Goal: Task Accomplishment & Management: Complete application form

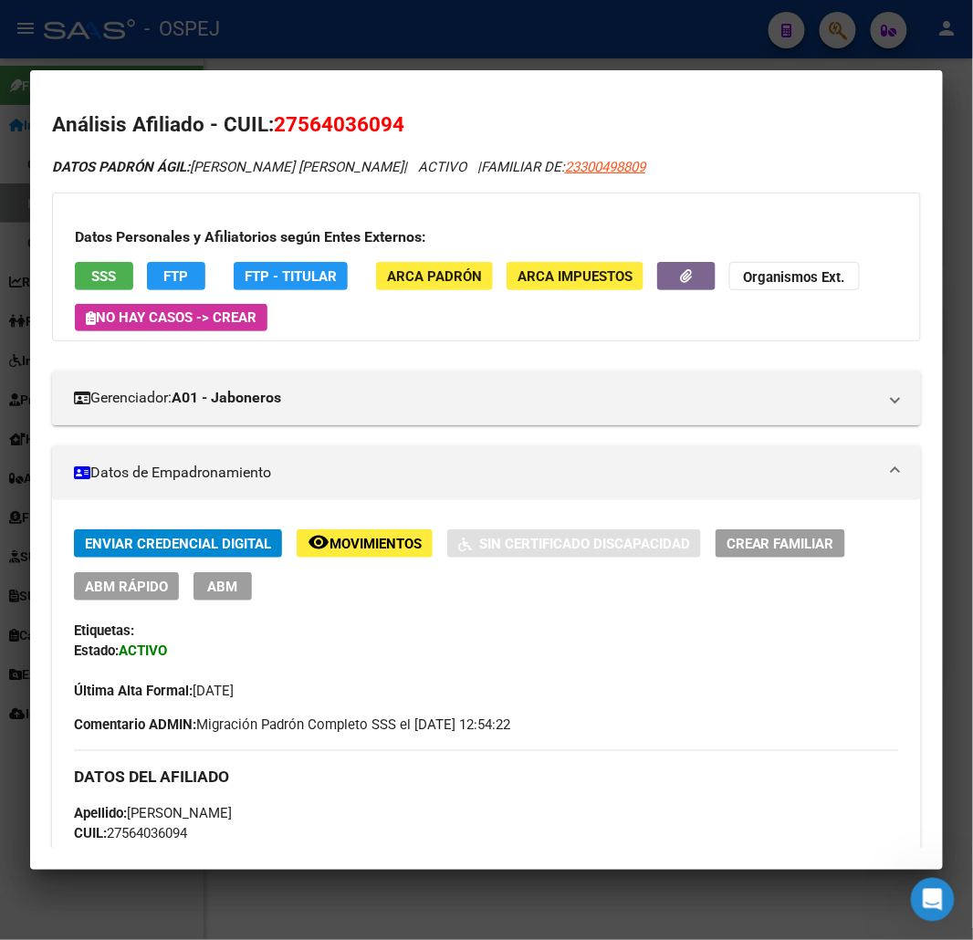
scroll to position [912, 0]
drag, startPoint x: 362, startPoint y: 40, endPoint x: 396, endPoint y: 2, distance: 51.1
click at [366, 39] on div at bounding box center [486, 470] width 973 height 940
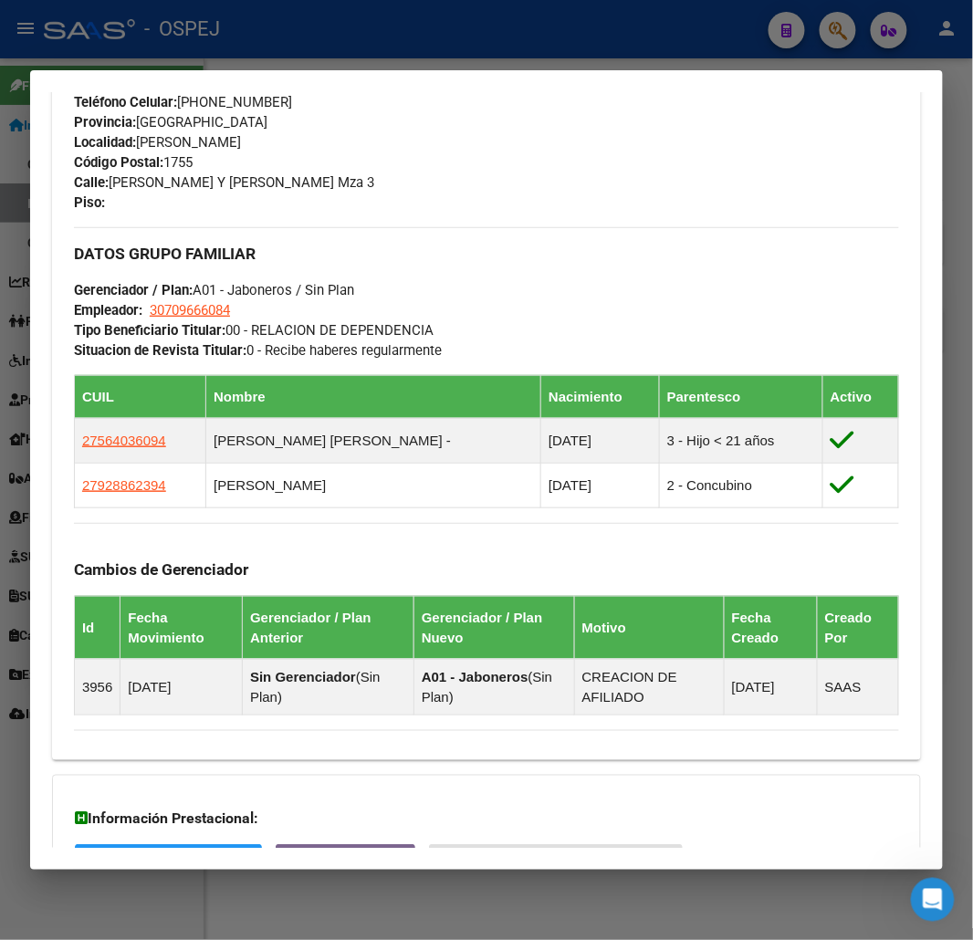
click at [261, 78] on mat-dialog-container "Análisis Afiliado - CUIL: 23300498809 DATOS PADRÓN ÁGIL: [PERSON_NAME] | ACTIVO…" at bounding box center [486, 469] width 912 height 799
drag, startPoint x: 261, startPoint y: 55, endPoint x: 252, endPoint y: 228, distance: 173.6
click at [259, 55] on div at bounding box center [486, 470] width 973 height 940
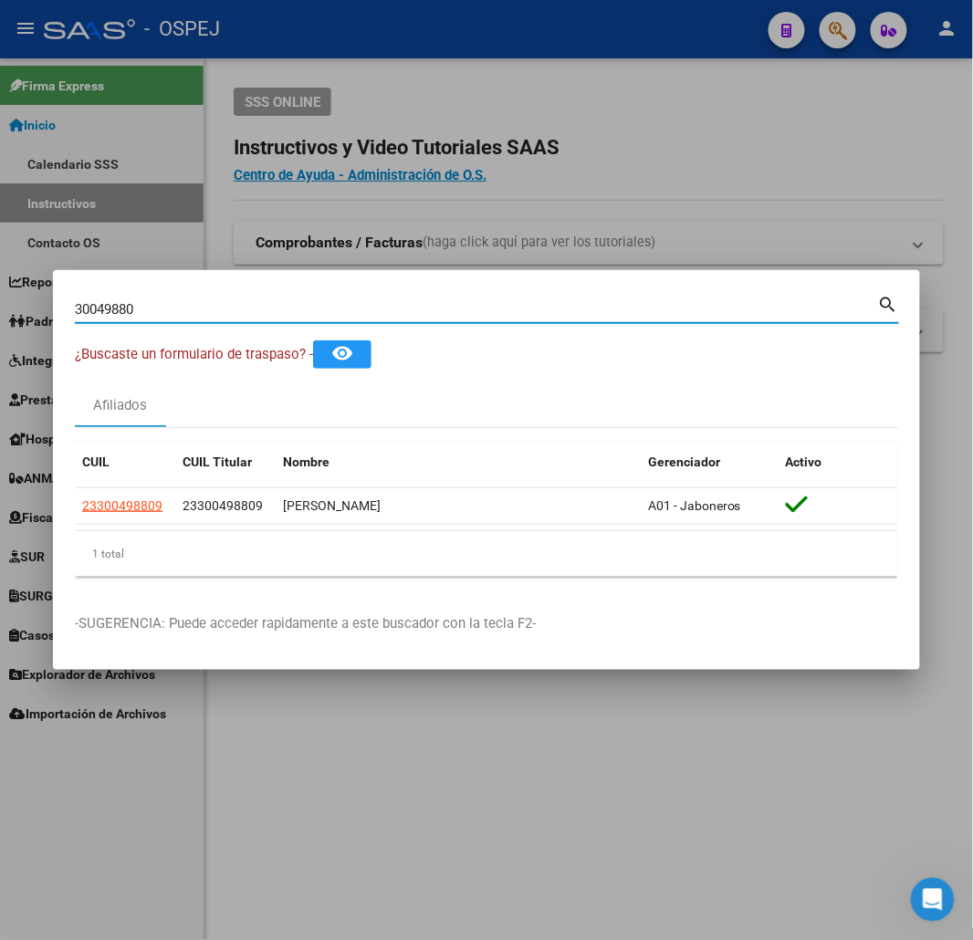
drag, startPoint x: 224, startPoint y: 313, endPoint x: 47, endPoint y: 311, distance: 177.9
click at [61, 313] on mat-dialog-content "30049880 Buscar (apellido, dni, cuil, nro traspaso, cuit, obra social) search ¿…" at bounding box center [486, 441] width 867 height 299
paste input "27-46090883-9"
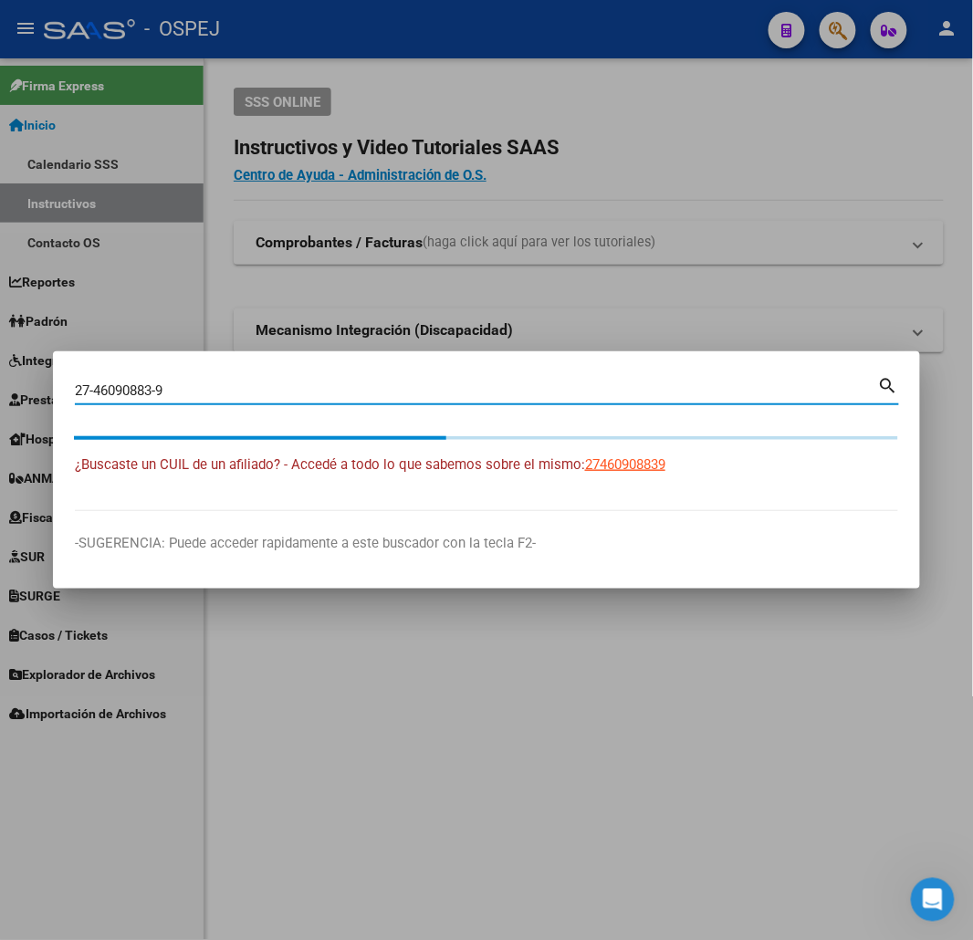
type input "27460908839"
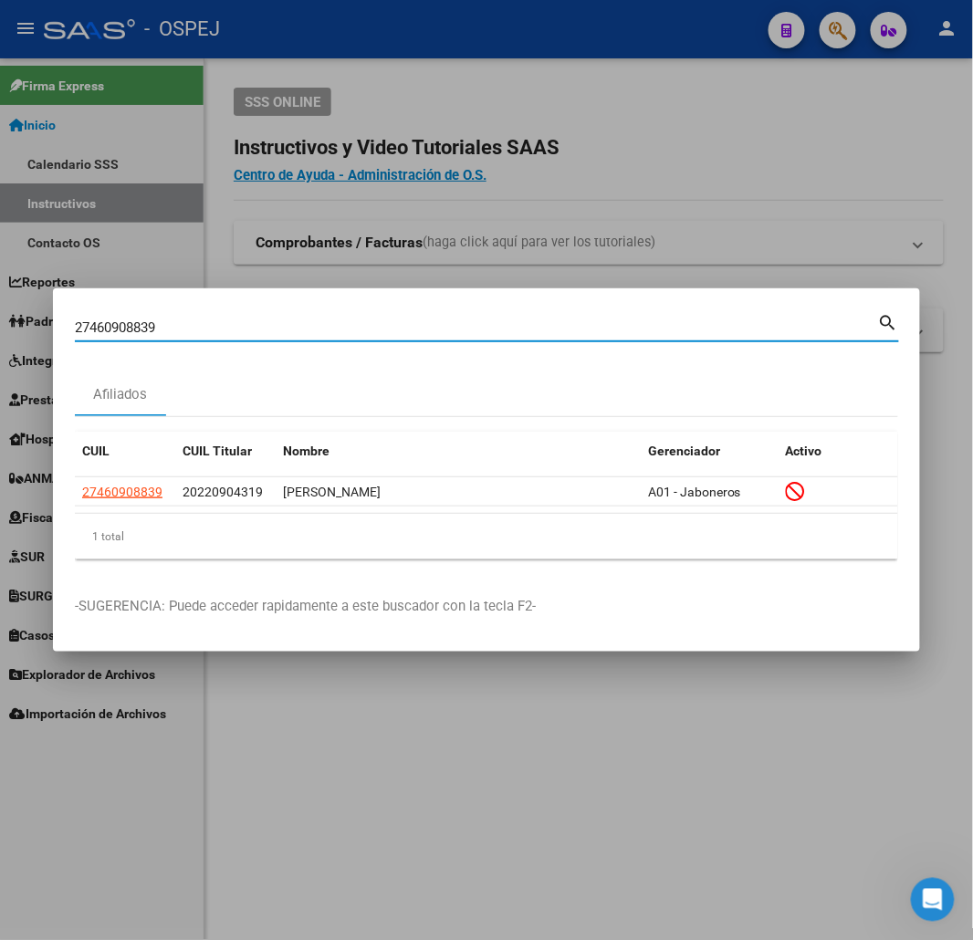
click at [114, 478] on datatable-body-cell "27460908839" at bounding box center [125, 491] width 100 height 28
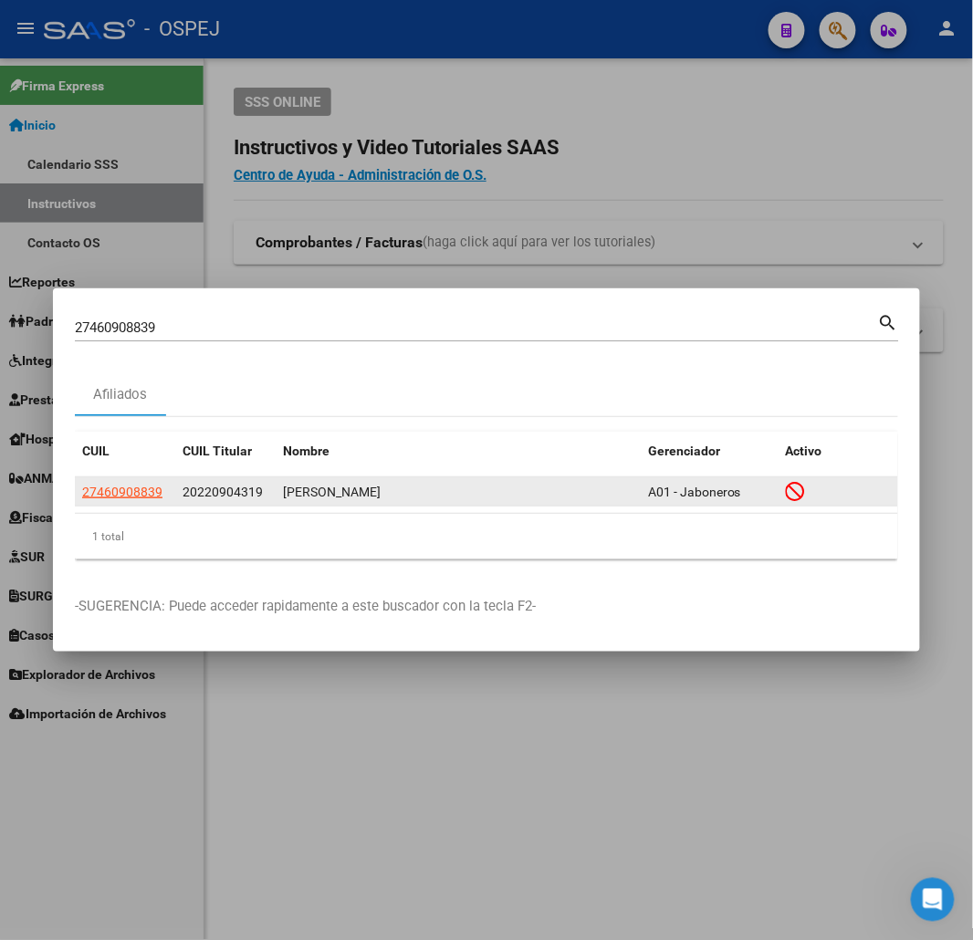
click at [113, 484] on span "27460908839" at bounding box center [122, 491] width 80 height 15
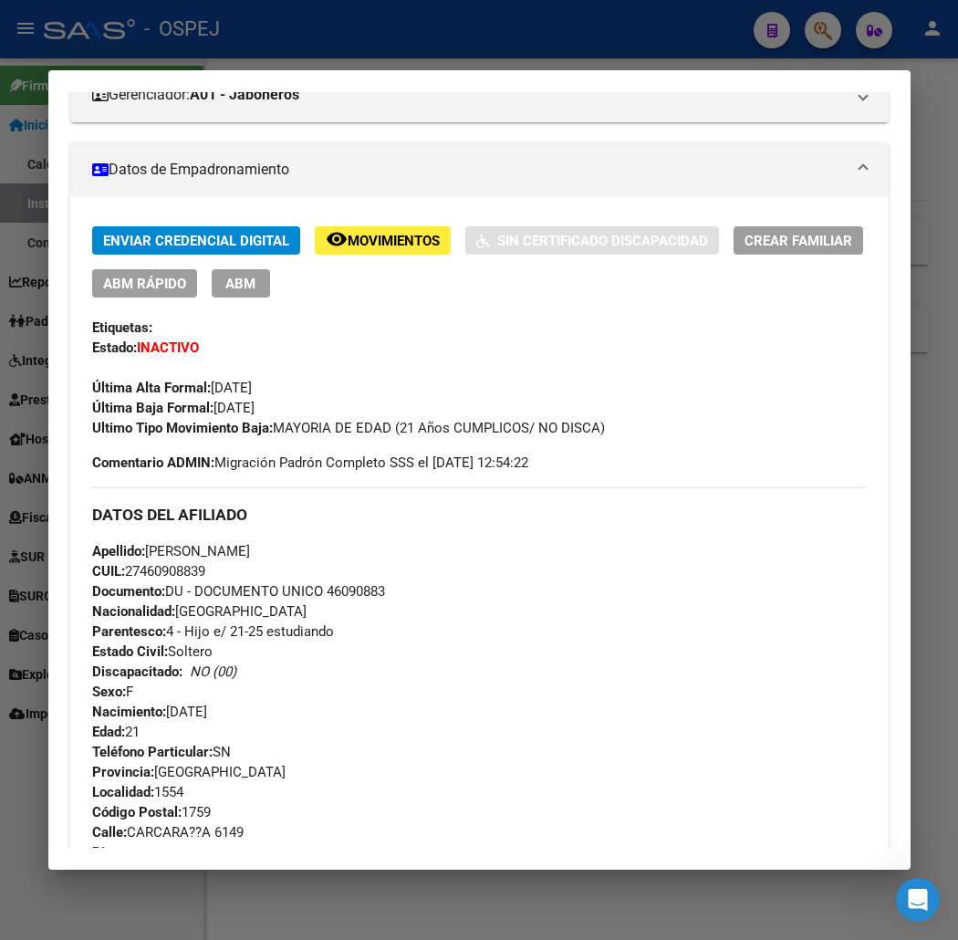
scroll to position [0, 0]
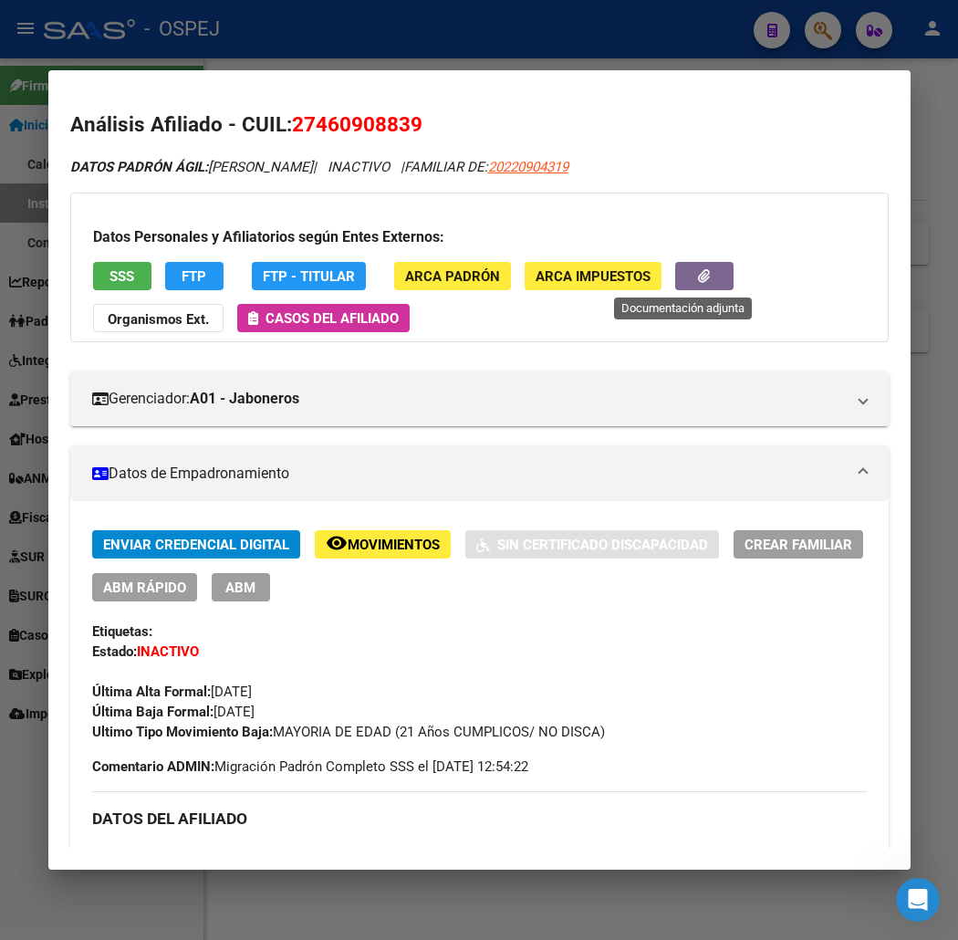
click at [698, 270] on icon "button" at bounding box center [704, 276] width 12 height 14
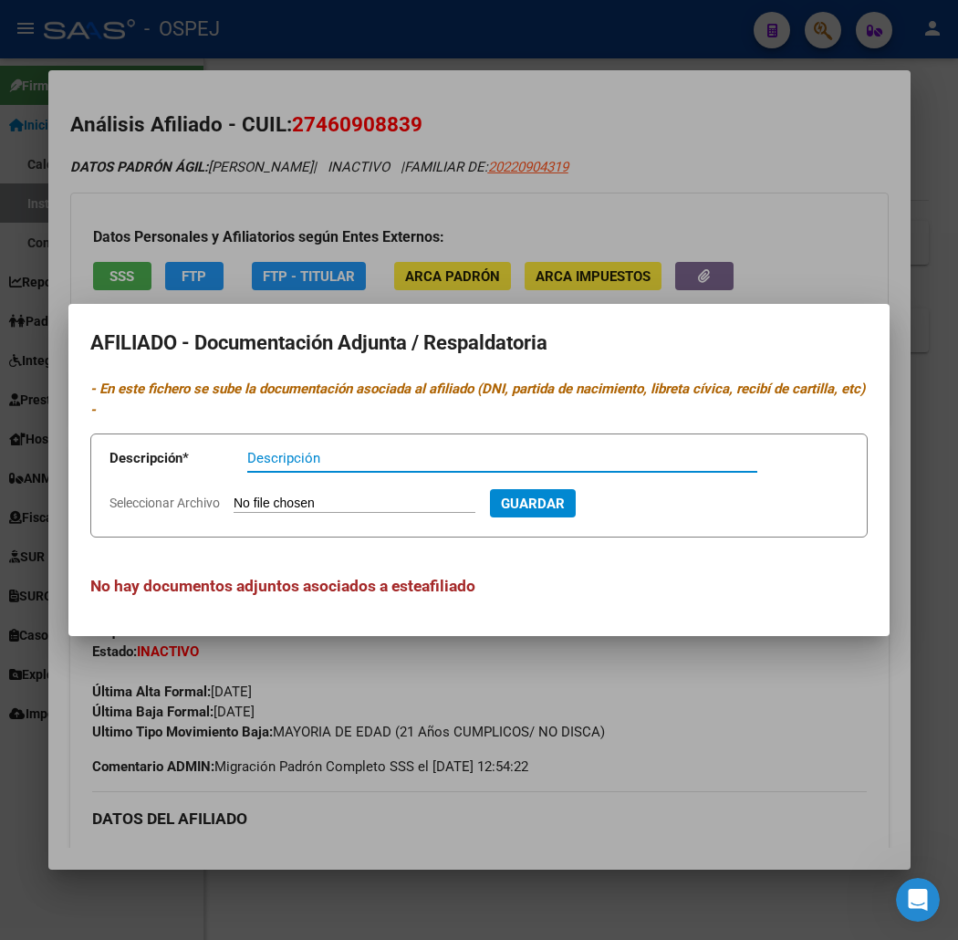
click at [442, 155] on div at bounding box center [479, 470] width 958 height 940
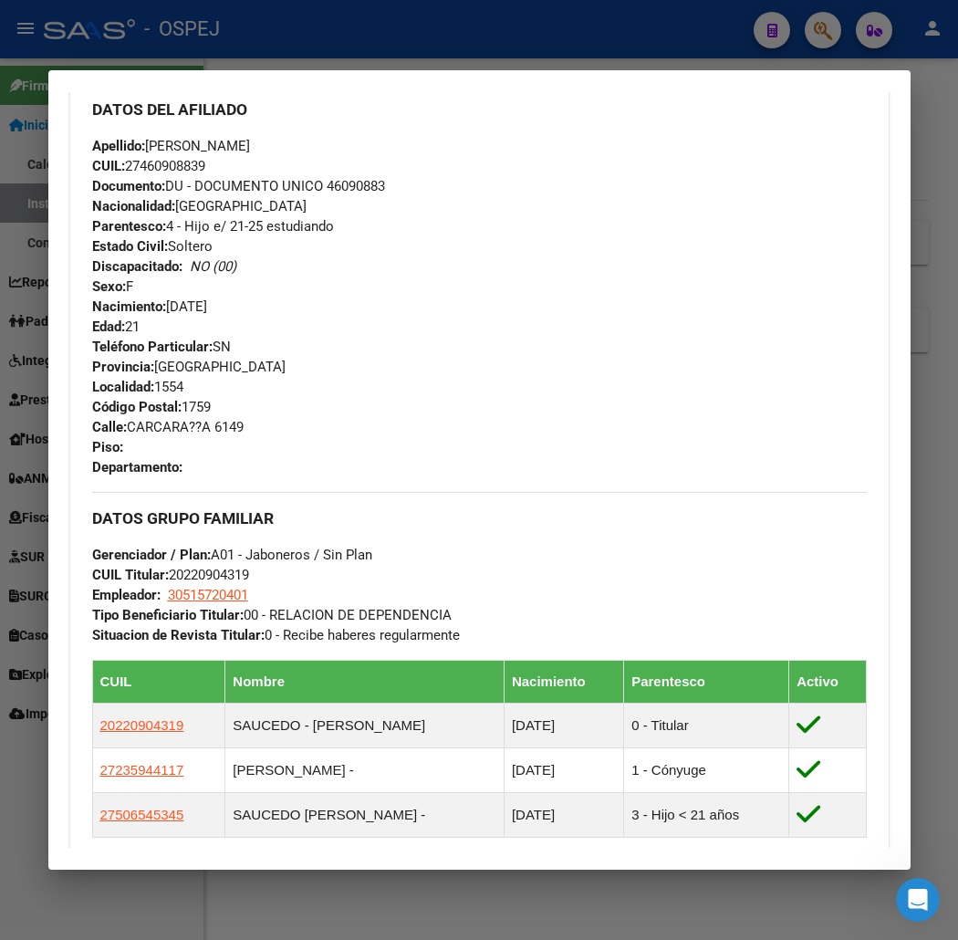
scroll to position [1120, 0]
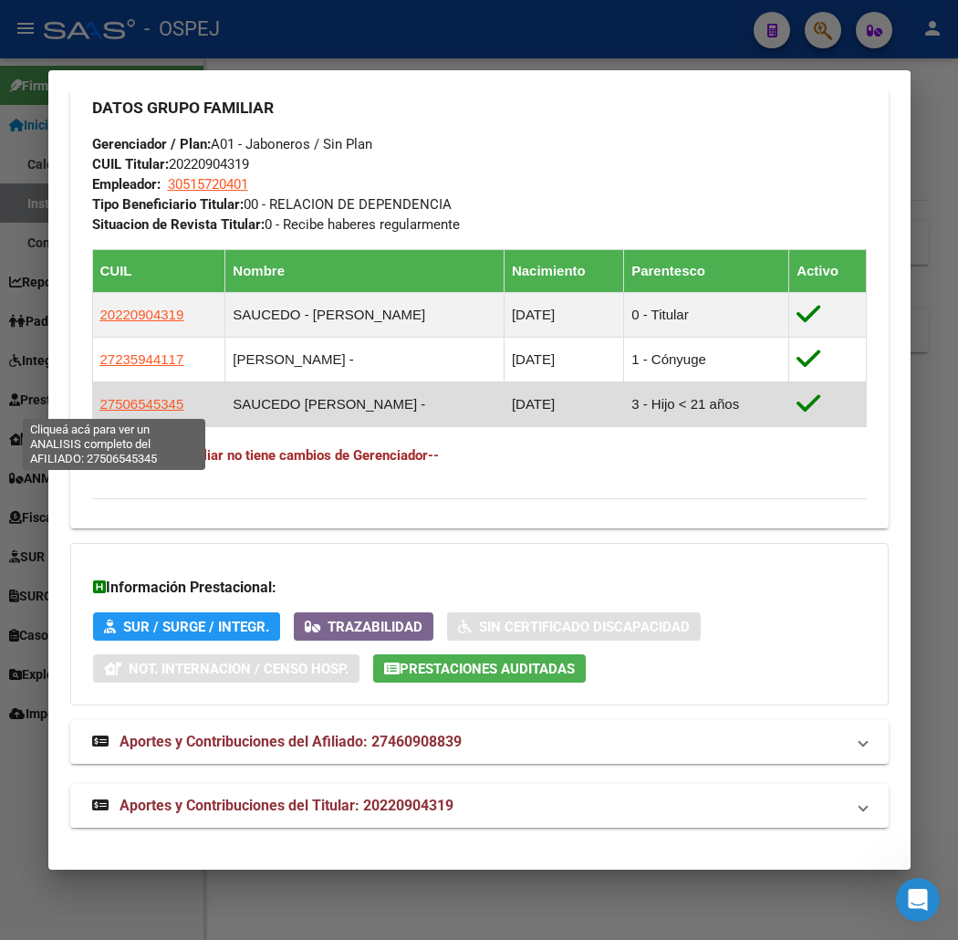
click at [130, 405] on span "27506545345" at bounding box center [142, 404] width 84 height 16
type textarea "27506545345"
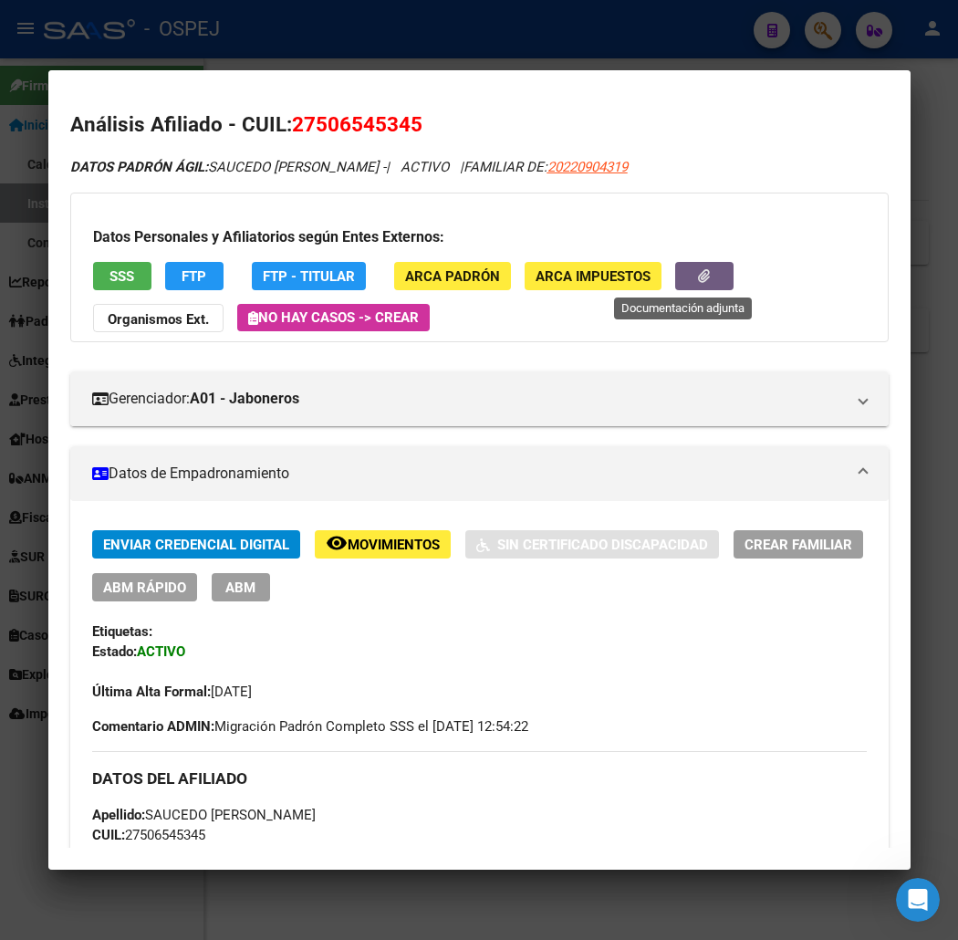
click at [675, 265] on button "button" at bounding box center [704, 276] width 58 height 28
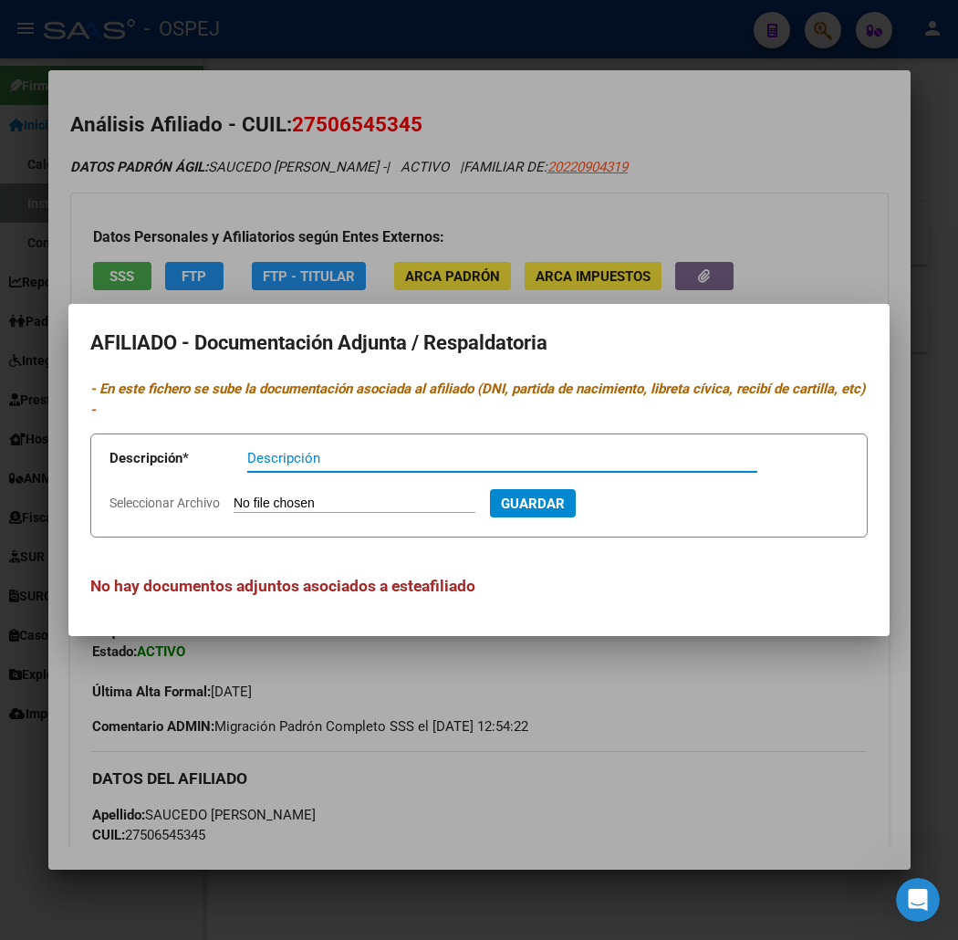
click at [457, 137] on div at bounding box center [479, 470] width 958 height 940
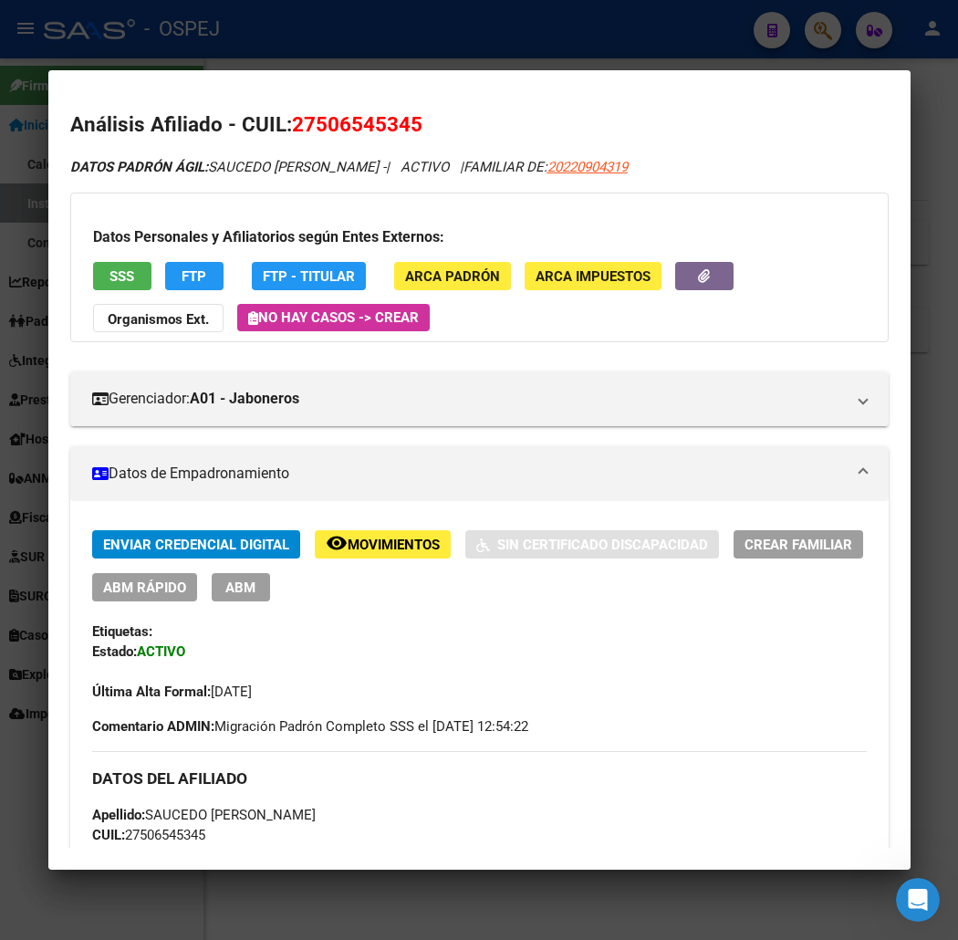
click at [324, 27] on div at bounding box center [479, 470] width 958 height 940
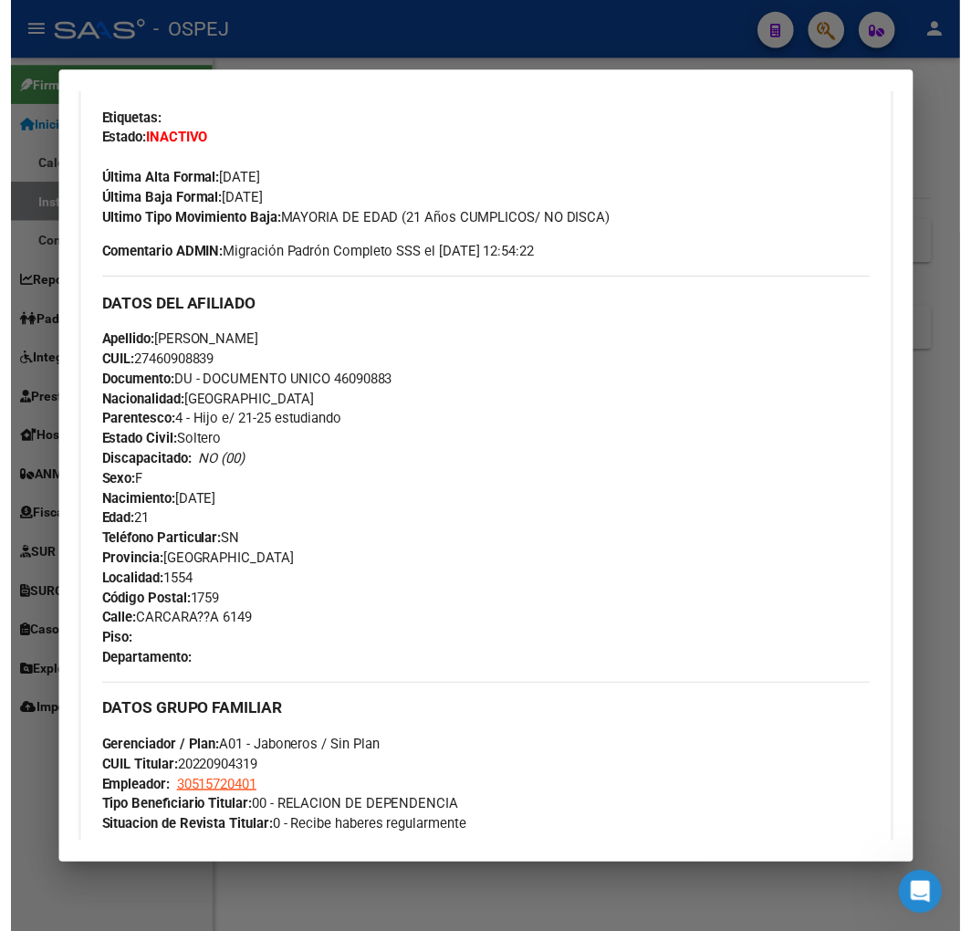
scroll to position [0, 0]
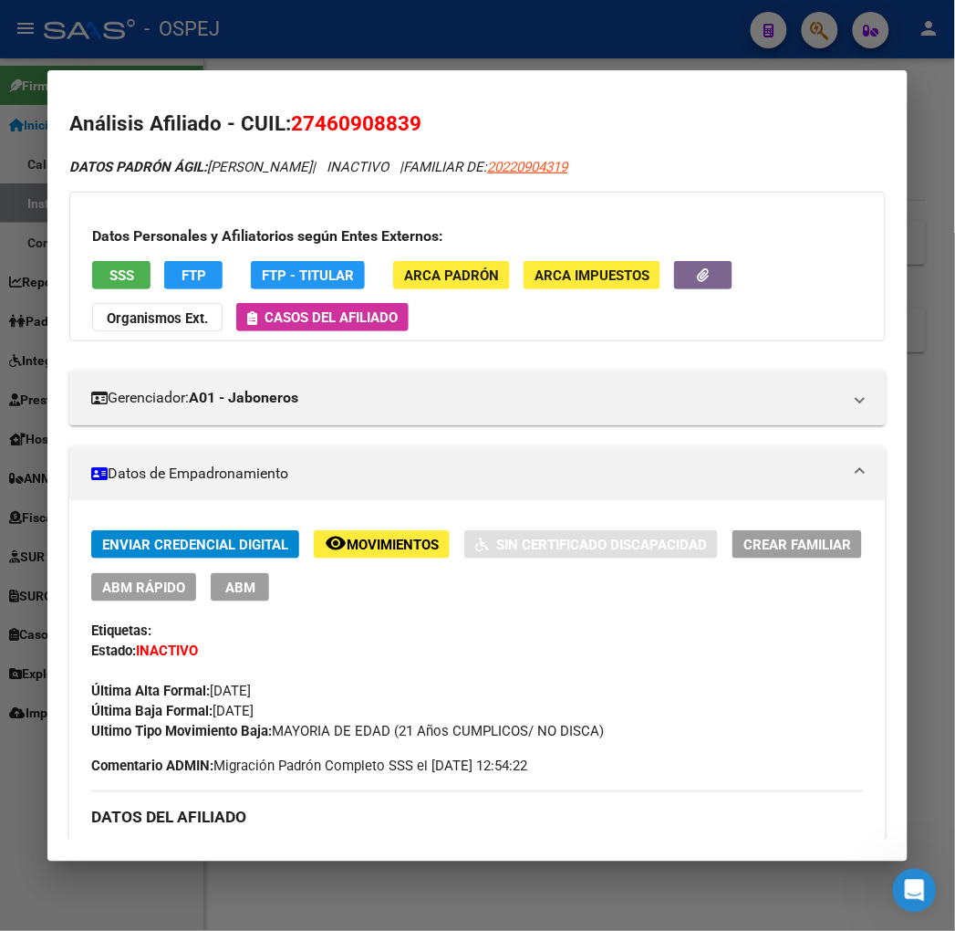
click at [151, 53] on div at bounding box center [477, 465] width 955 height 931
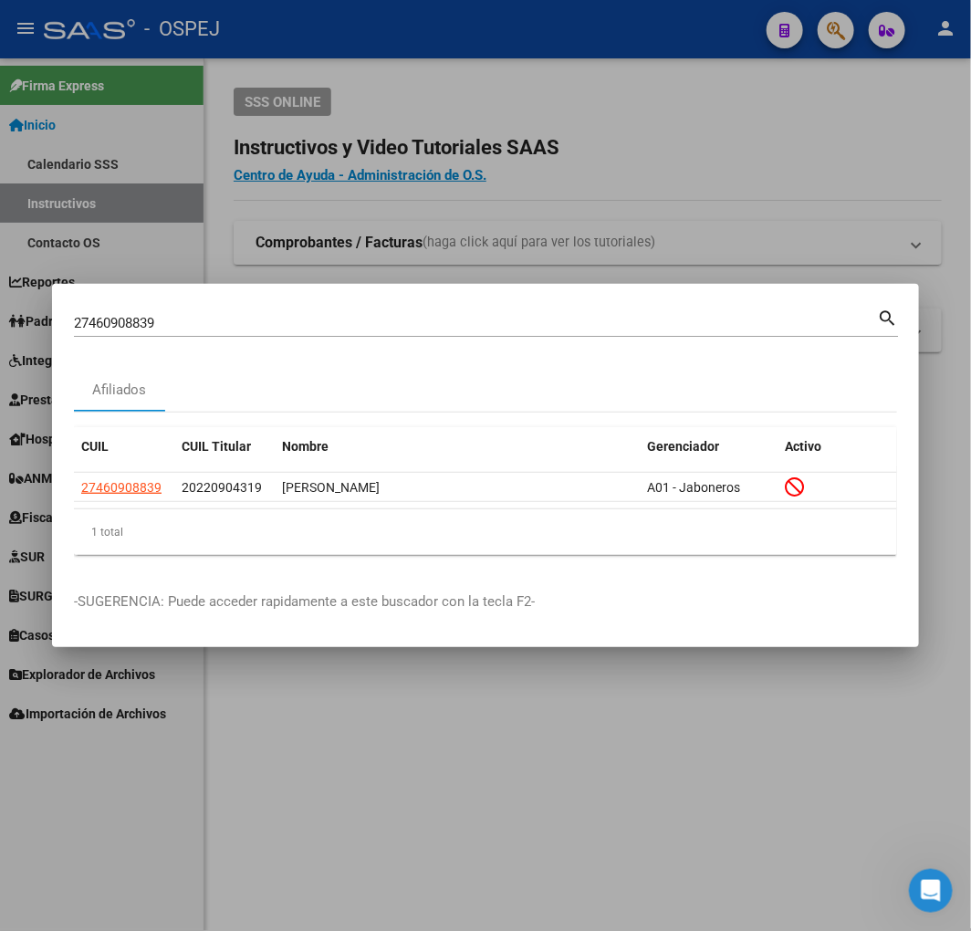
drag, startPoint x: 185, startPoint y: 323, endPoint x: -141, endPoint y: 297, distance: 326.7
click at [0, 297] on html "menu - OSPEJ person Firma Express Inicio Calendario SSS Instructivos Contacto O…" at bounding box center [485, 465] width 971 height 931
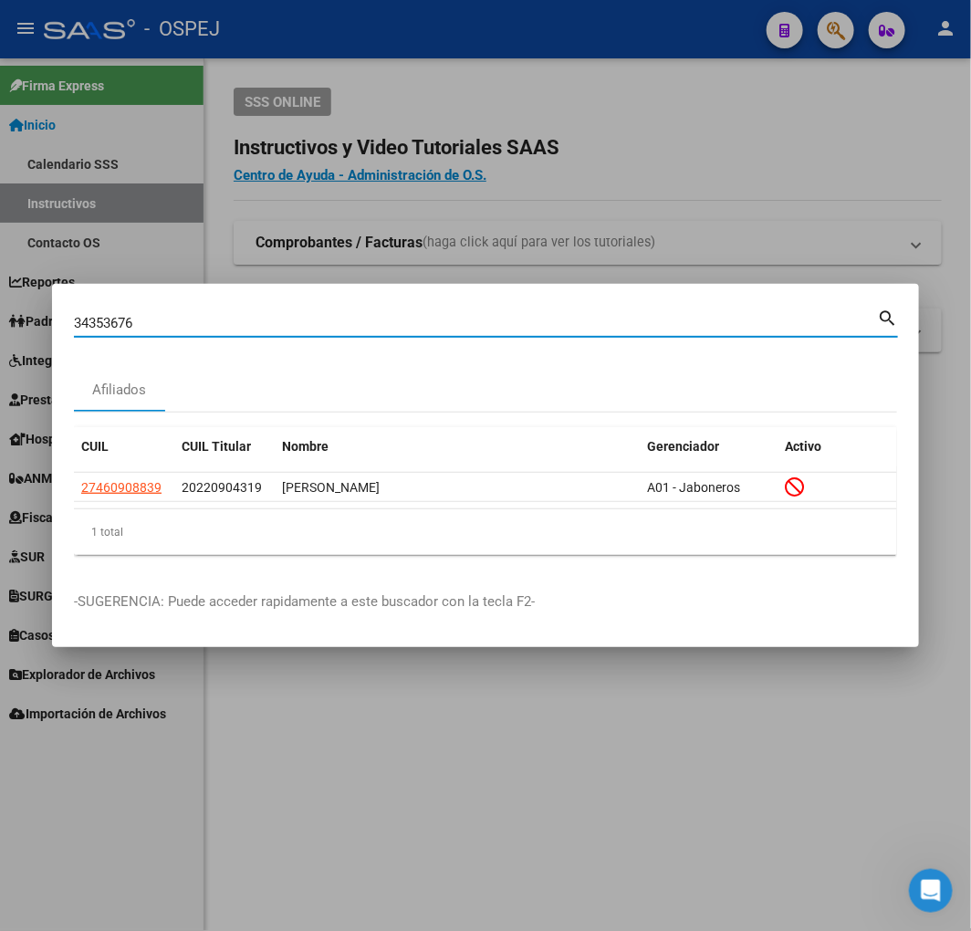
type input "34353676"
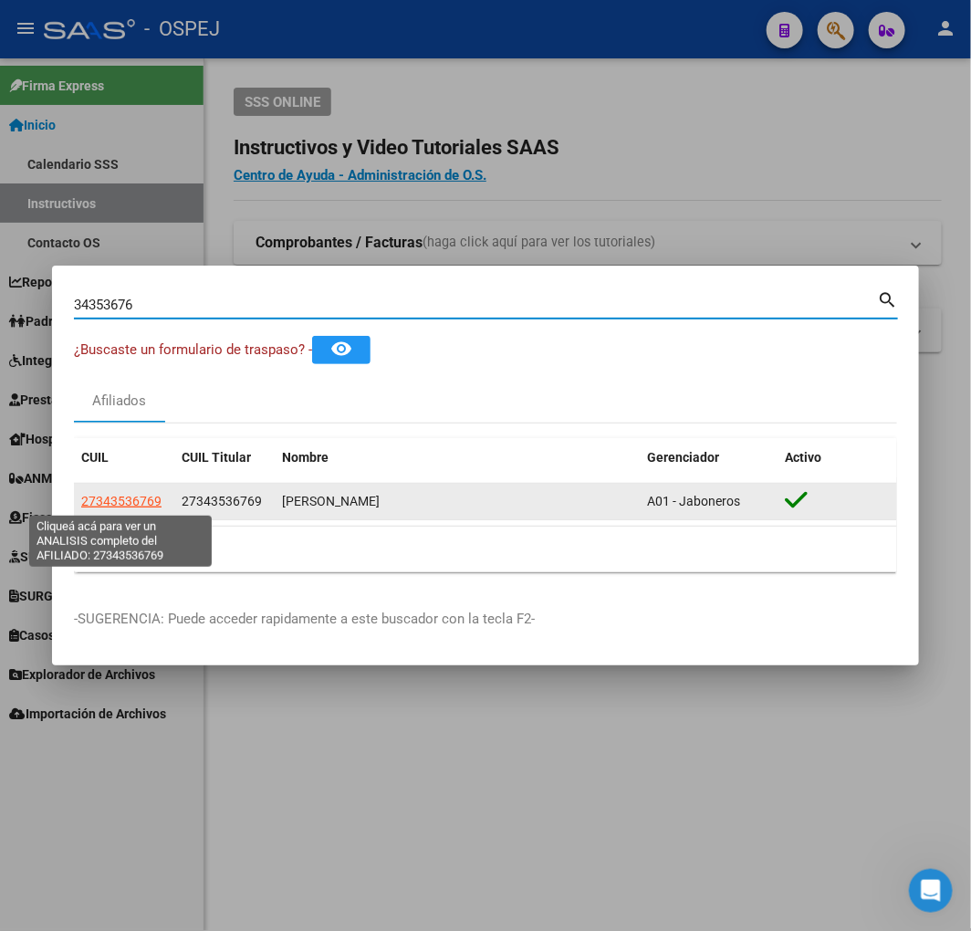
click at [158, 507] on span "27343536769" at bounding box center [121, 501] width 80 height 15
type textarea "27343536769"
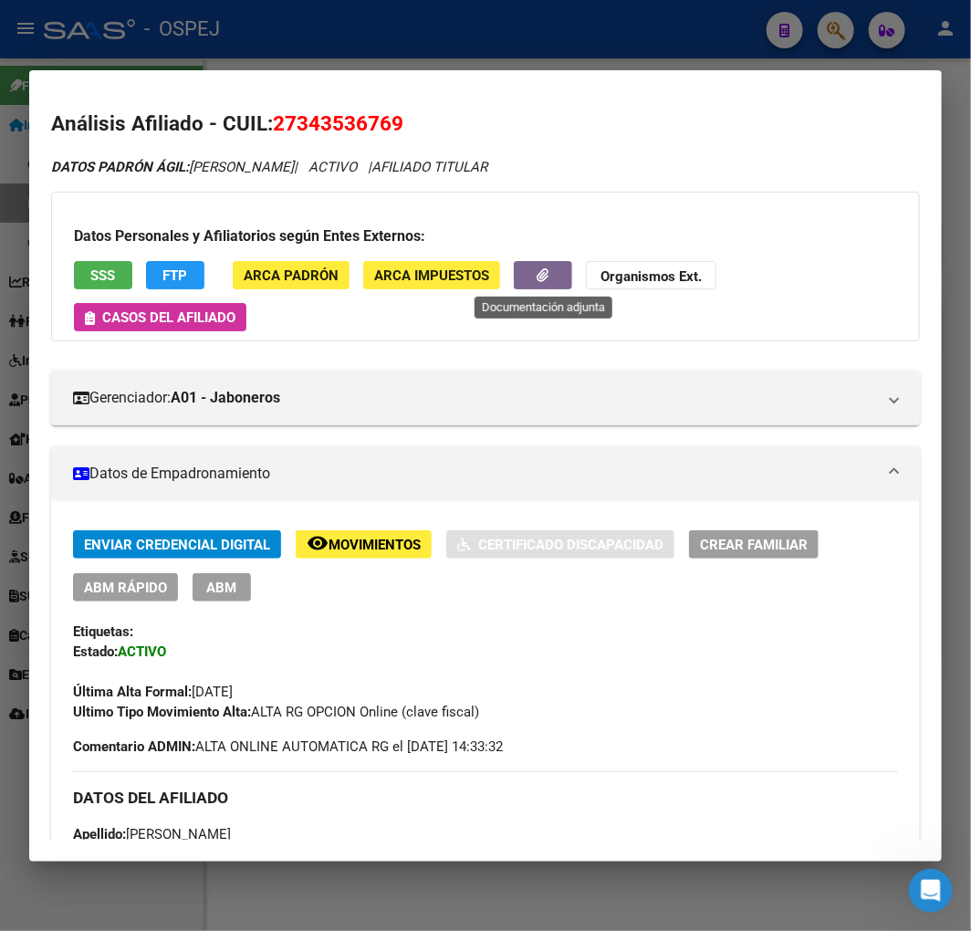
click at [563, 280] on button "button" at bounding box center [543, 275] width 58 height 28
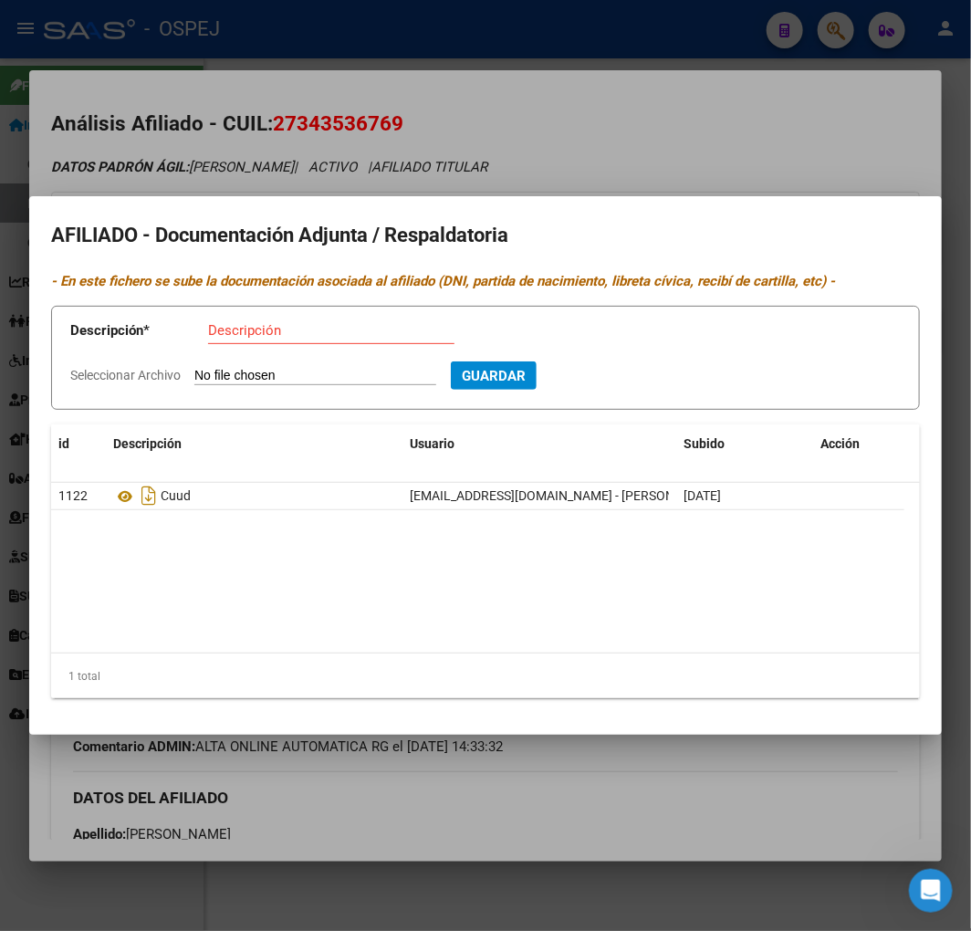
type input "C:\fakepath\WhatsApp Image [DATE] 15.39.51.jpeg"
type input "dni frente"
click at [549, 361] on button "Guardar" at bounding box center [592, 375] width 86 height 28
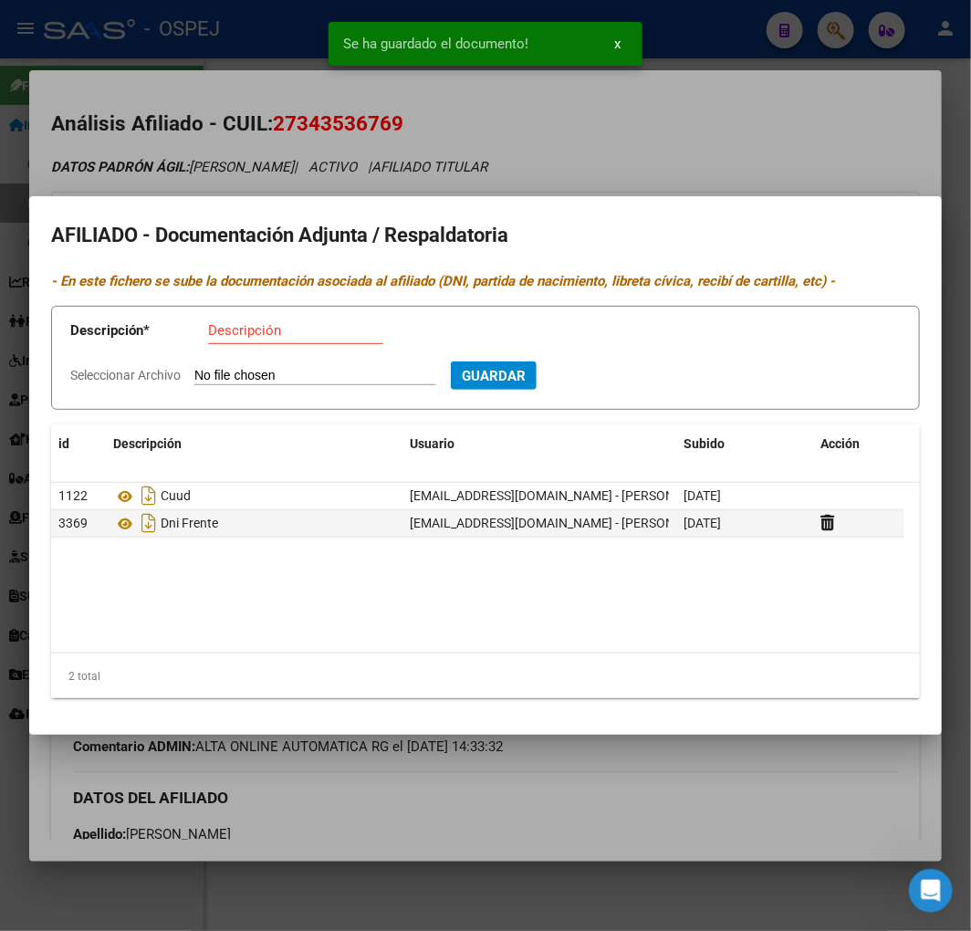
type input "C:\fakepath\WhatsApp Image [DATE] 15.39.51 (1).jpeg"
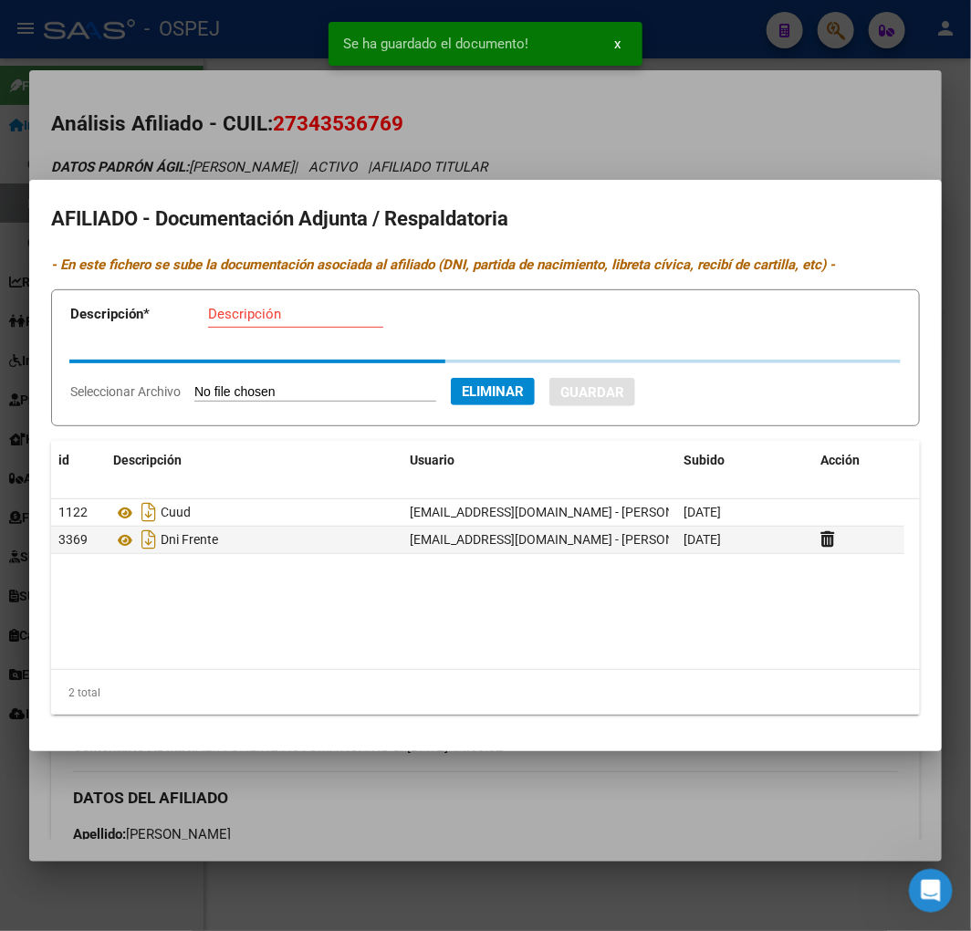
drag, startPoint x: 266, startPoint y: 335, endPoint x: 274, endPoint y: 319, distance: 17.1
click at [270, 333] on div "Descripción" at bounding box center [295, 322] width 175 height 45
click at [274, 319] on input "Descripción" at bounding box center [295, 314] width 175 height 16
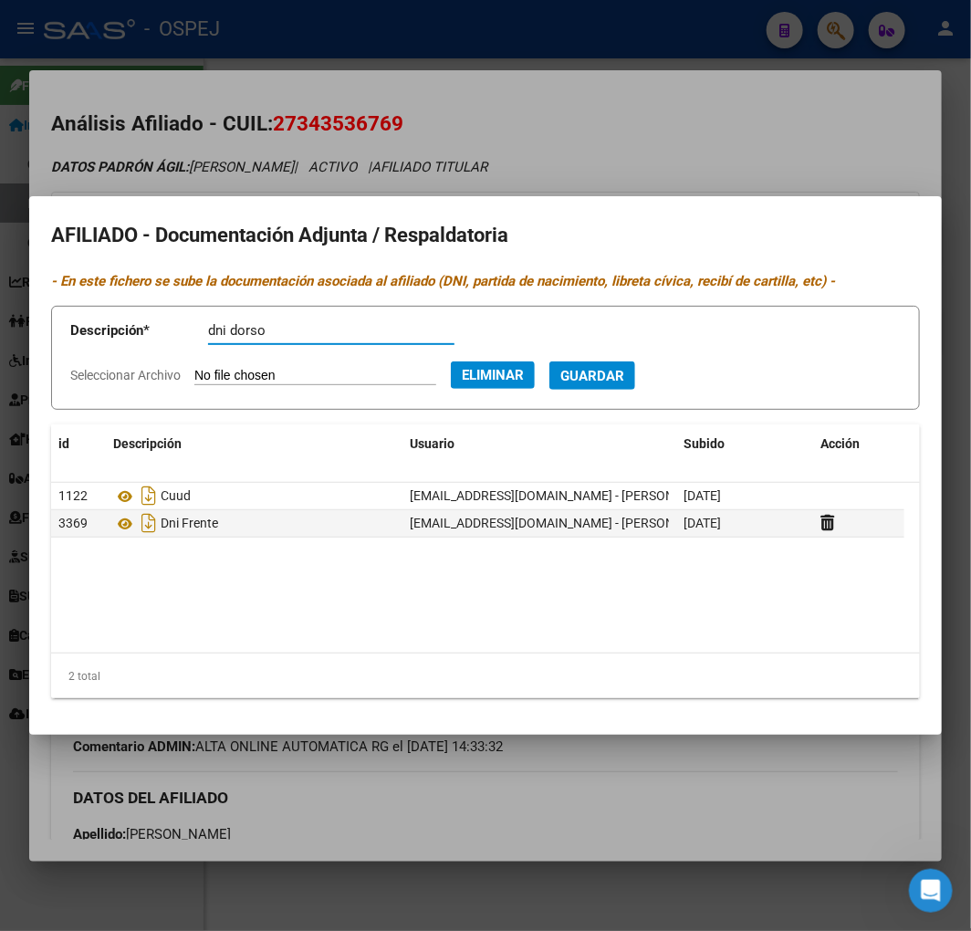
type input "dni dorso"
click at [549, 361] on button "Guardar" at bounding box center [592, 375] width 86 height 28
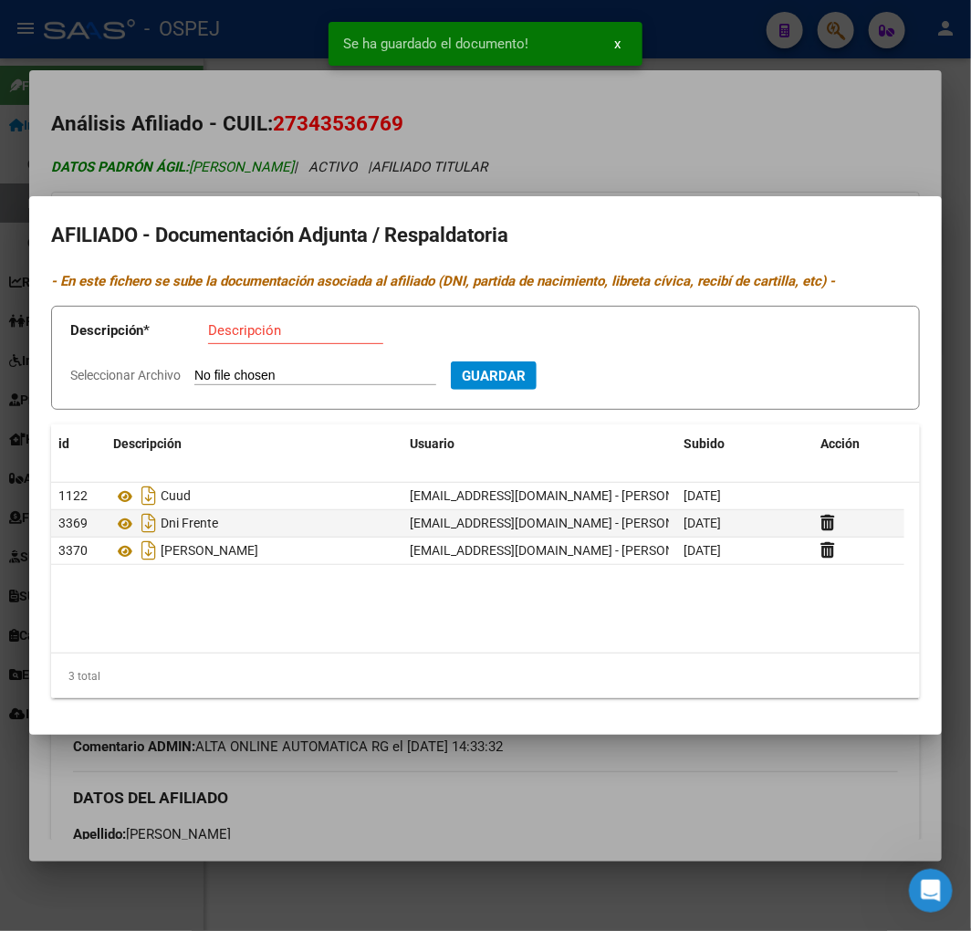
drag, startPoint x: 197, startPoint y: 167, endPoint x: 205, endPoint y: 162, distance: 9.4
click at [198, 166] on div at bounding box center [485, 465] width 971 height 931
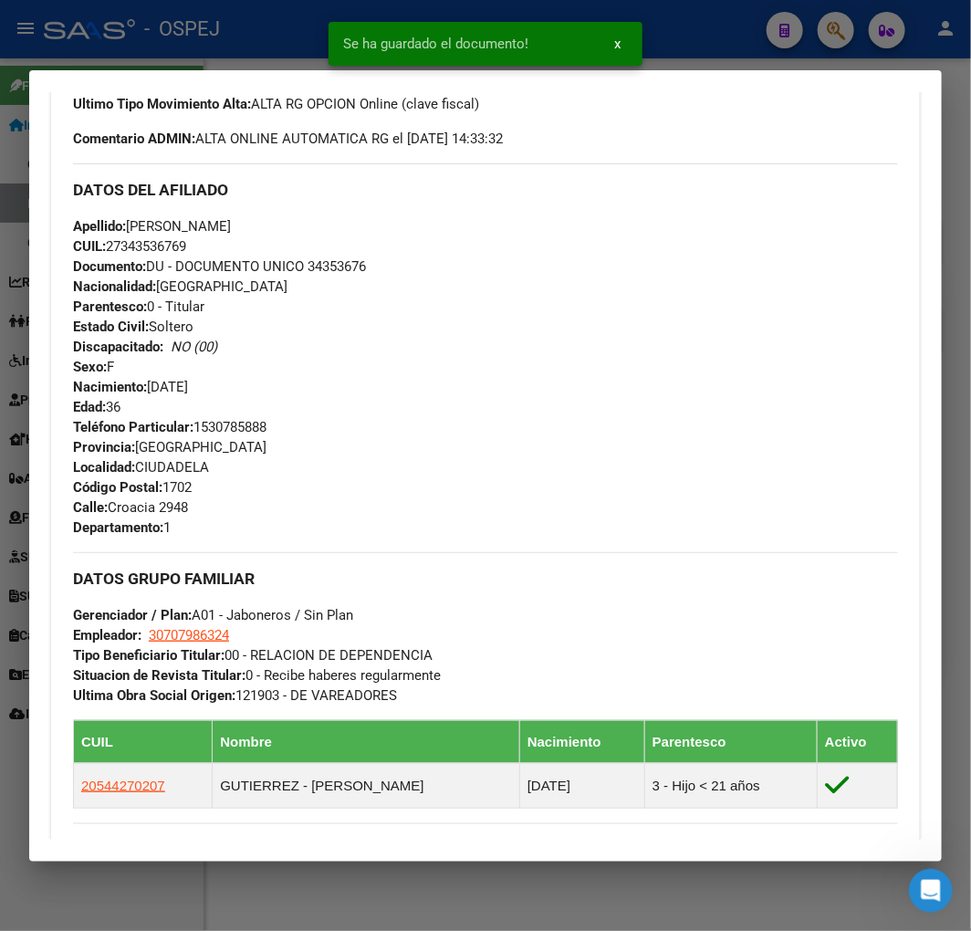
scroll to position [912, 0]
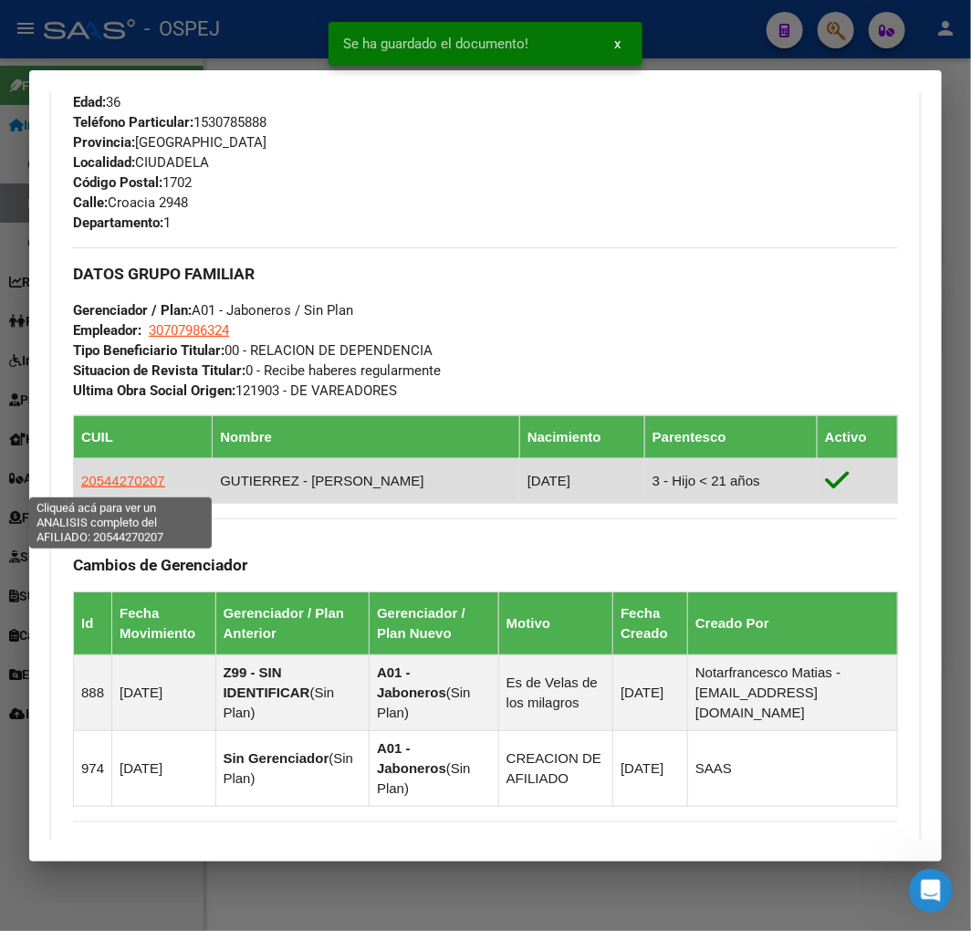
click at [144, 484] on span "20544270207" at bounding box center [123, 481] width 84 height 16
type textarea "20544270207"
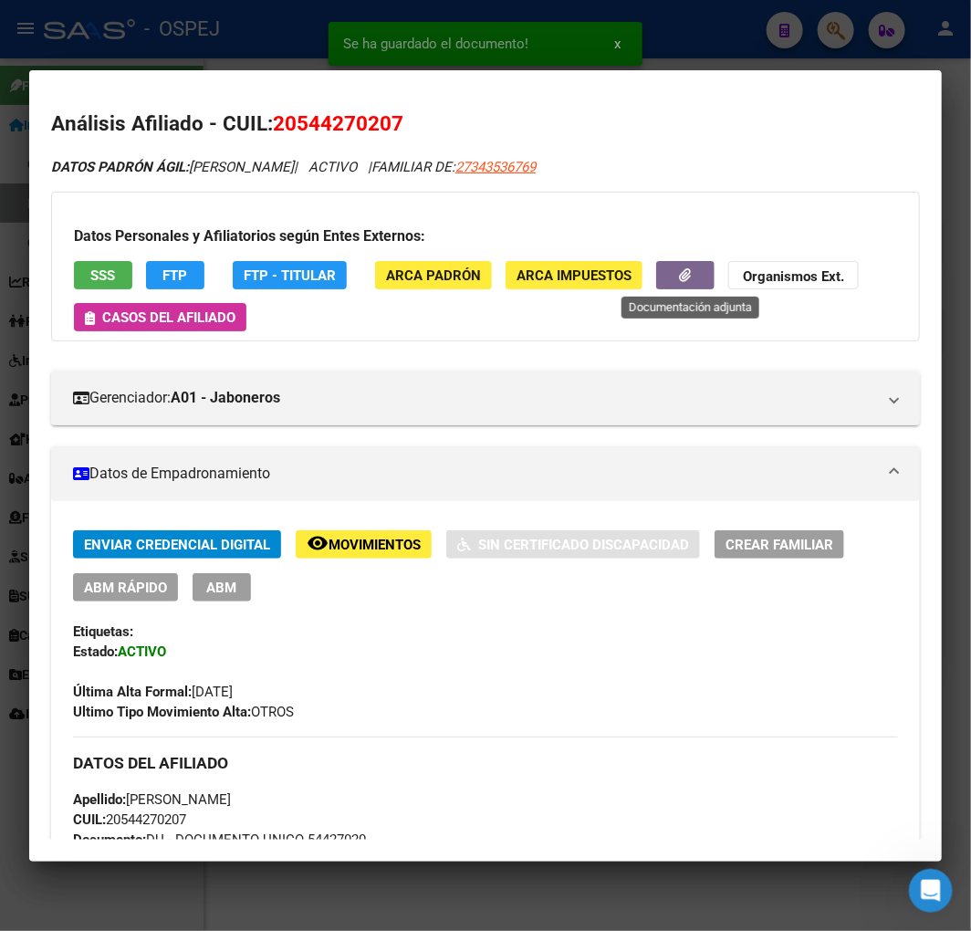
click at [730, 271] on div "Datos Personales y Afiliatorios según Entes Externos: SSS FTP FTP - Titular ARC…" at bounding box center [485, 267] width 869 height 150
click at [692, 272] on icon "button" at bounding box center [686, 275] width 12 height 14
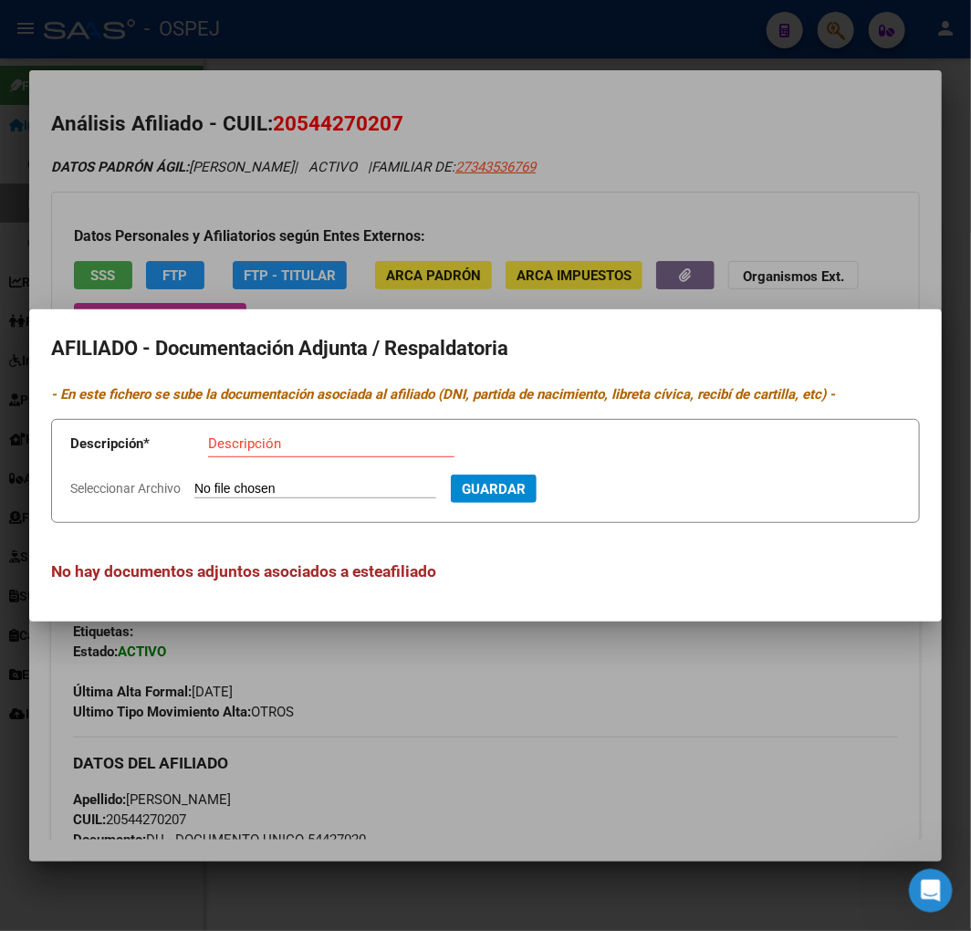
type input "C:\fakepath\WhatsApp Image [DATE] 15.39.51 (2).jpeg"
type input "dni frente"
click at [549, 474] on button "Guardar" at bounding box center [592, 488] width 86 height 28
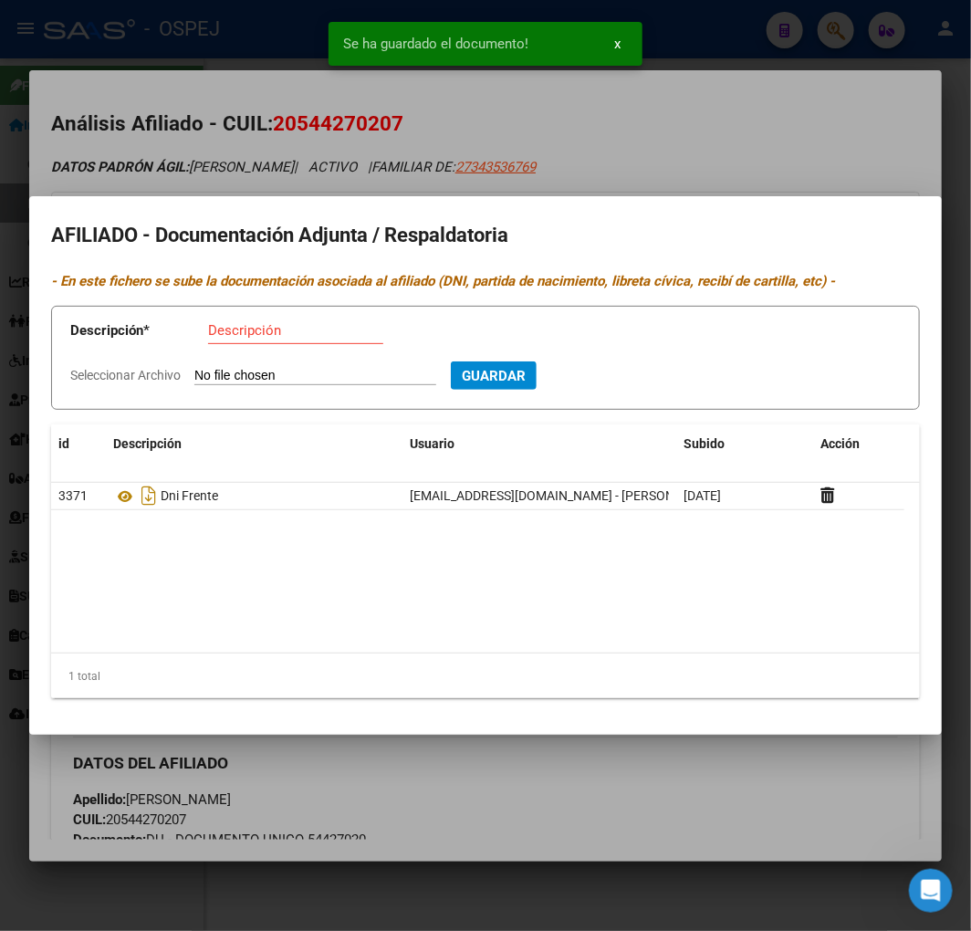
type input "C:\fakepath\WhatsApp Image [DATE] 15.39.52.jpeg"
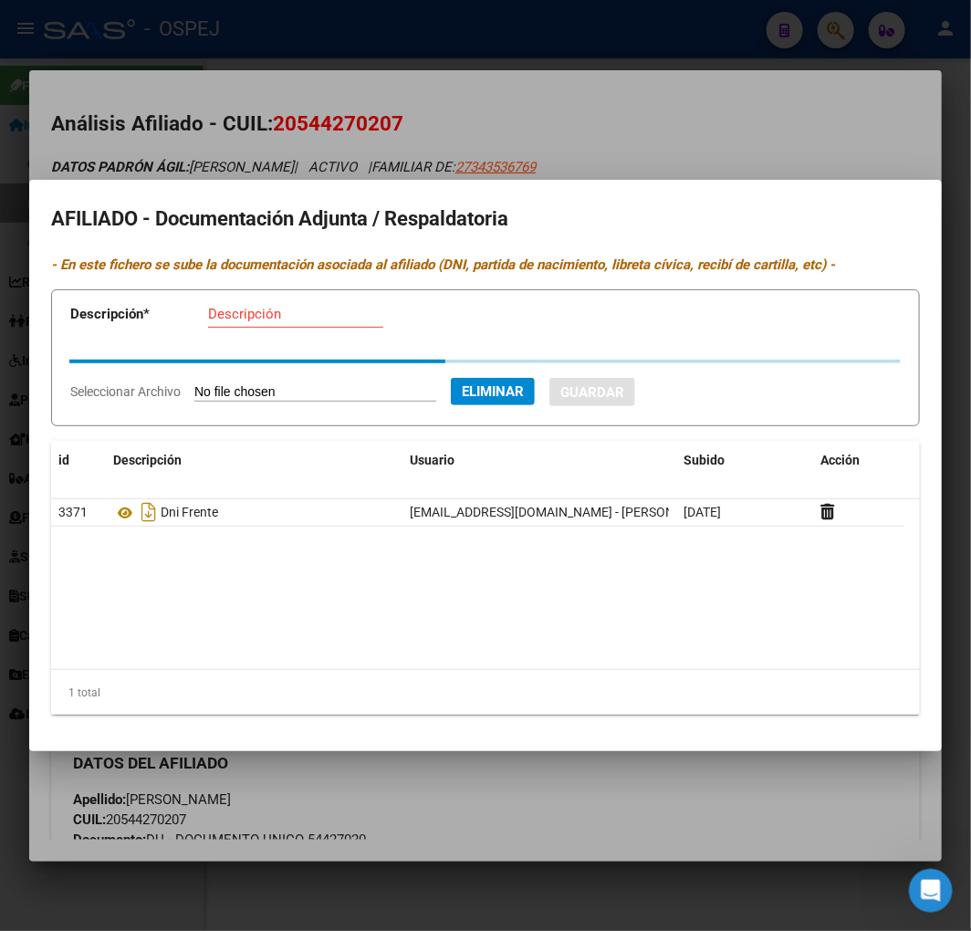
click at [272, 321] on div "Descripción" at bounding box center [295, 313] width 175 height 27
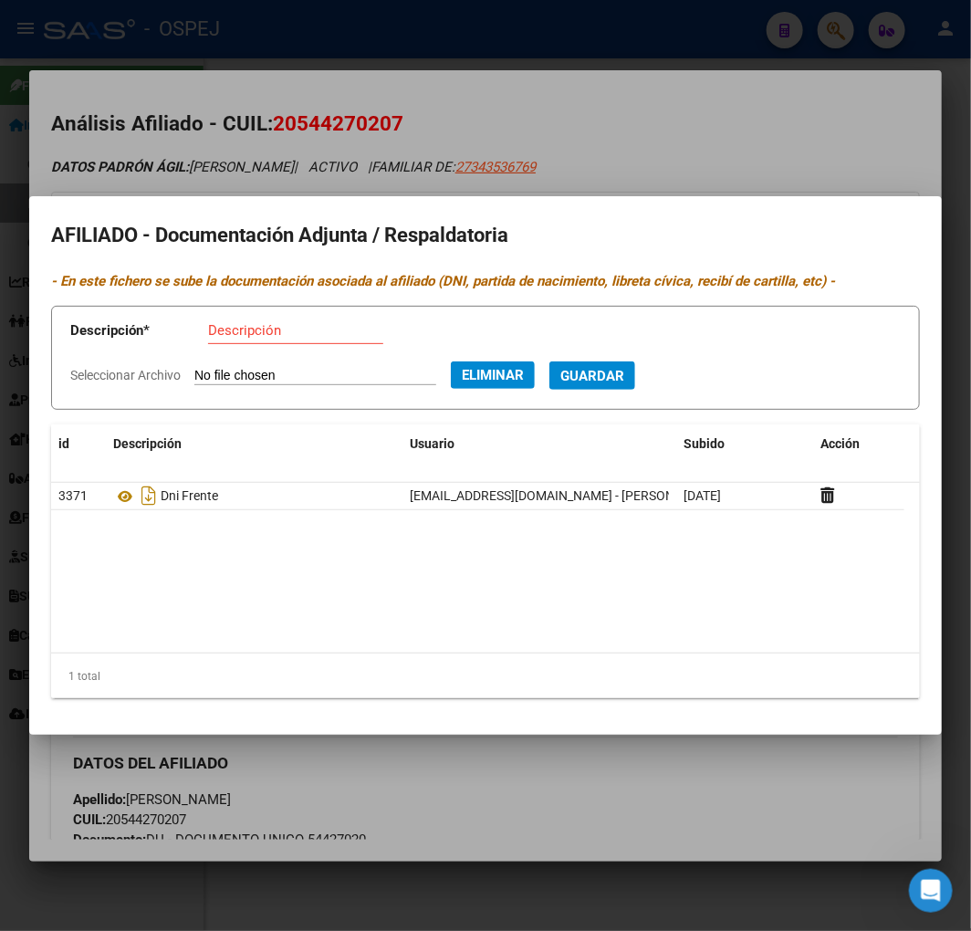
click at [272, 319] on div "Descripción" at bounding box center [295, 330] width 175 height 27
type input "dni dorso"
click at [549, 361] on button "Guardar" at bounding box center [592, 375] width 86 height 28
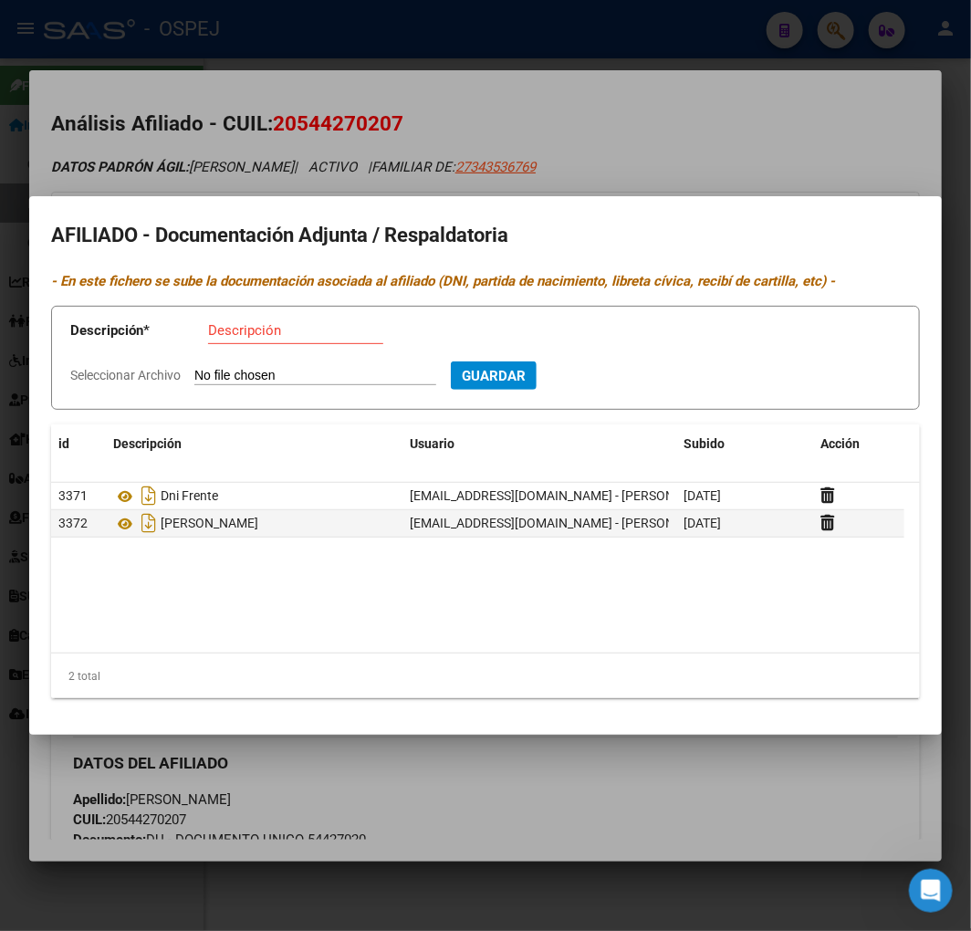
drag, startPoint x: 312, startPoint y: 129, endPoint x: 307, endPoint y: 88, distance: 41.3
click at [312, 120] on div at bounding box center [485, 465] width 971 height 931
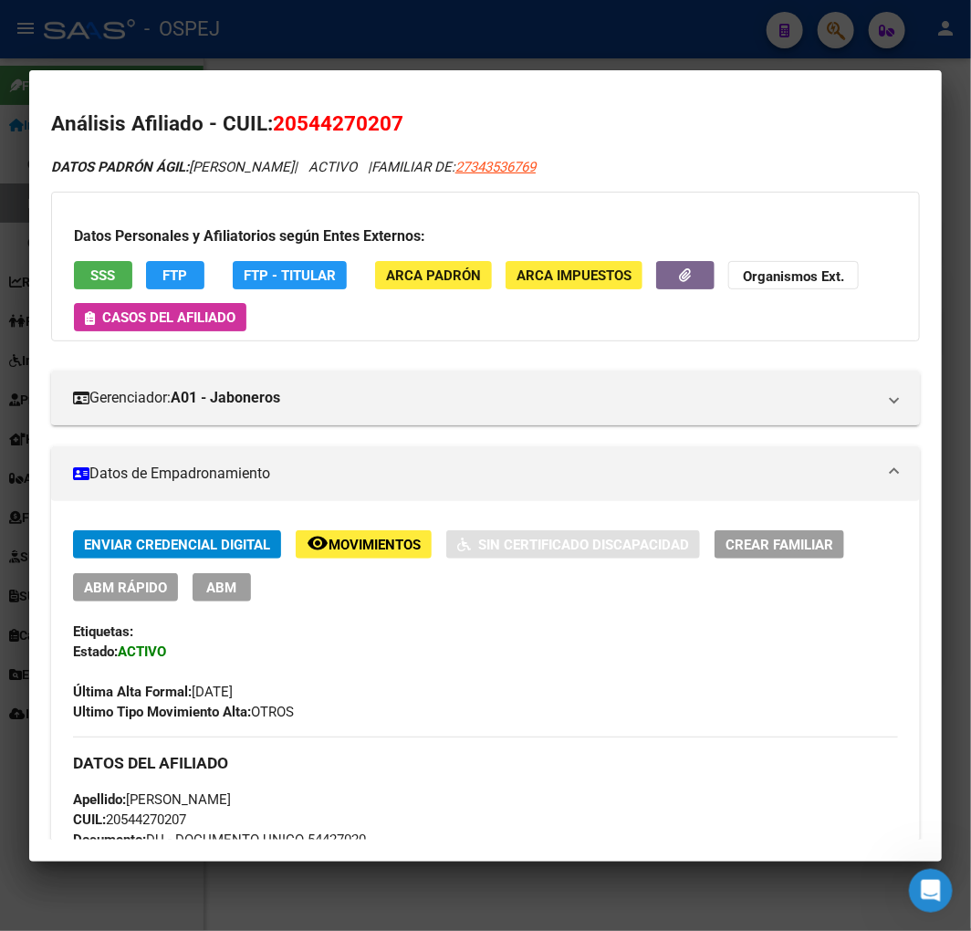
drag, startPoint x: 336, startPoint y: 20, endPoint x: 338, endPoint y: 41, distance: 21.1
click at [338, 20] on div at bounding box center [485, 465] width 971 height 931
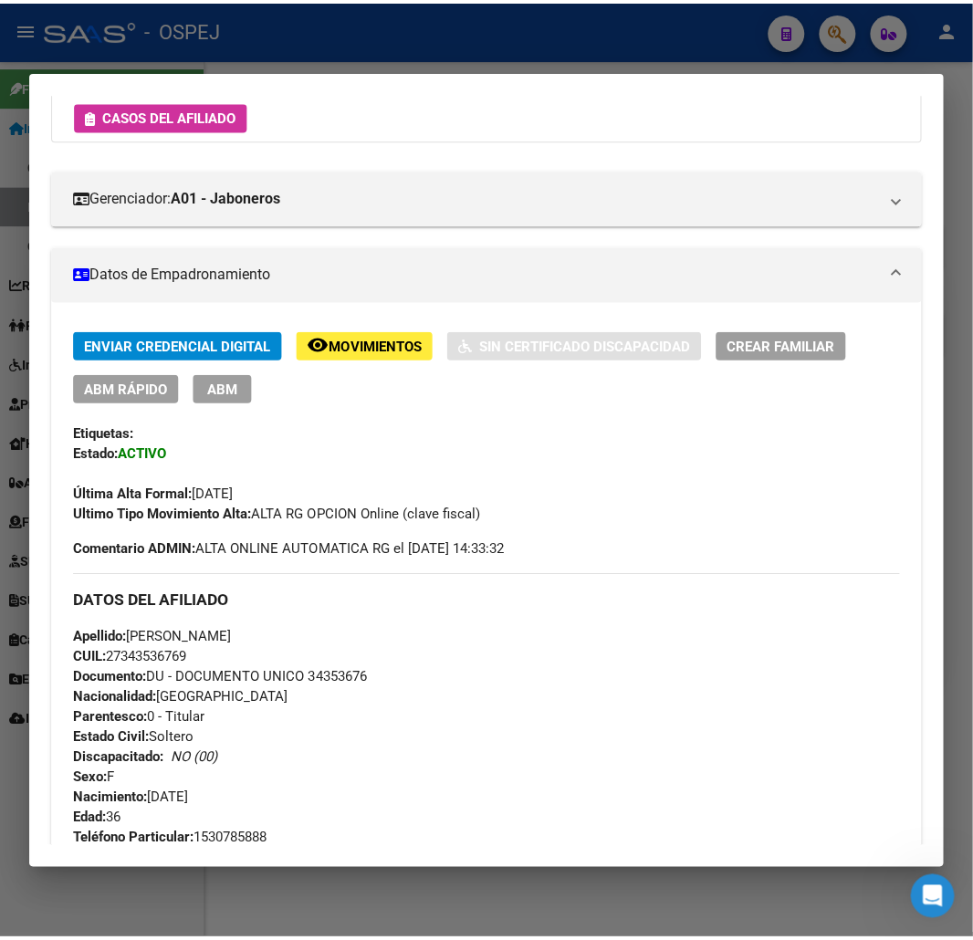
scroll to position [0, 0]
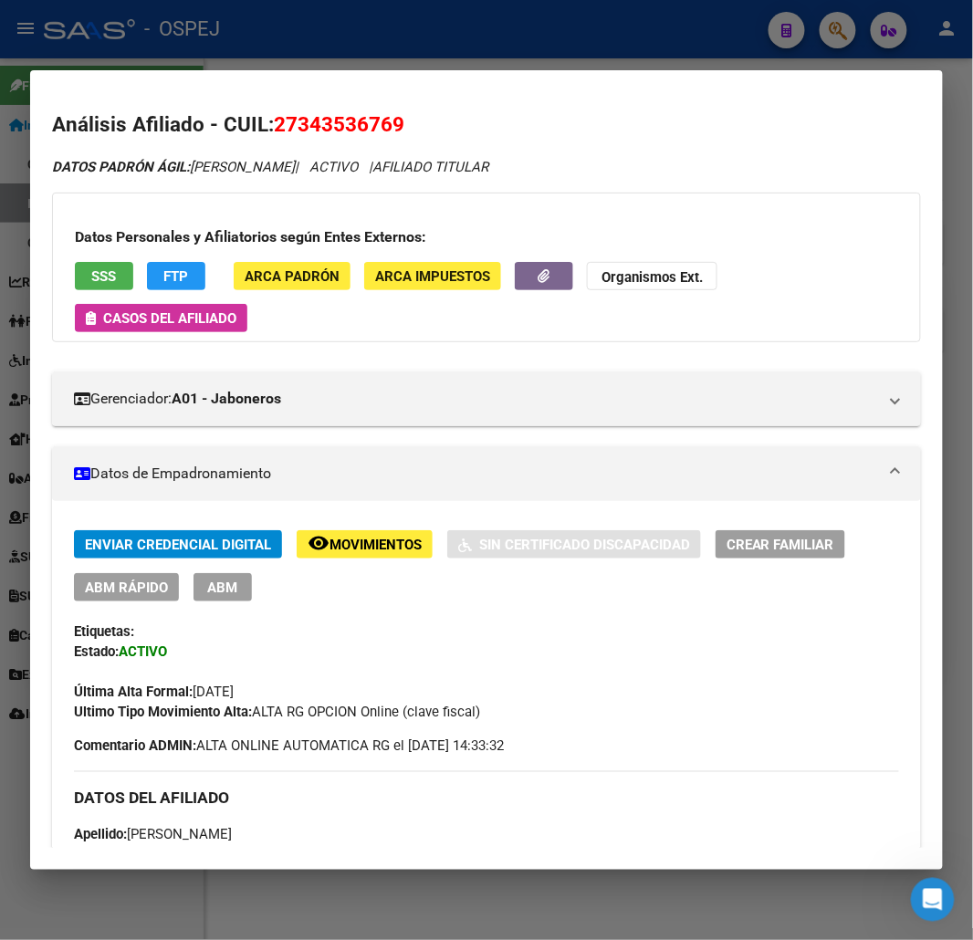
click at [348, 128] on span "27343536769" at bounding box center [339, 124] width 130 height 24
copy span "27343536769"
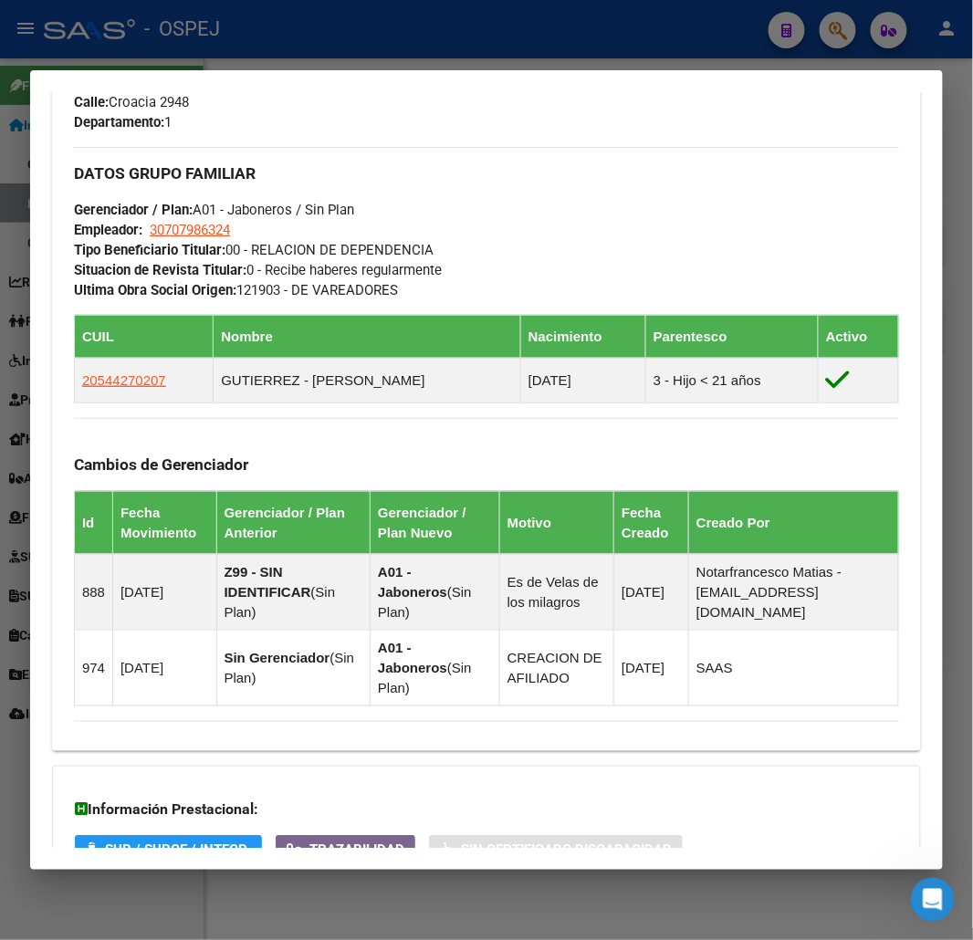
scroll to position [1193, 0]
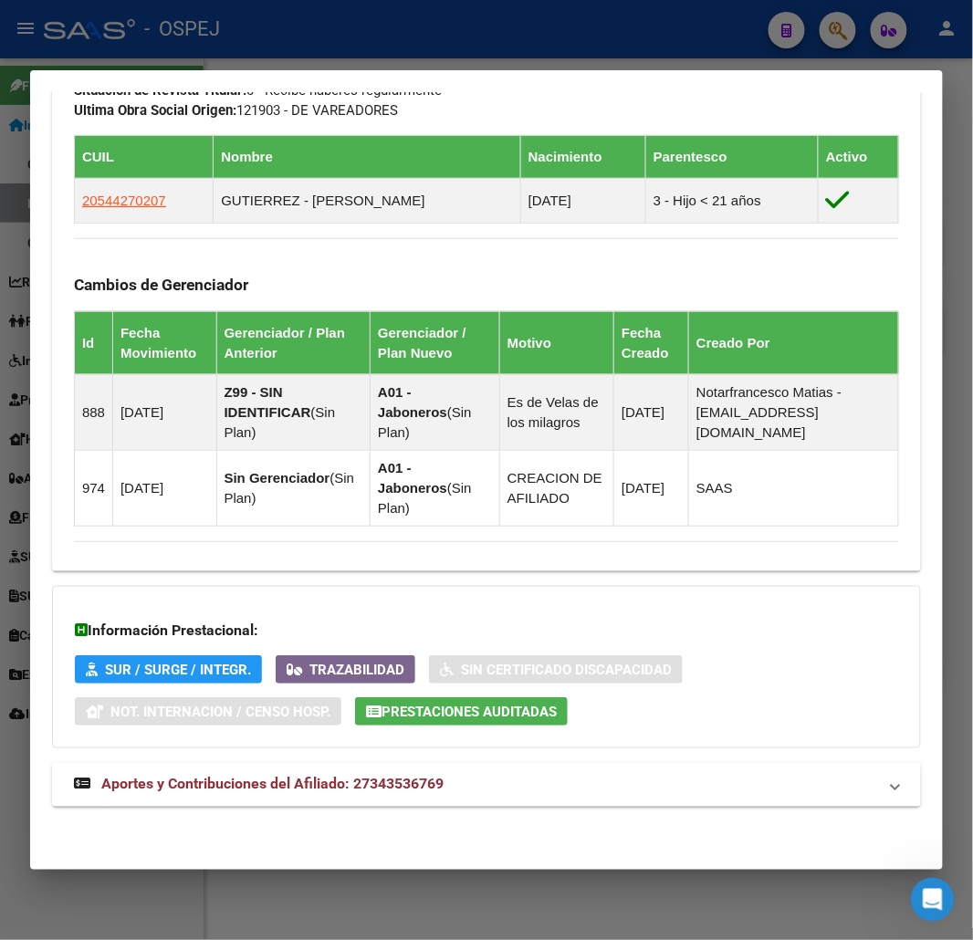
click at [271, 797] on mat-expansion-panel-header "Aportes y Contribuciones del Afiliado: 27343536769" at bounding box center [486, 785] width 869 height 44
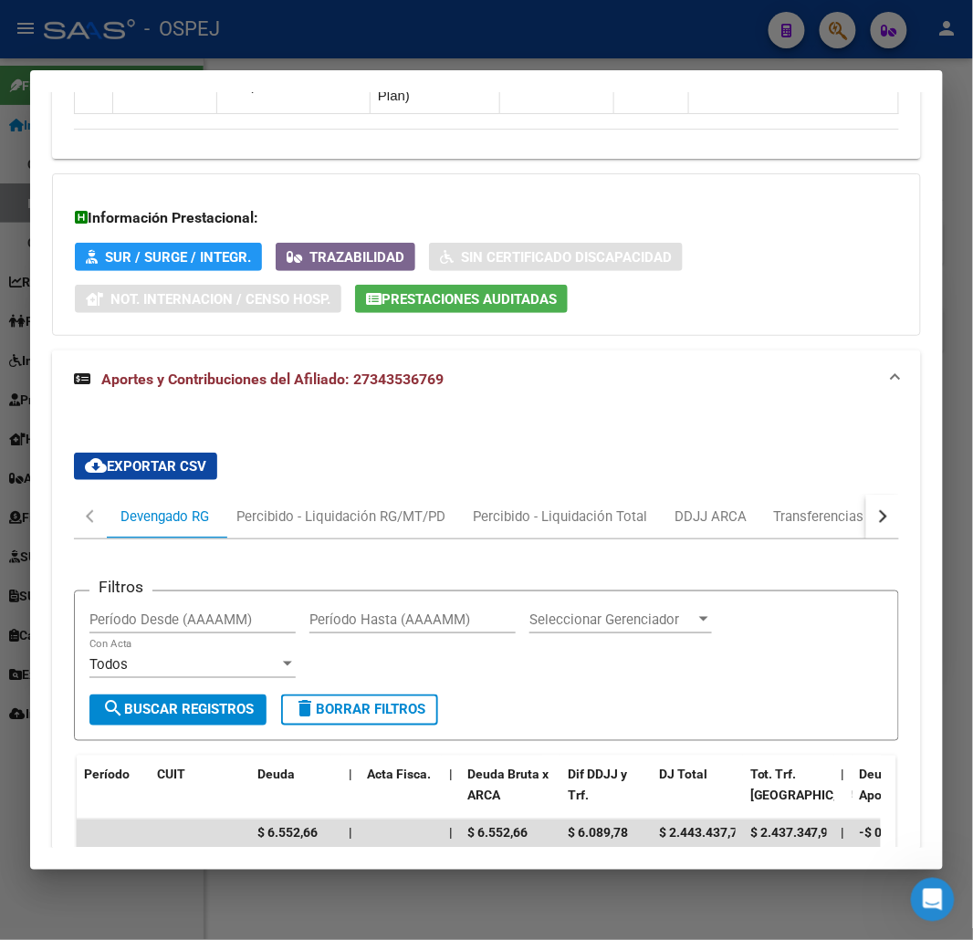
scroll to position [1910, 0]
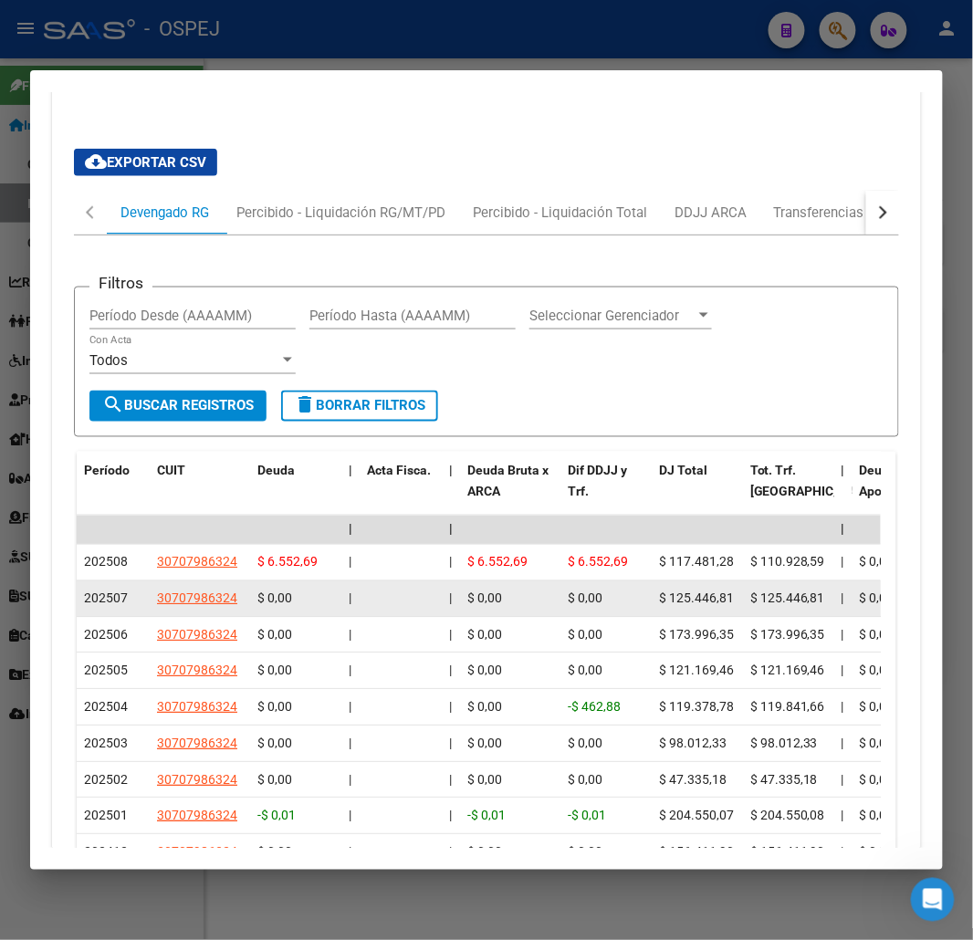
click at [213, 606] on span "30707986324" at bounding box center [197, 598] width 80 height 15
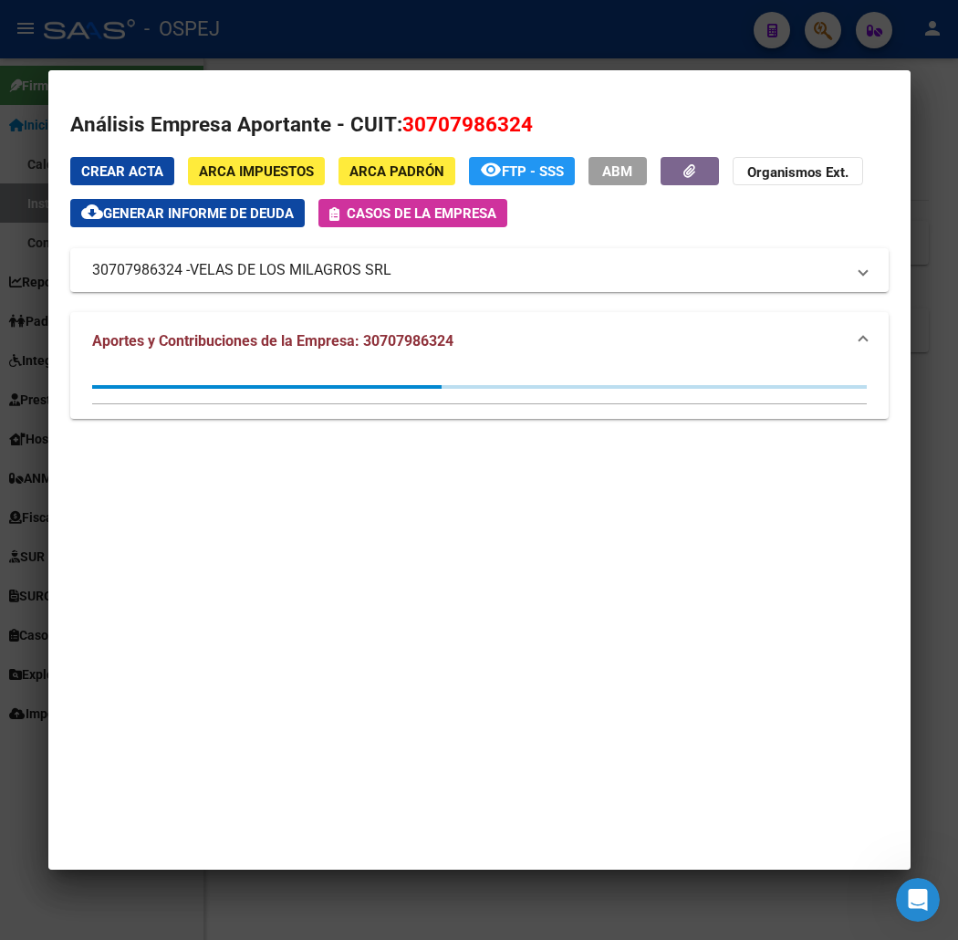
click at [442, 58] on div at bounding box center [479, 470] width 958 height 940
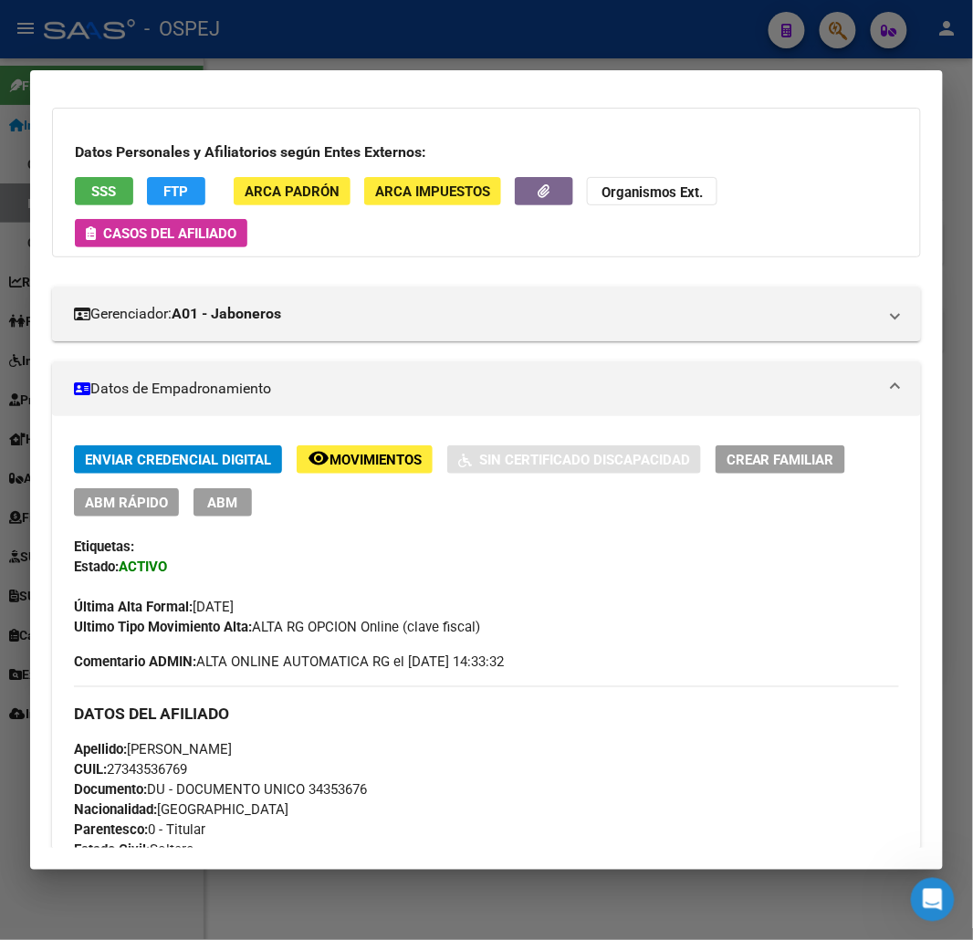
scroll to position [0, 0]
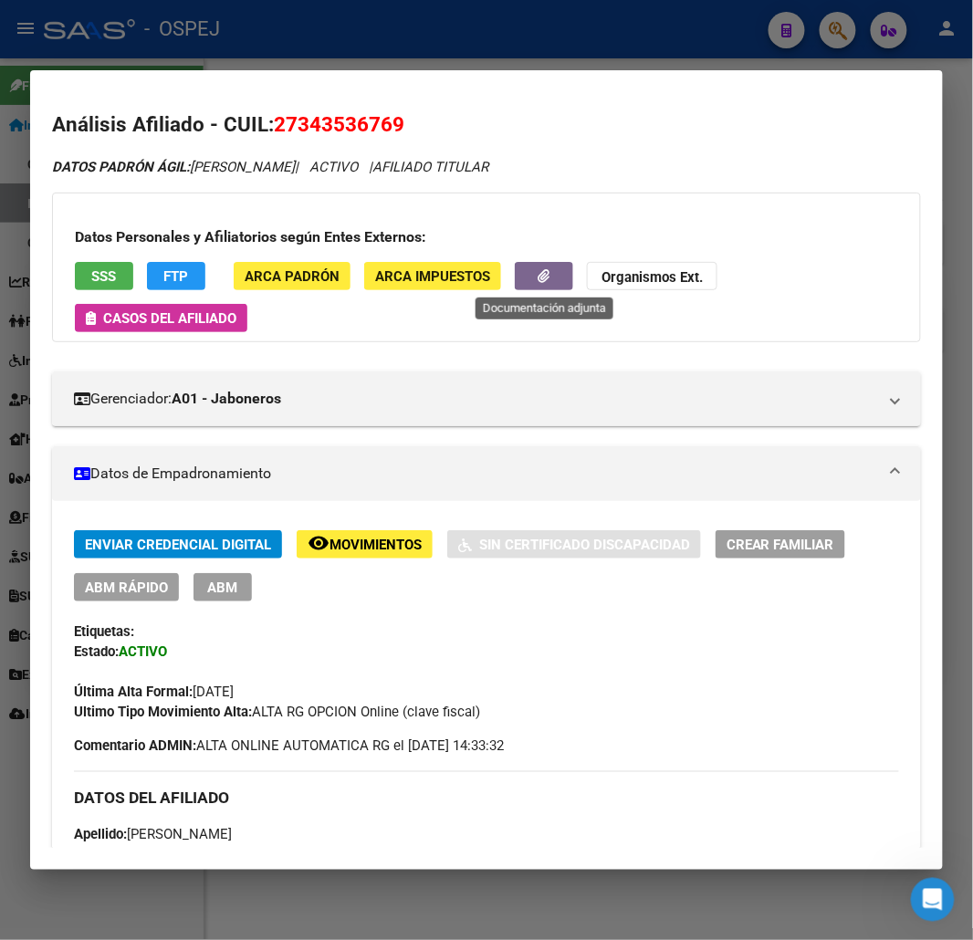
click at [545, 267] on span "button" at bounding box center [544, 275] width 12 height 16
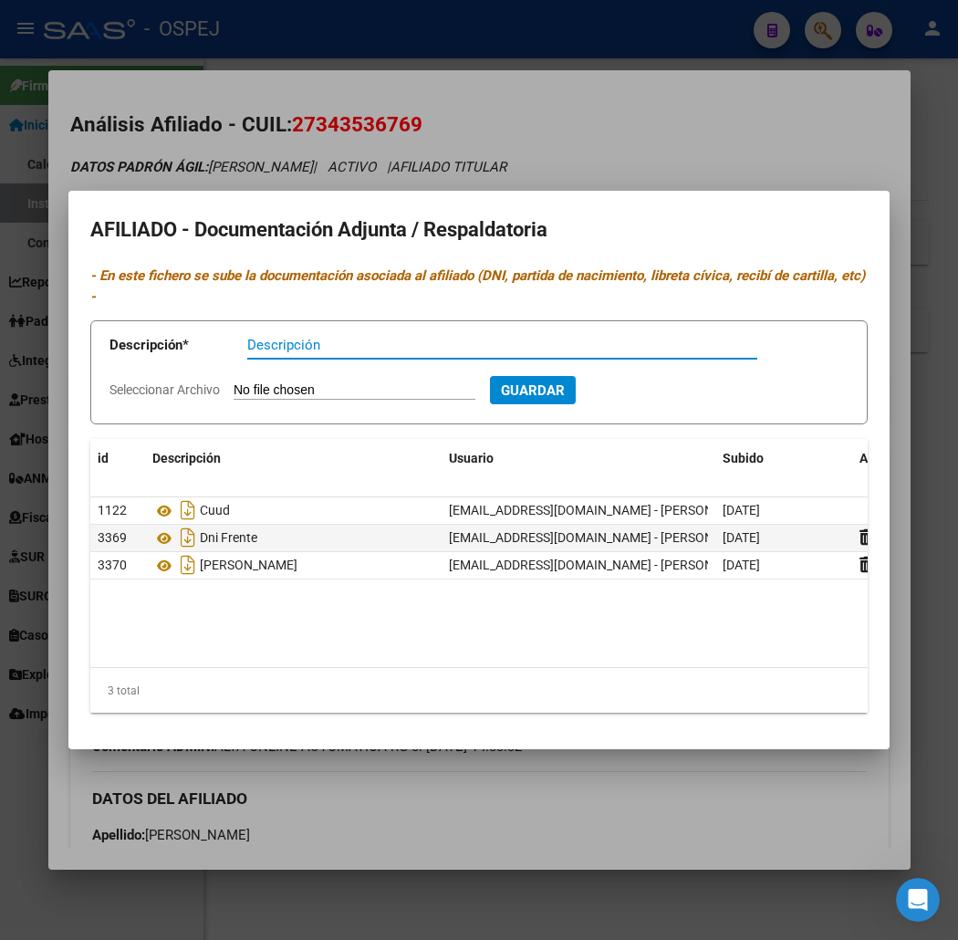
click at [221, 116] on div at bounding box center [479, 470] width 958 height 940
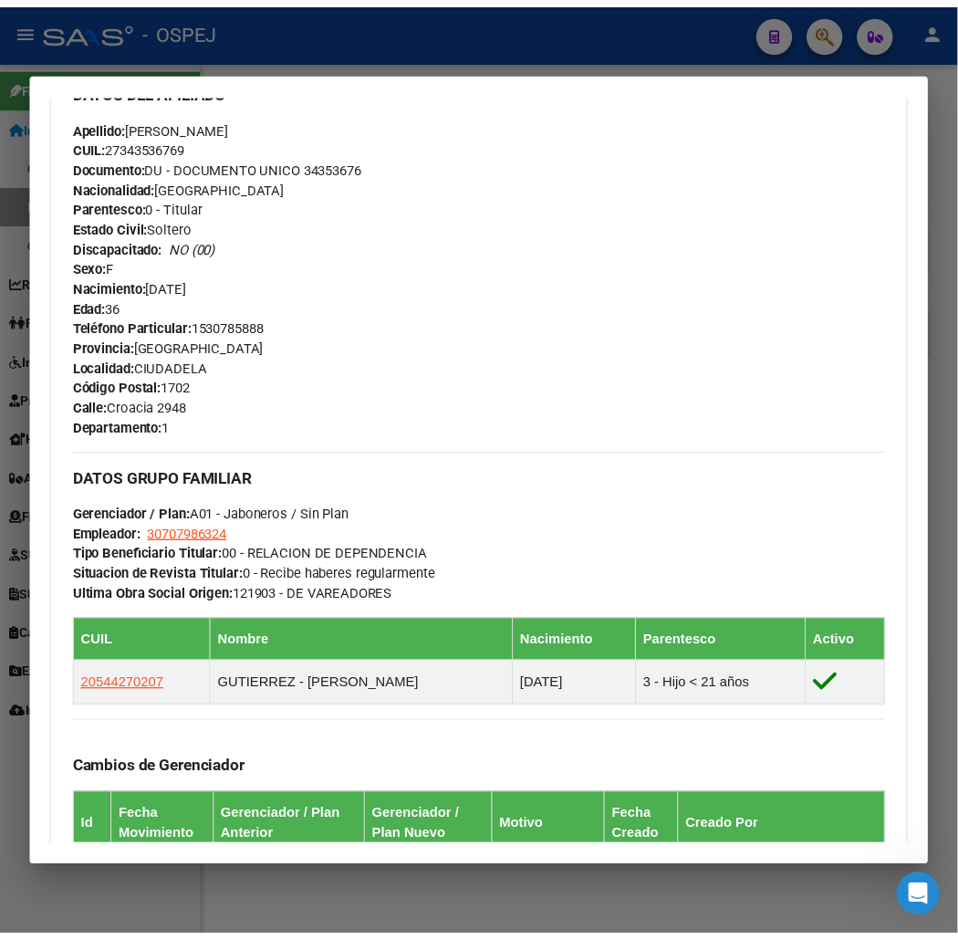
scroll to position [1014, 0]
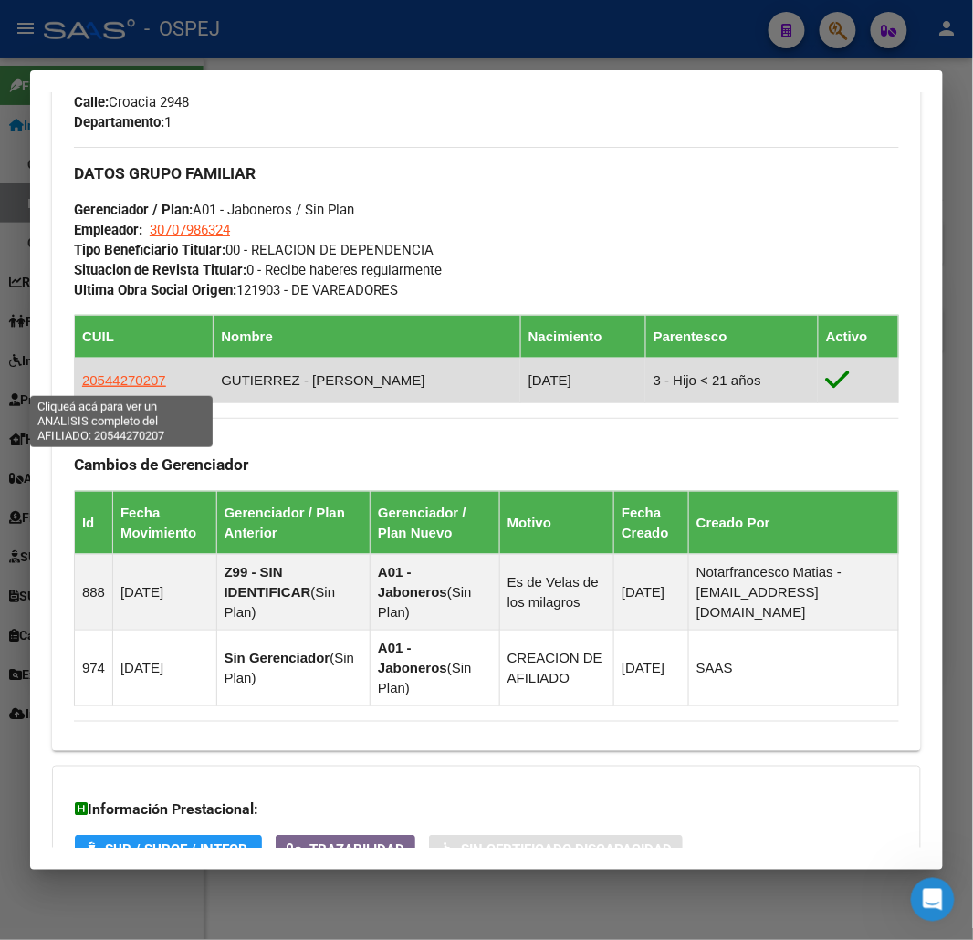
click at [141, 384] on span "20544270207" at bounding box center [124, 380] width 84 height 16
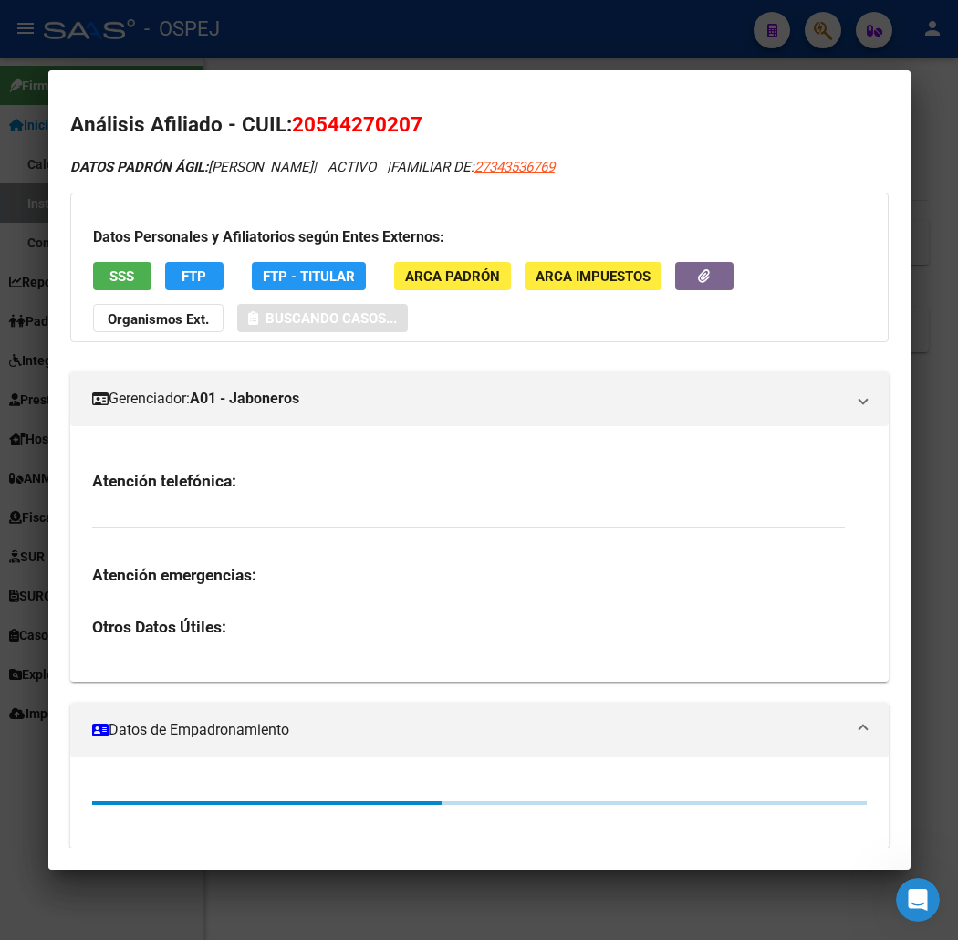
click at [310, 120] on span "20544270207" at bounding box center [357, 124] width 130 height 24
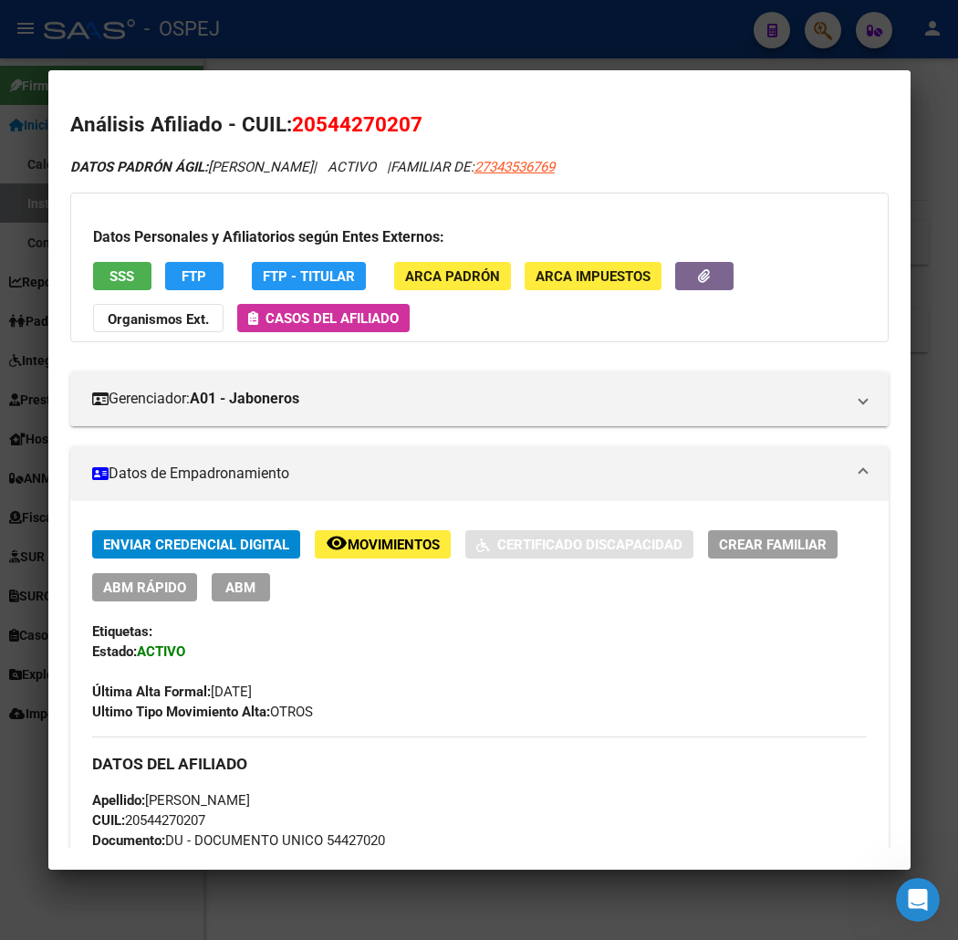
copy span "20544270207"
click at [349, 116] on span "20544270207" at bounding box center [357, 124] width 130 height 24
click at [351, 124] on span "20544270207" at bounding box center [357, 124] width 130 height 24
copy span "20544270207"
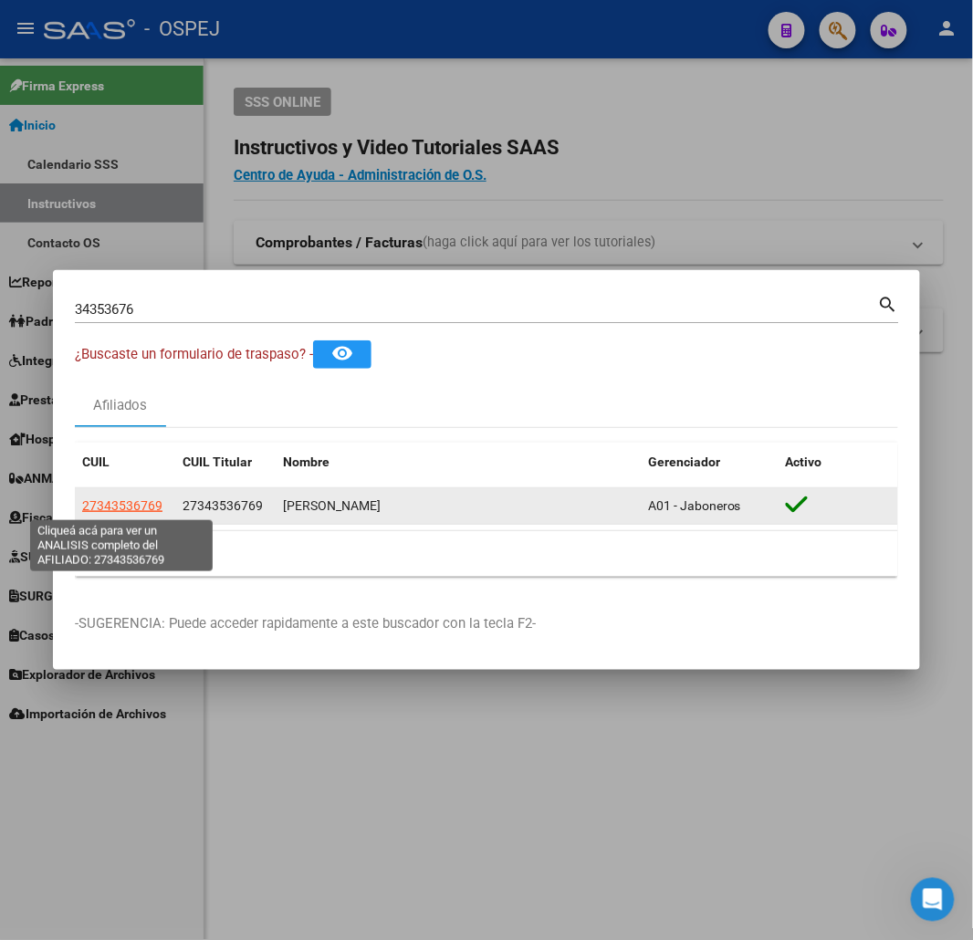
click at [140, 508] on span "27343536769" at bounding box center [122, 505] width 80 height 15
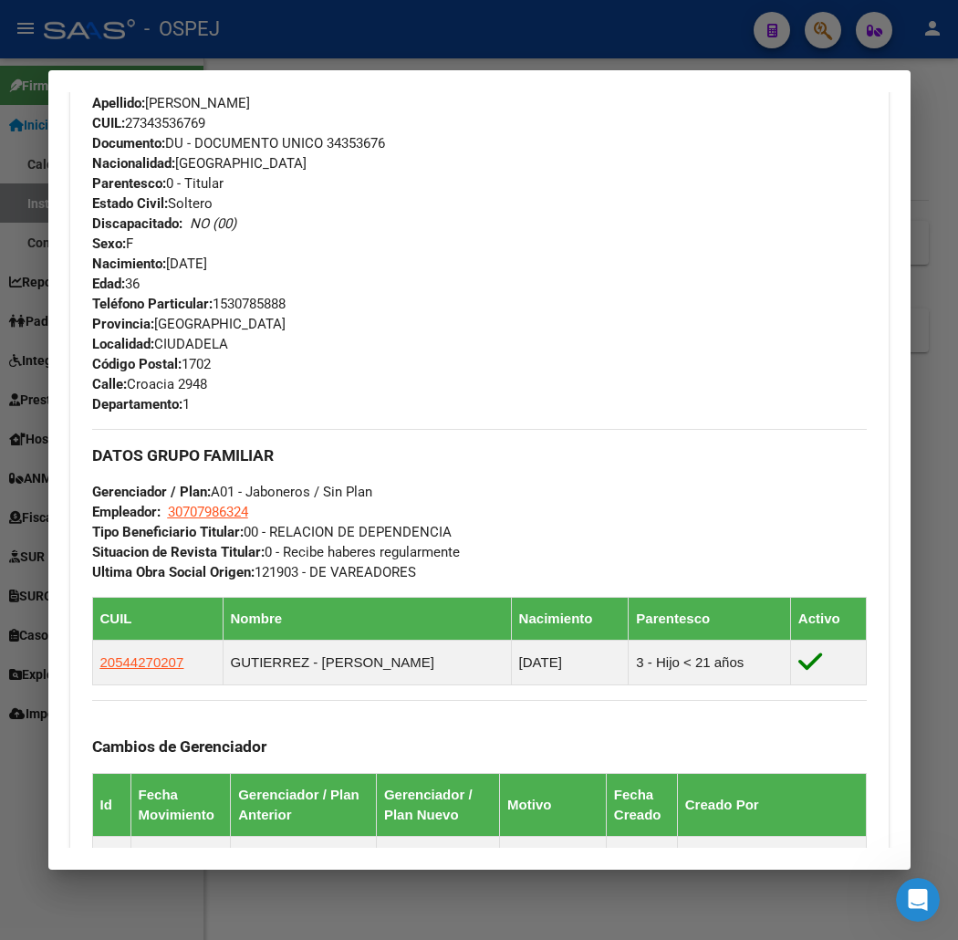
scroll to position [934, 0]
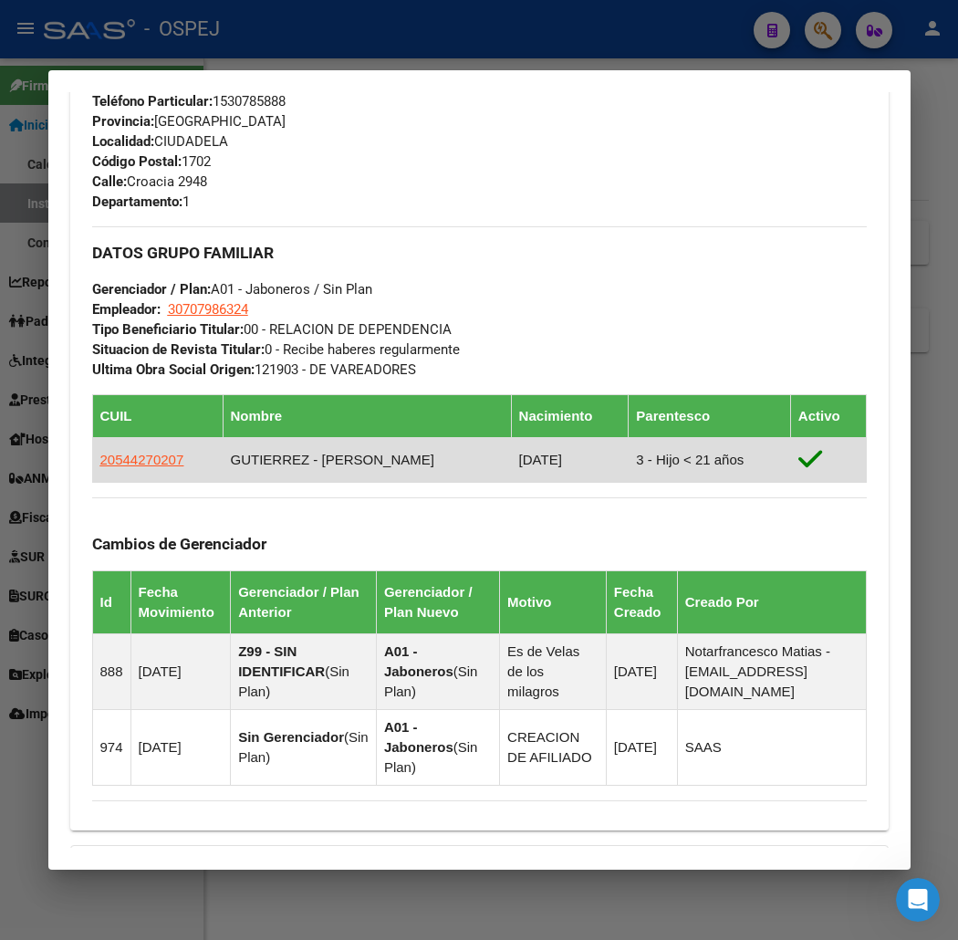
click at [114, 468] on app-link-go-to "20544270207" at bounding box center [142, 460] width 84 height 20
click at [125, 452] on span "20544270207" at bounding box center [142, 460] width 84 height 16
type textarea "20544270207"
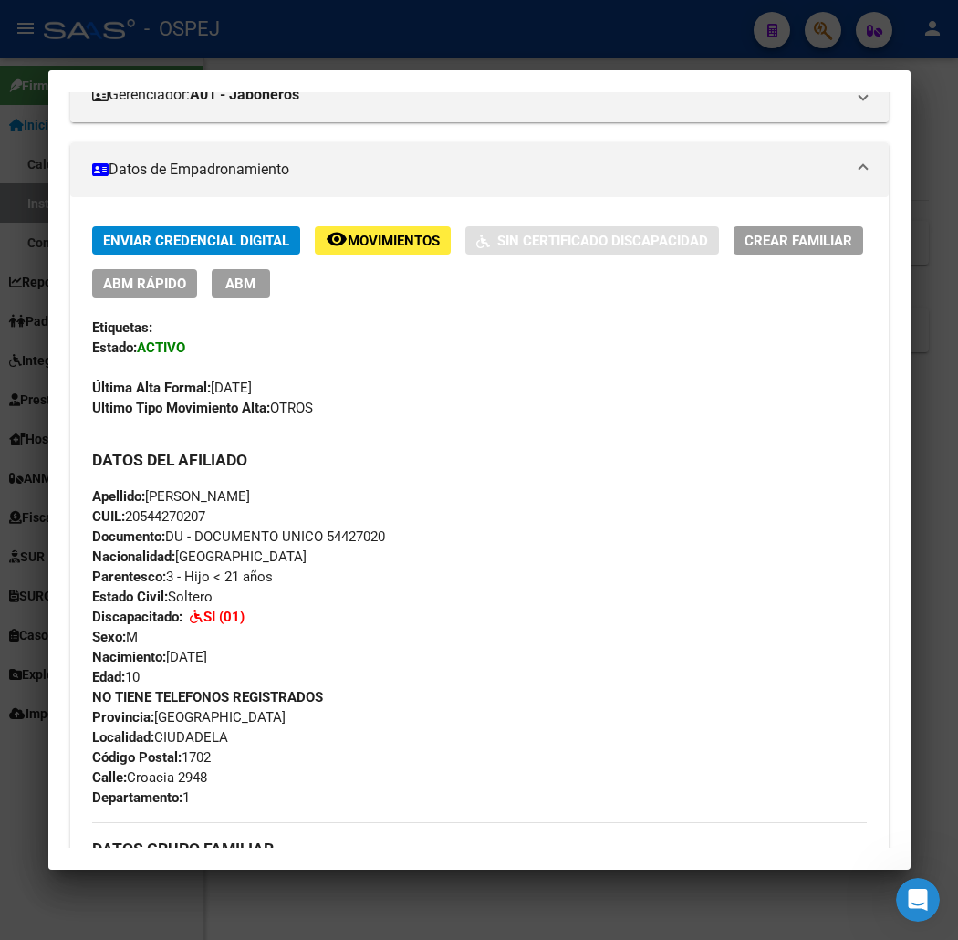
scroll to position [0, 0]
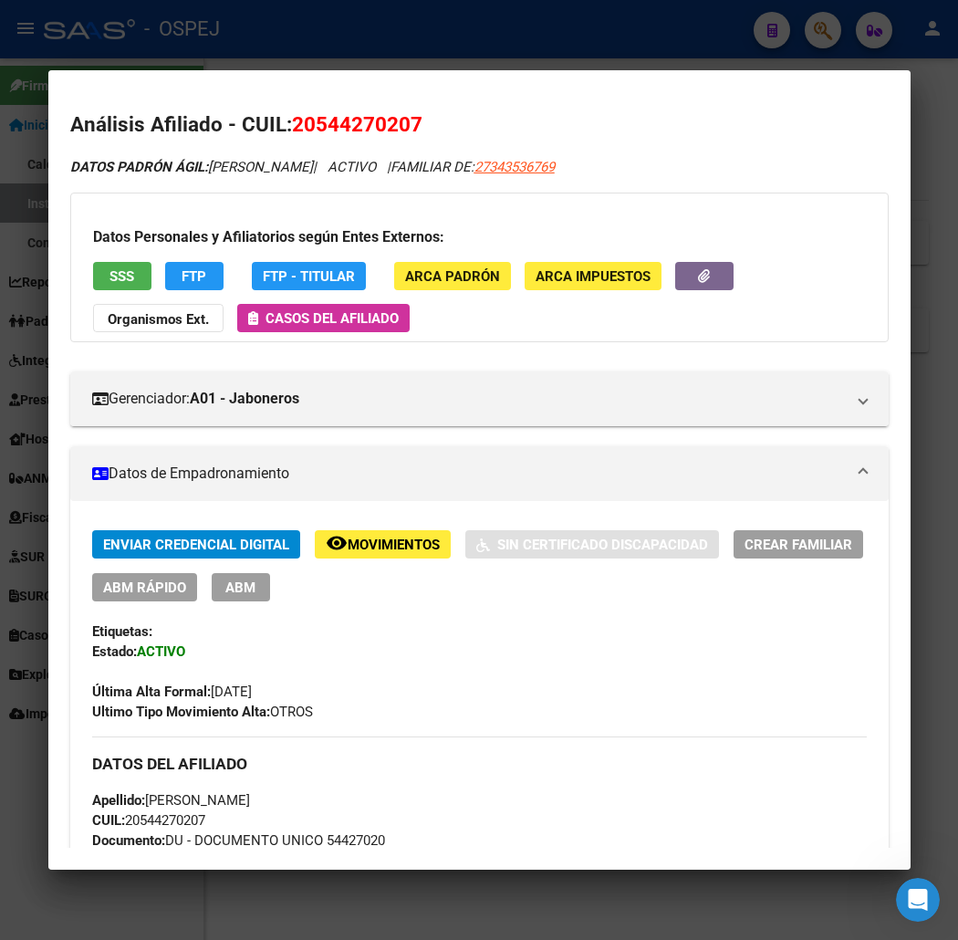
click at [393, 41] on div at bounding box center [479, 470] width 958 height 940
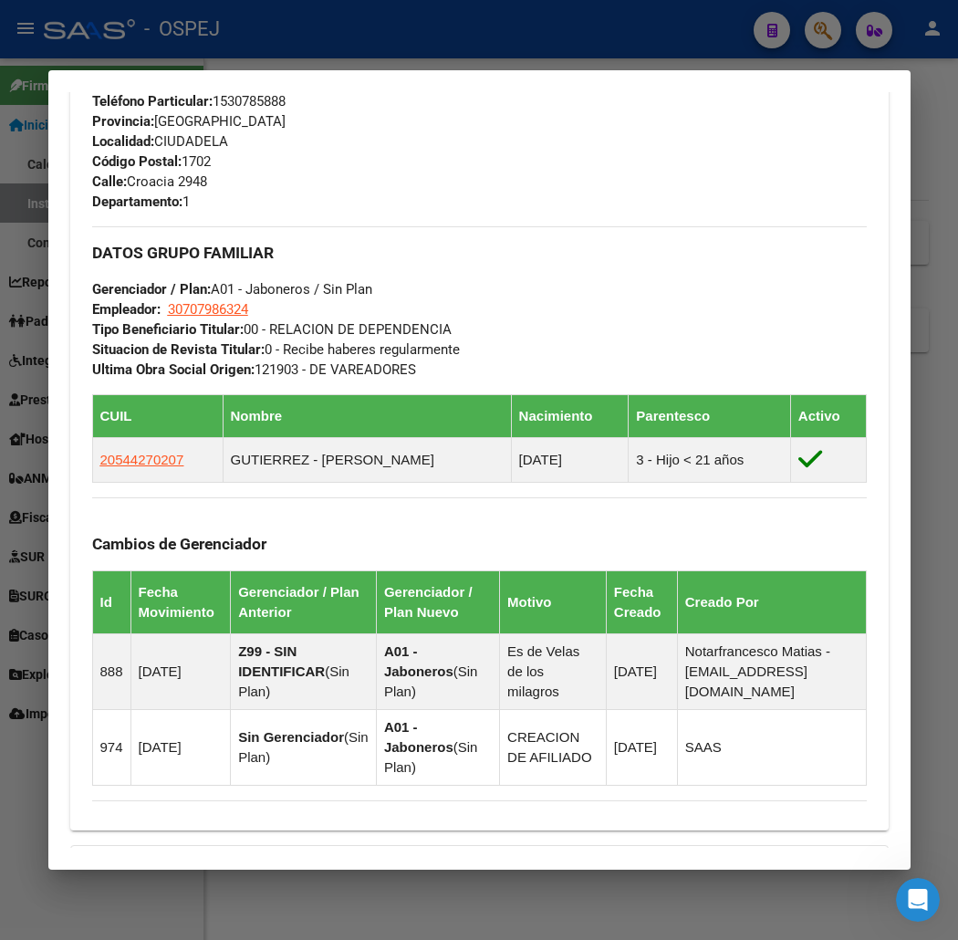
click at [306, 47] on div at bounding box center [479, 470] width 958 height 940
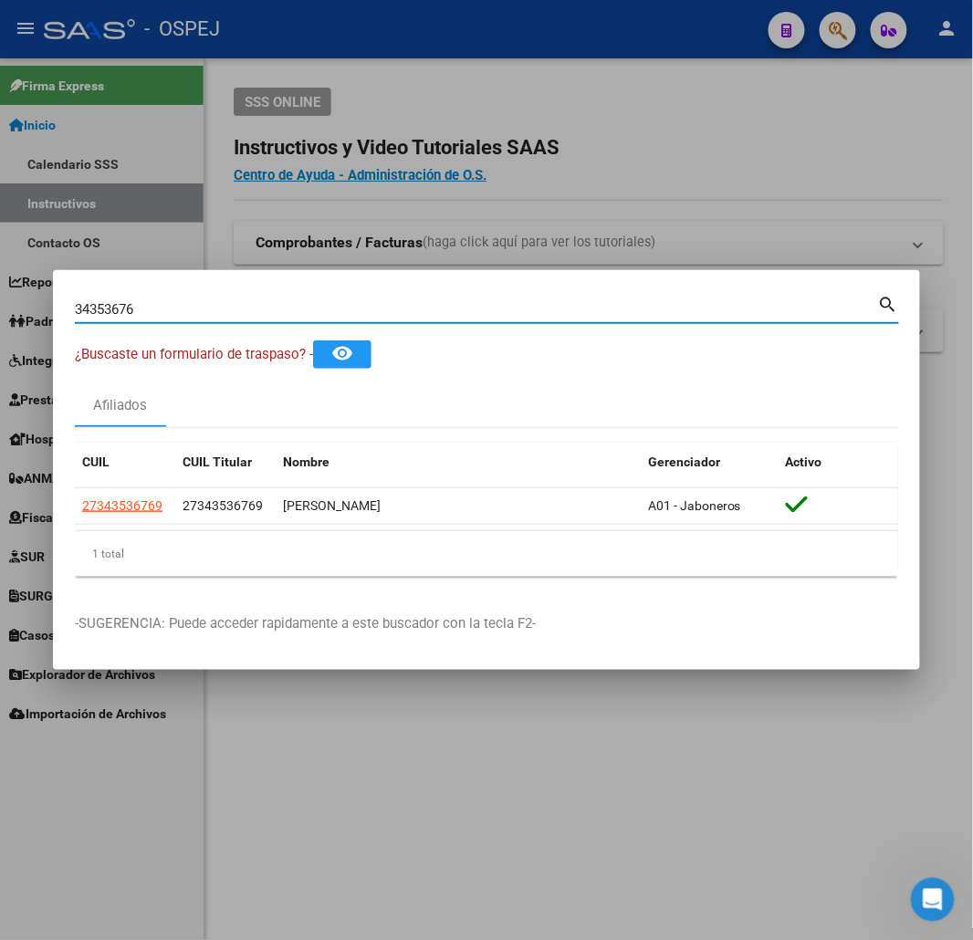
drag, startPoint x: 214, startPoint y: 307, endPoint x: 0, endPoint y: 304, distance: 214.4
click at [0, 315] on div "34353676 Buscar (apellido, dni, cuil, nro traspaso, cuit, obra social) search ¿…" at bounding box center [486, 470] width 973 height 940
type input "12101849"
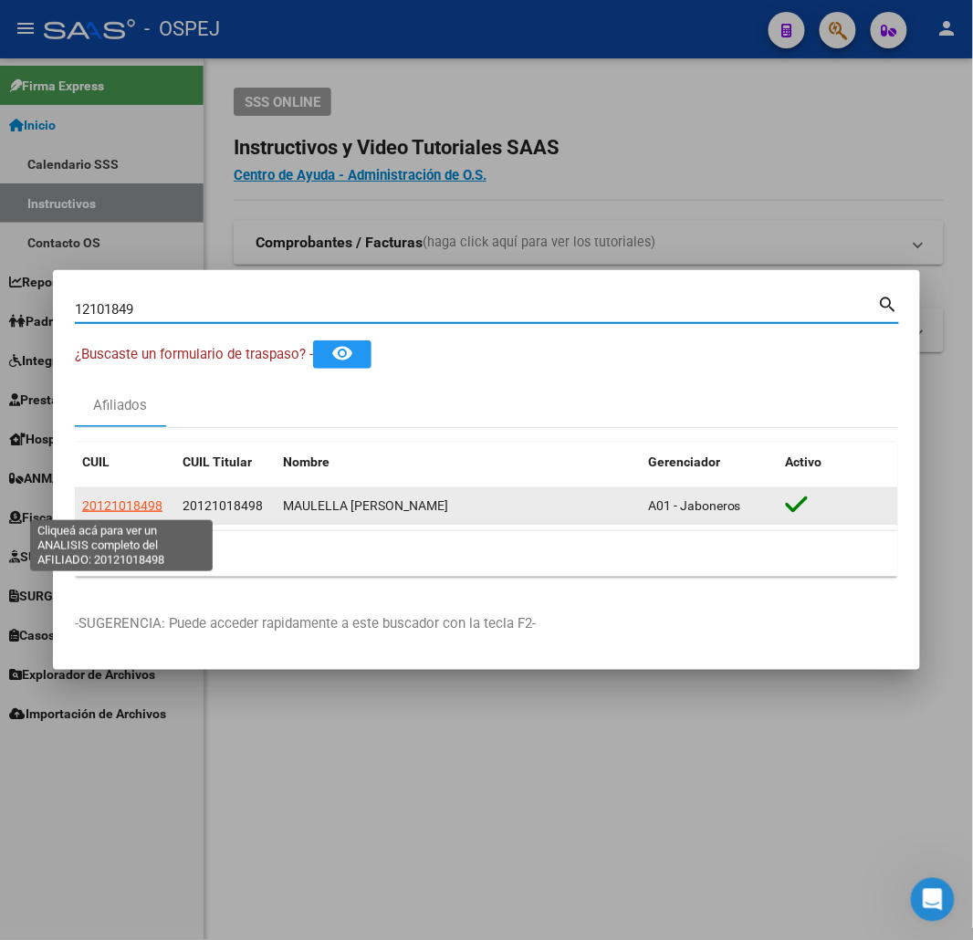
click at [138, 505] on span "20121018498" at bounding box center [122, 505] width 80 height 15
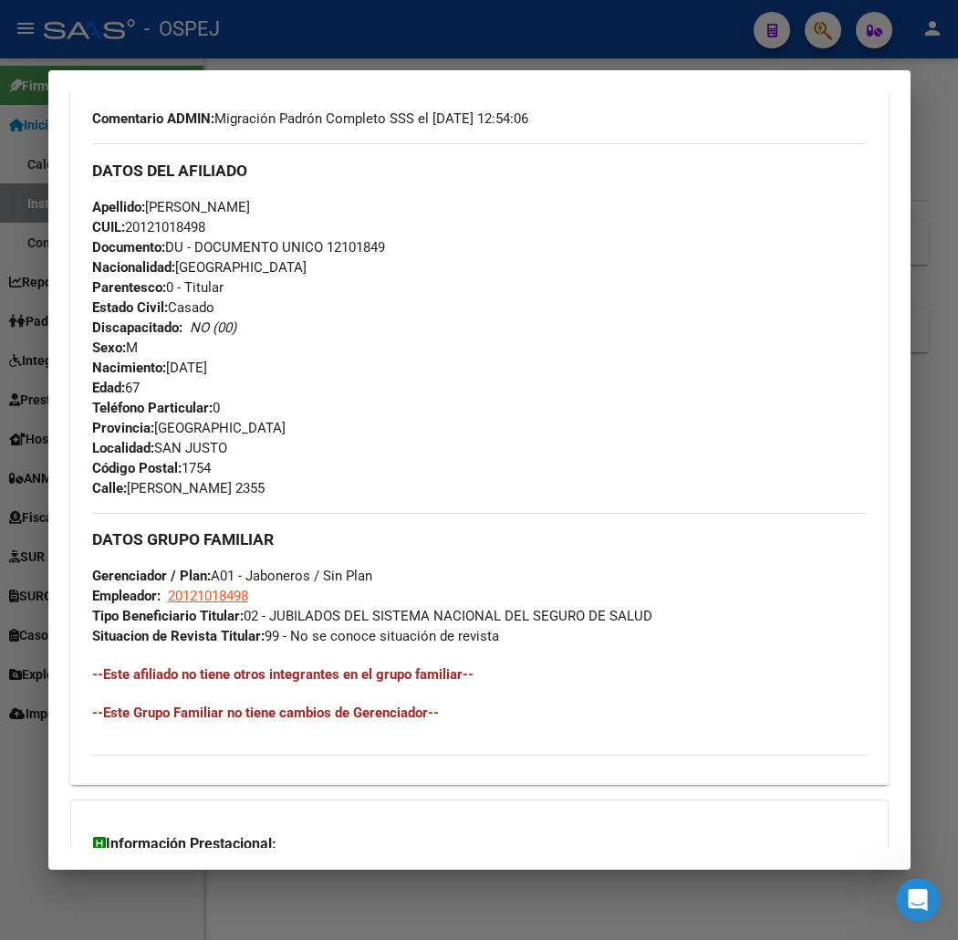
scroll to position [822, 0]
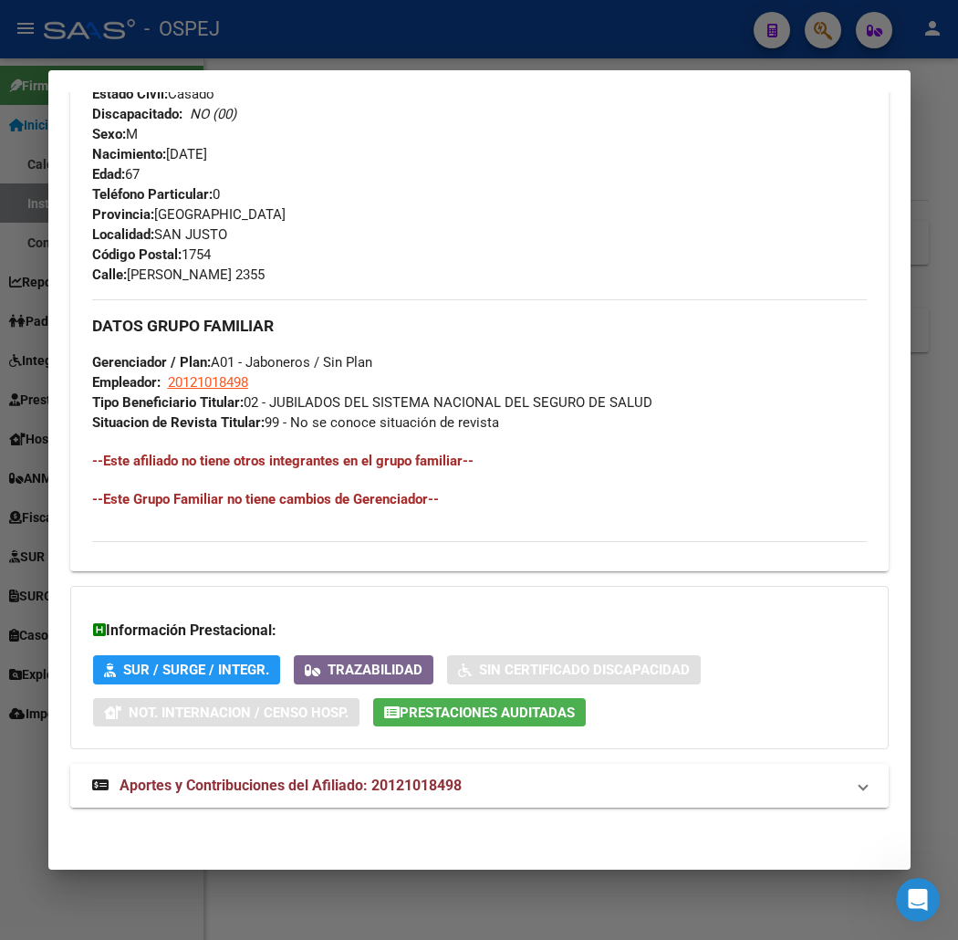
click at [445, 805] on mat-expansion-panel-header "Aportes y Contribuciones del Afiliado: 20121018498" at bounding box center [479, 786] width 818 height 44
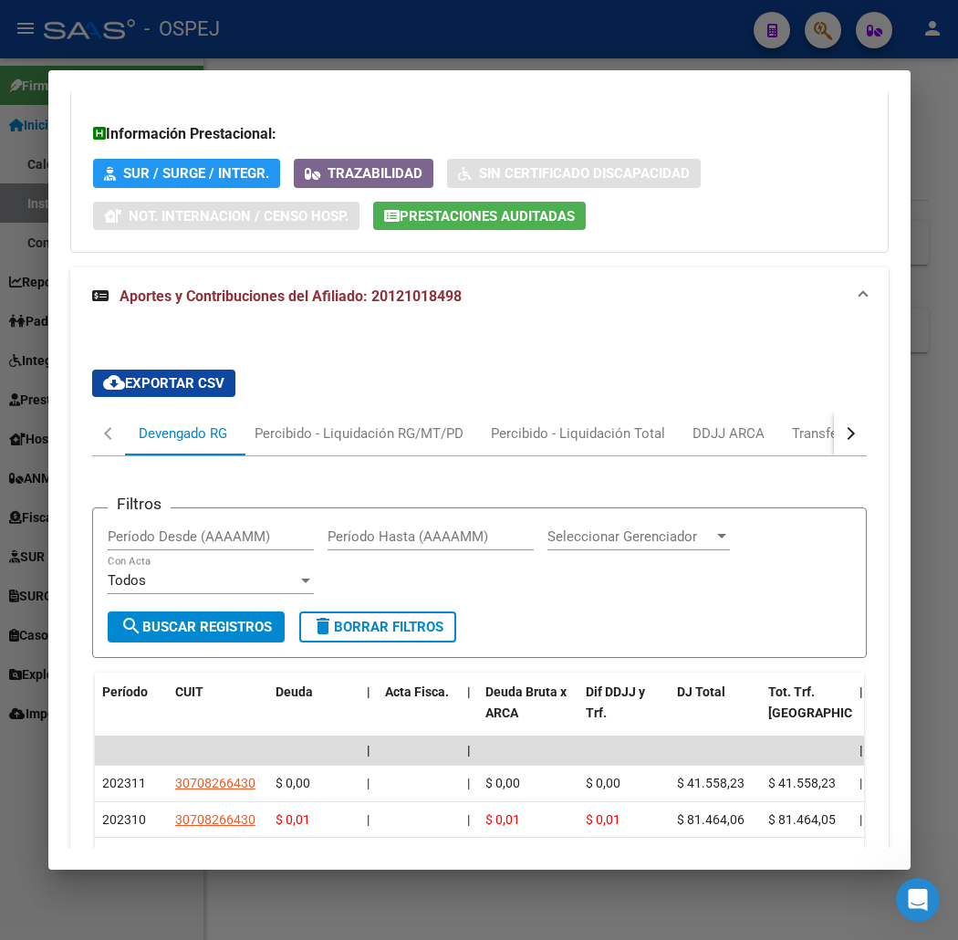
scroll to position [1758, 0]
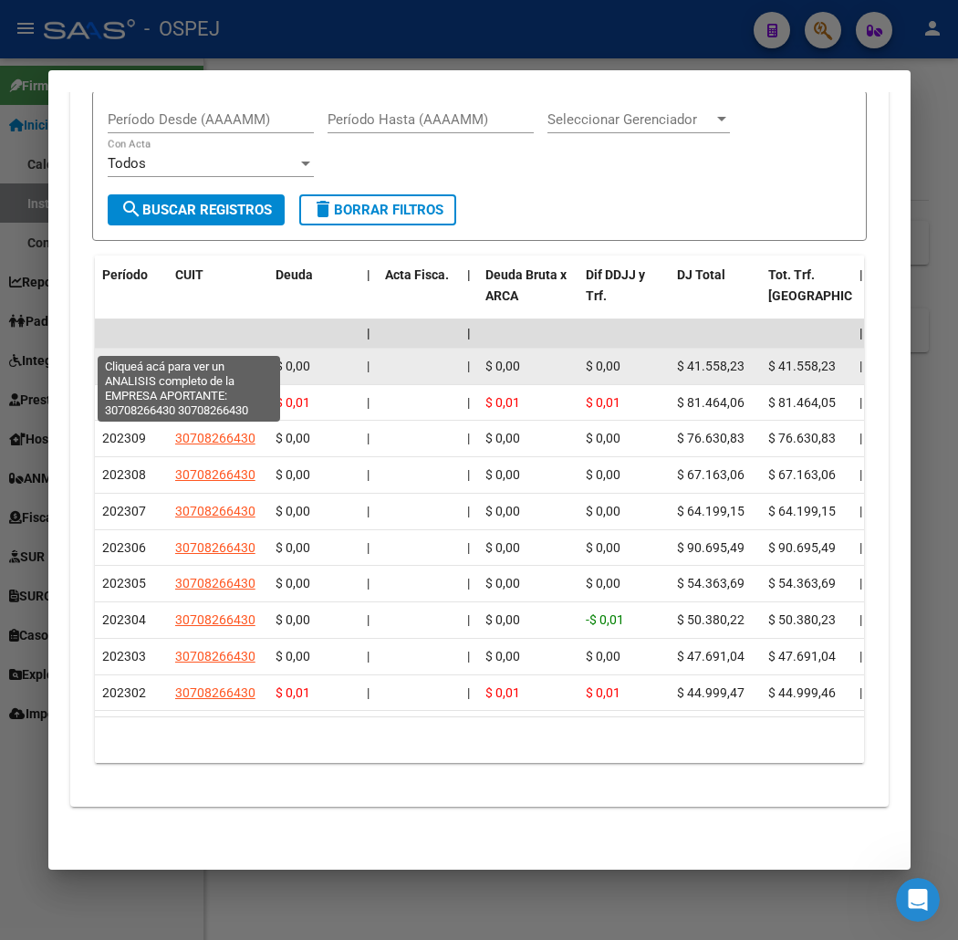
click at [184, 359] on span "30708266430" at bounding box center [215, 366] width 80 height 15
type textarea "30708266430"
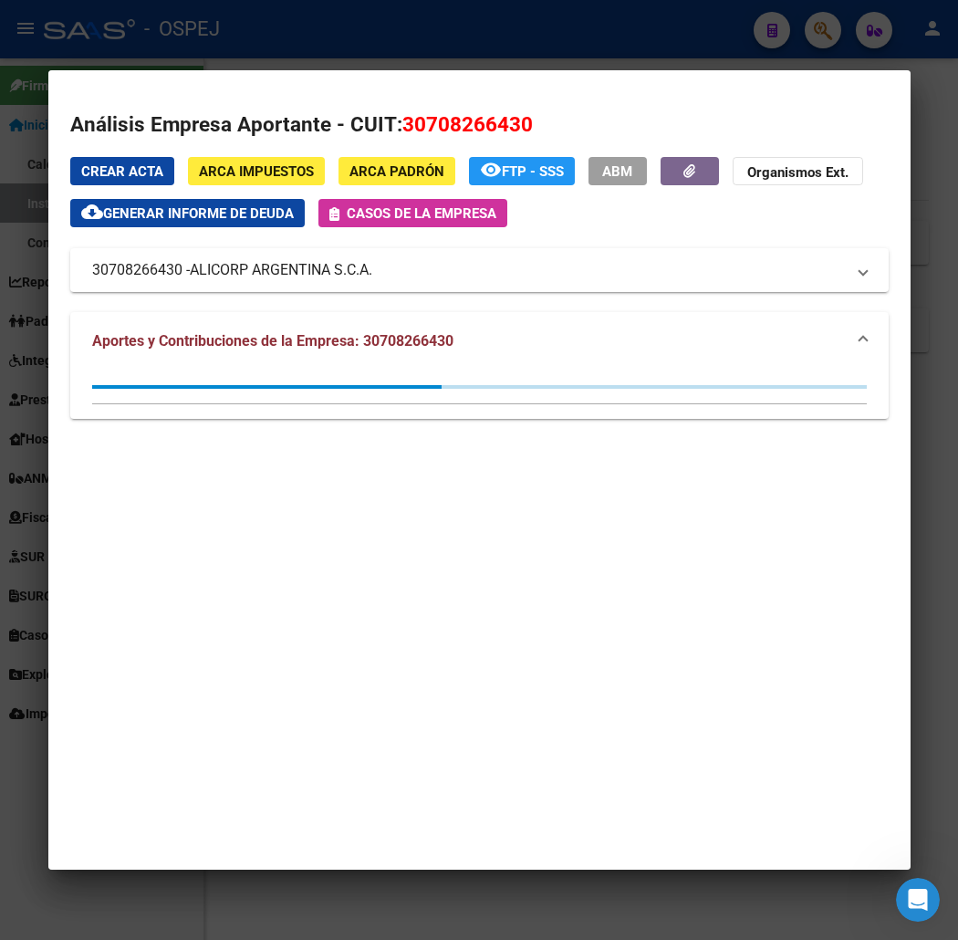
click at [6, 202] on div at bounding box center [479, 470] width 958 height 940
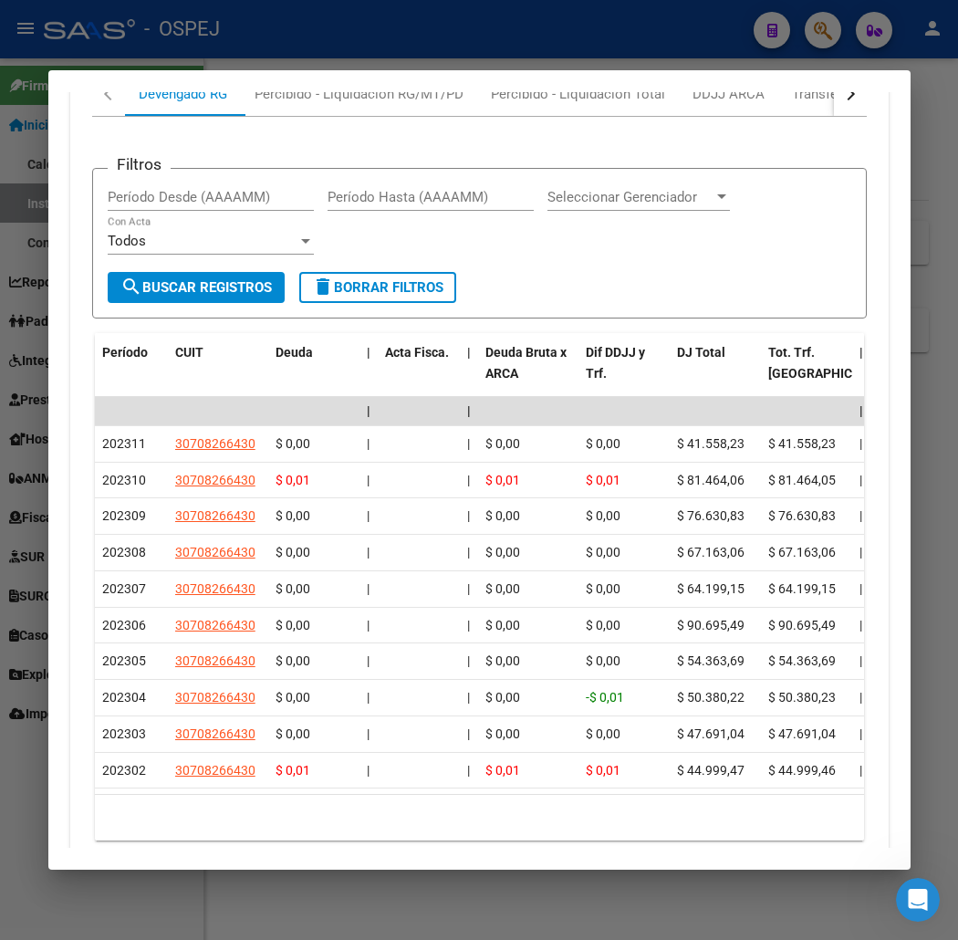
scroll to position [1556, 0]
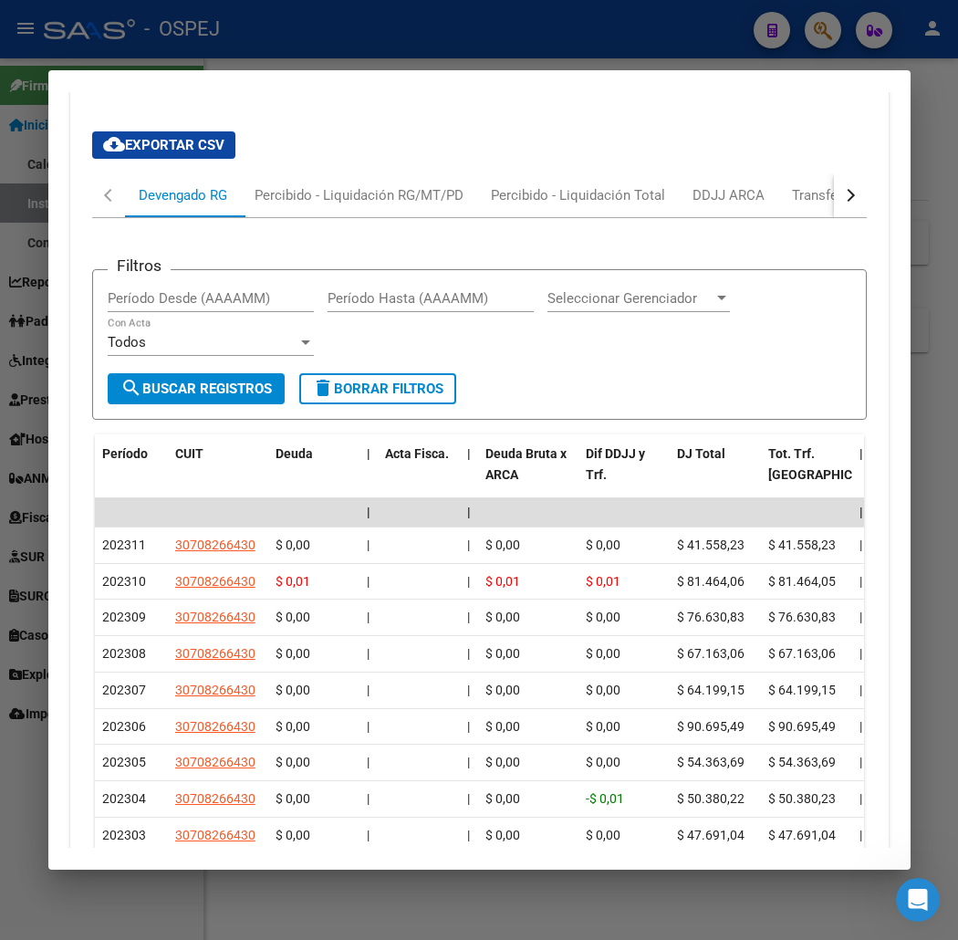
click at [861, 199] on button "button" at bounding box center [850, 195] width 33 height 44
click at [861, 198] on button "button" at bounding box center [850, 195] width 33 height 44
click at [566, 182] on div "ANSES Jubilados" at bounding box center [580, 195] width 134 height 44
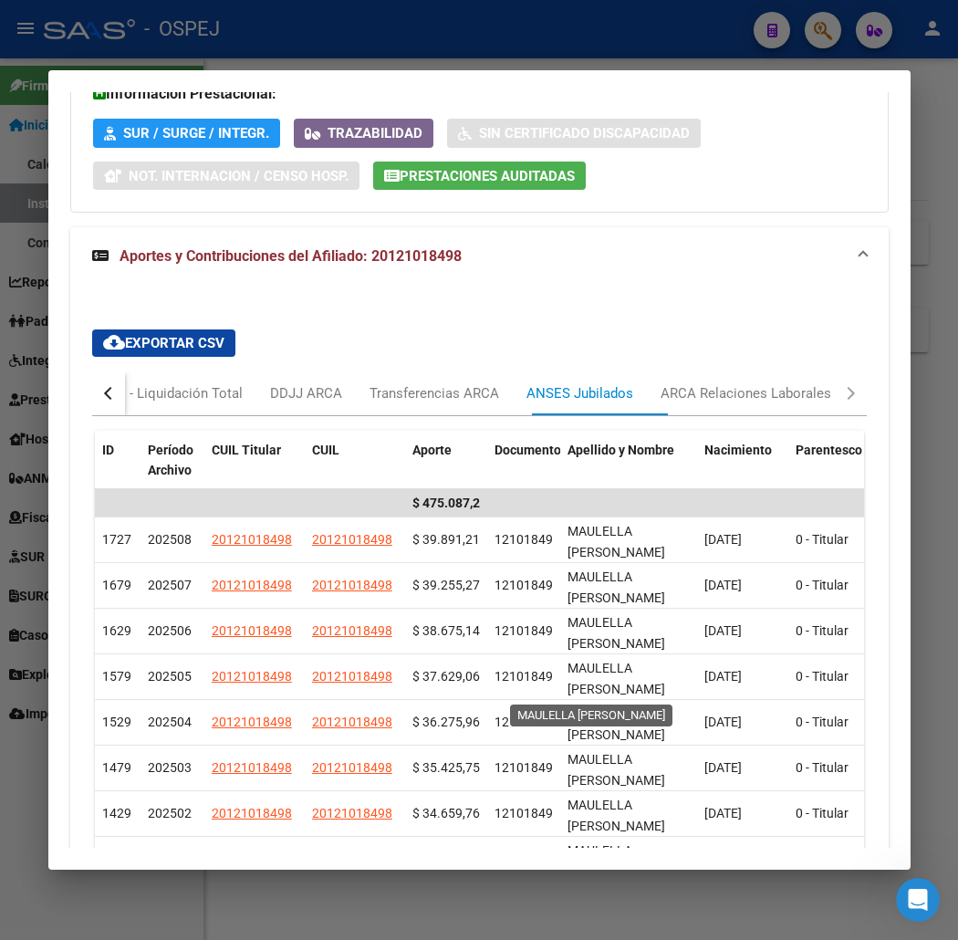
scroll to position [0, 0]
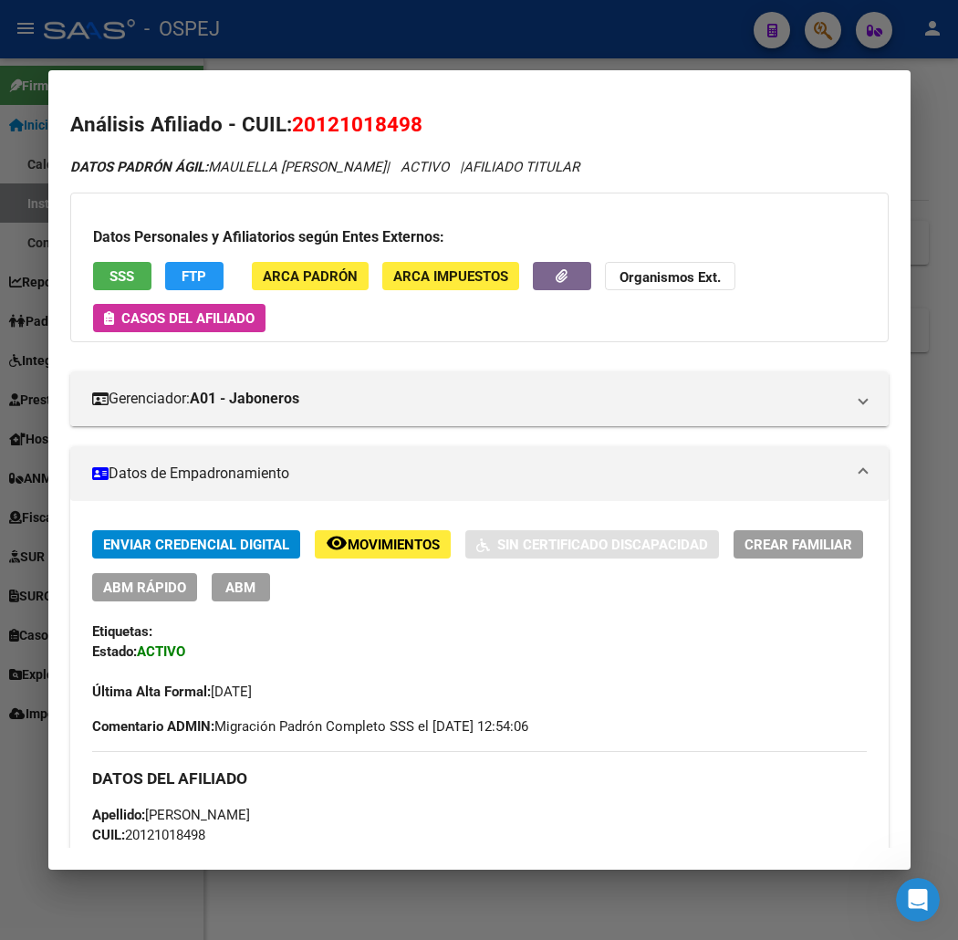
drag, startPoint x: 559, startPoint y: 704, endPoint x: 577, endPoint y: 109, distance: 595.1
click at [393, 58] on div at bounding box center [479, 470] width 958 height 940
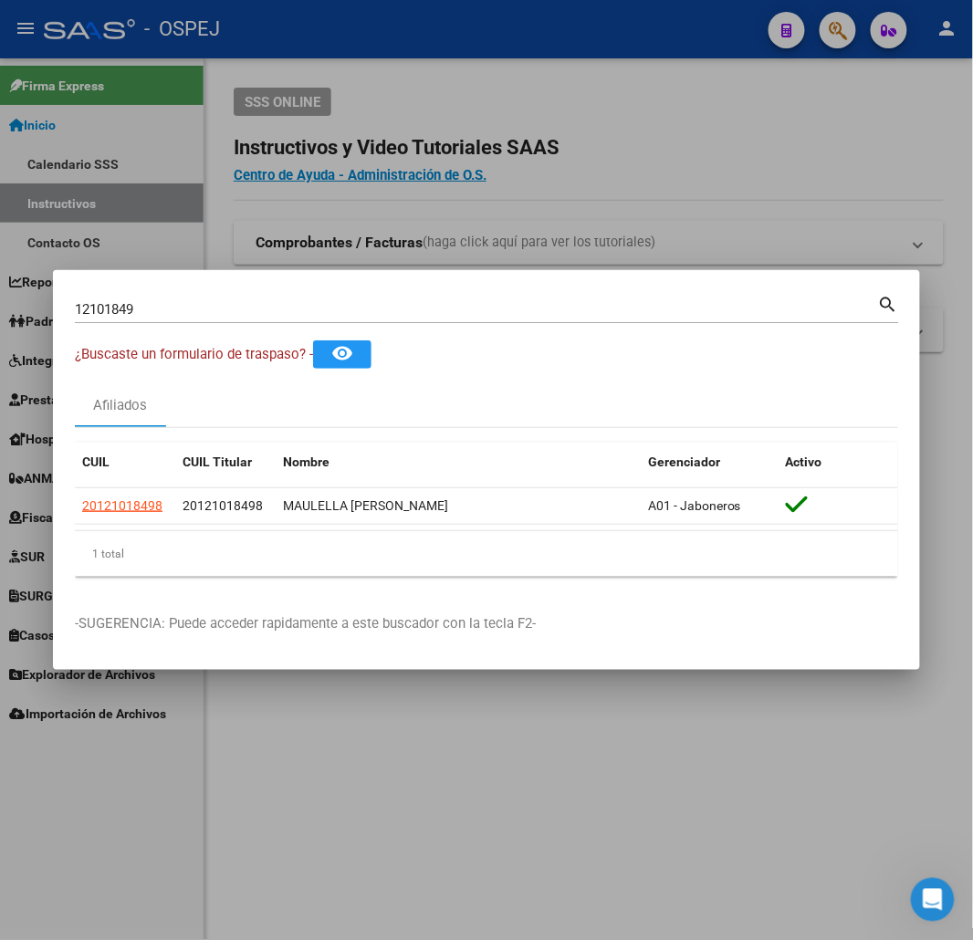
click at [235, 302] on input "12101849" at bounding box center [476, 309] width 803 height 16
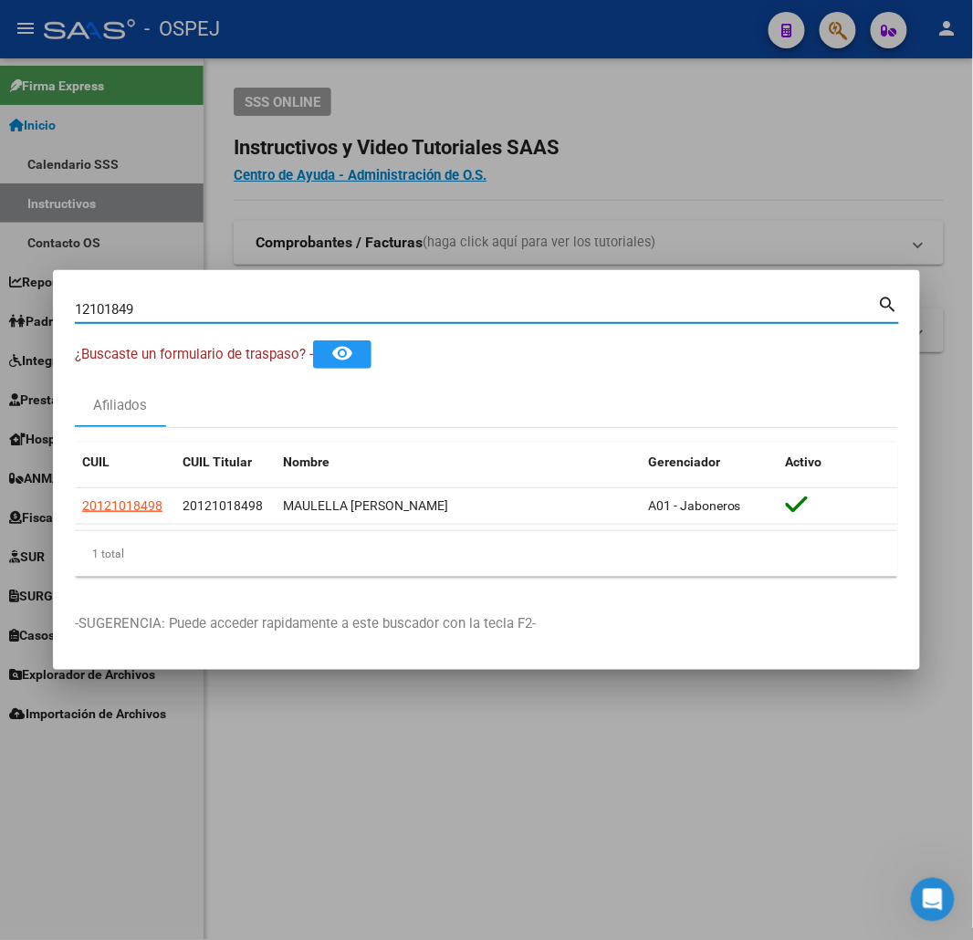
click at [235, 302] on input "12101849" at bounding box center [476, 309] width 803 height 16
paste input "27-56403609-4"
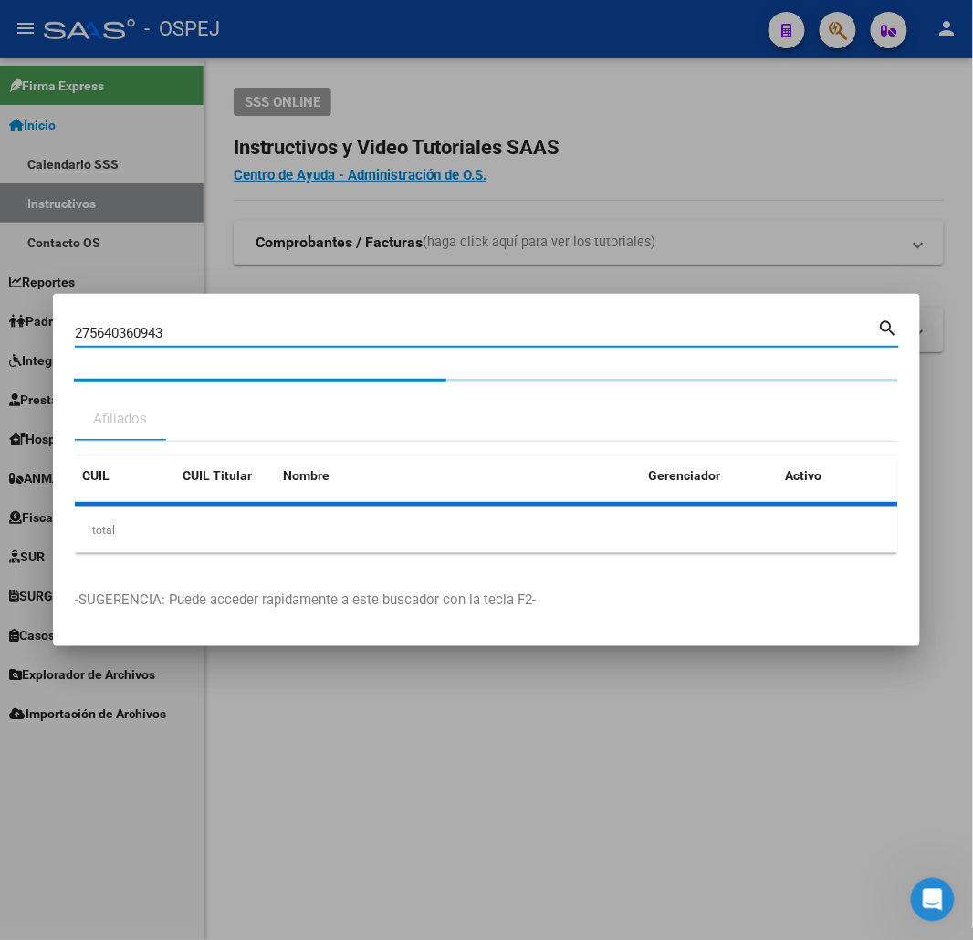
type input "27564036094"
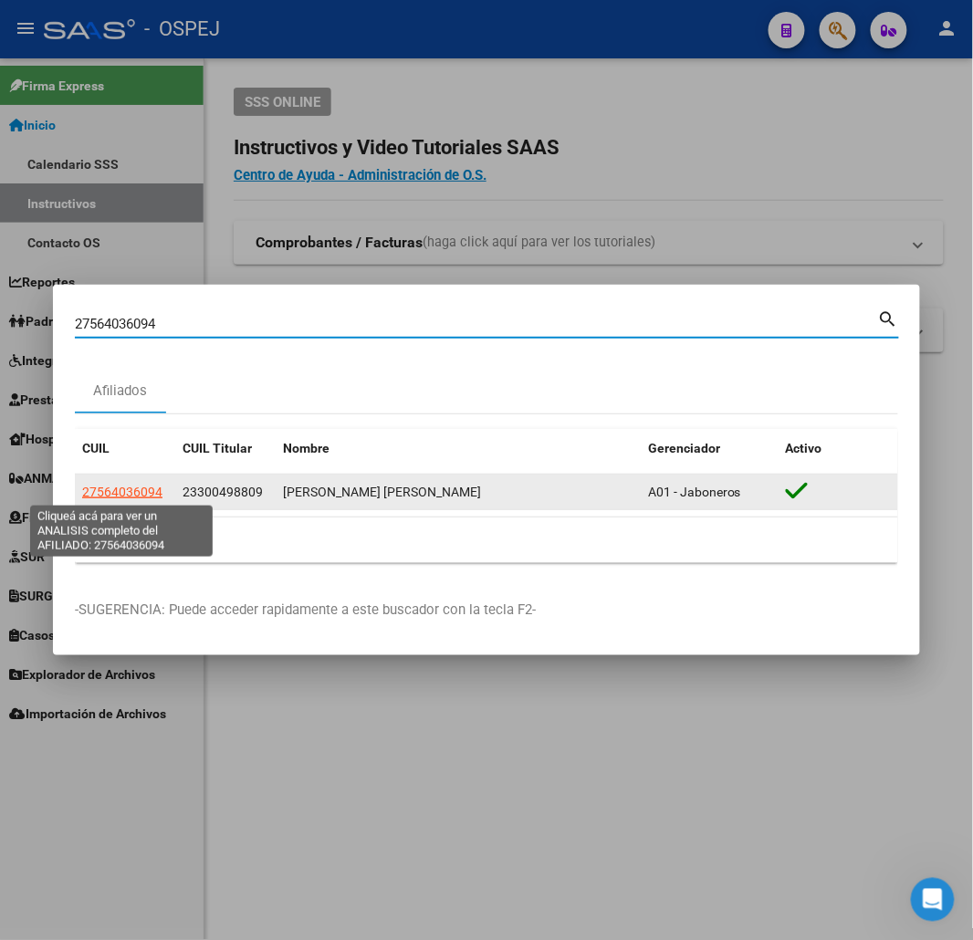
click at [129, 484] on span "27564036094" at bounding box center [122, 491] width 80 height 15
type textarea "27564036094"
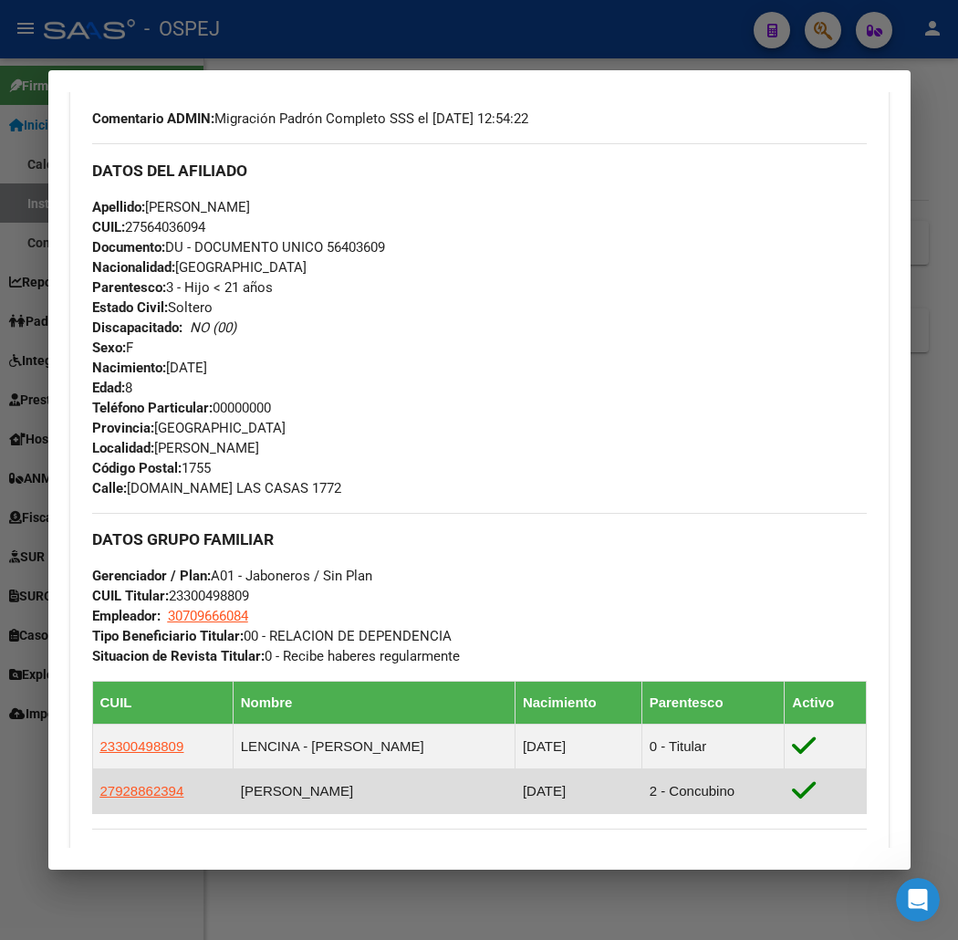
scroll to position [810, 0]
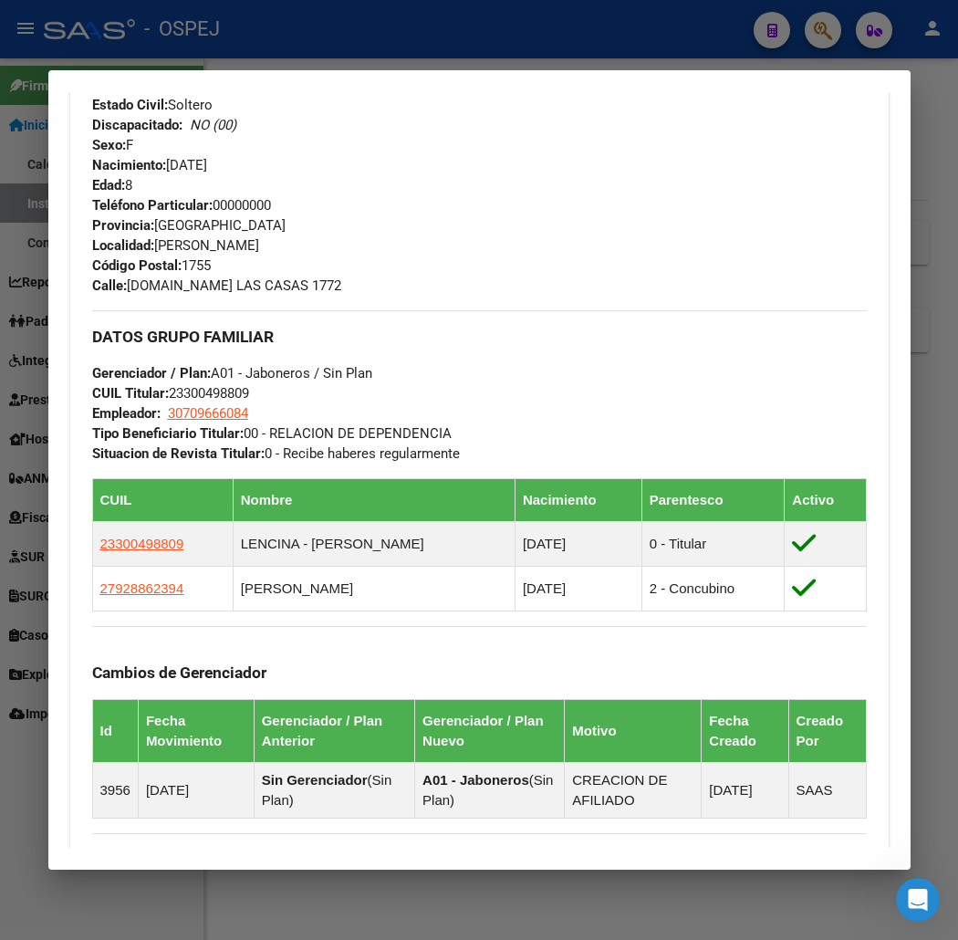
drag, startPoint x: 172, startPoint y: 540, endPoint x: 158, endPoint y: 488, distance: 53.8
click at [48, 542] on mat-dialog-content "Análisis Afiliado - CUIL: 27564036094 DATOS PADRÓN ÁGIL: [PERSON_NAME] [PERSON_…" at bounding box center [479, 469] width 862 height 755
click at [416, 427] on span "Tipo Beneficiario Titular: 00 - RELACION DE DEPENDENCIA" at bounding box center [271, 433] width 359 height 16
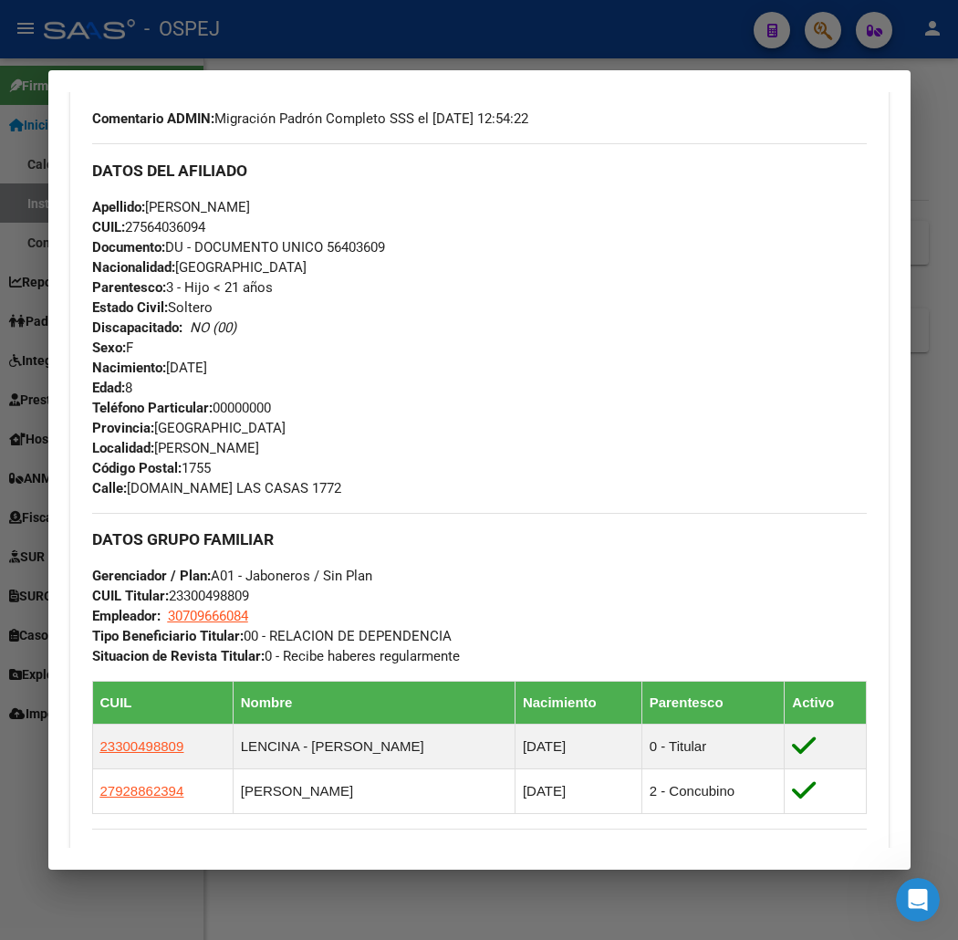
scroll to position [0, 0]
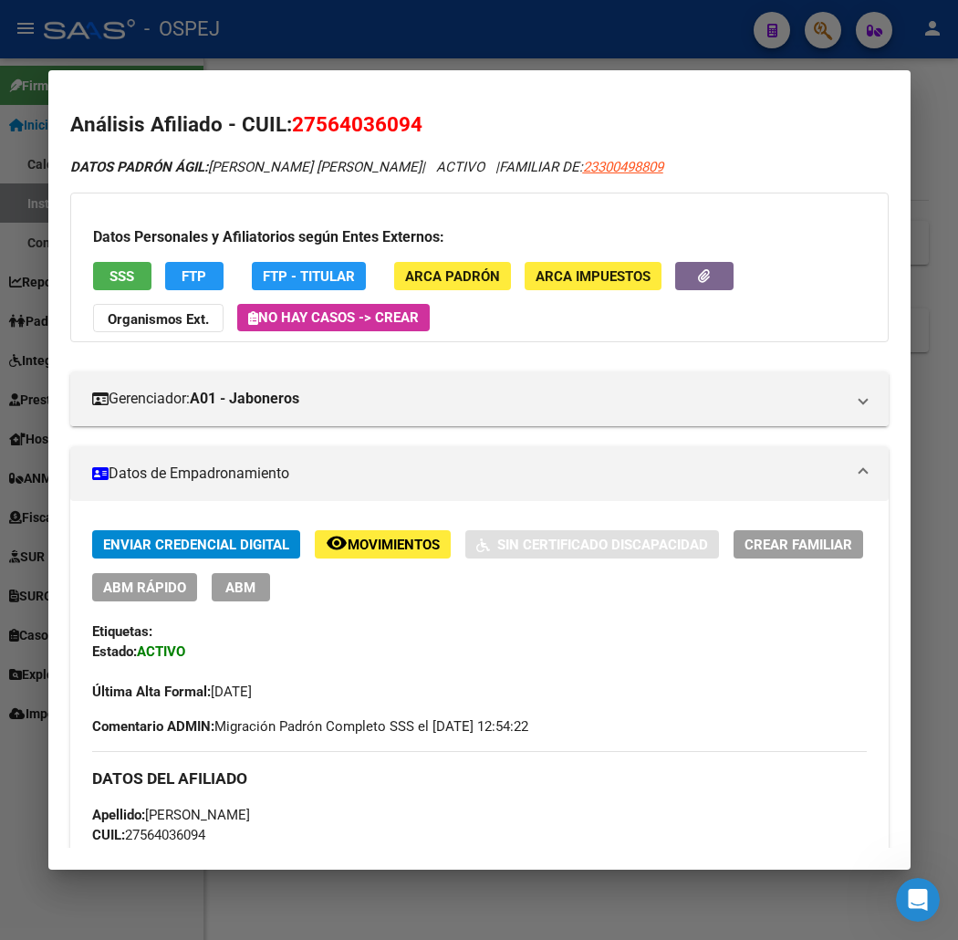
click at [330, 116] on span "27564036094" at bounding box center [357, 124] width 130 height 24
copy span "27564036094"
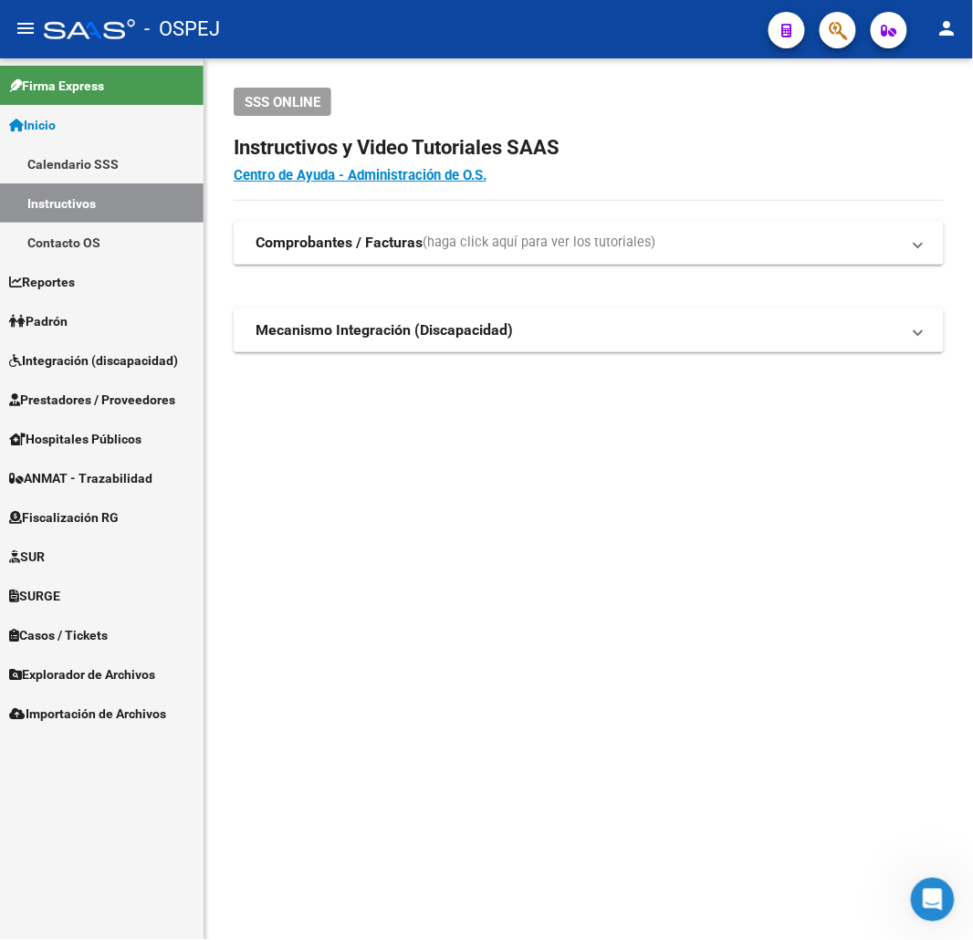
click at [833, 38] on icon "button" at bounding box center [837, 30] width 18 height 21
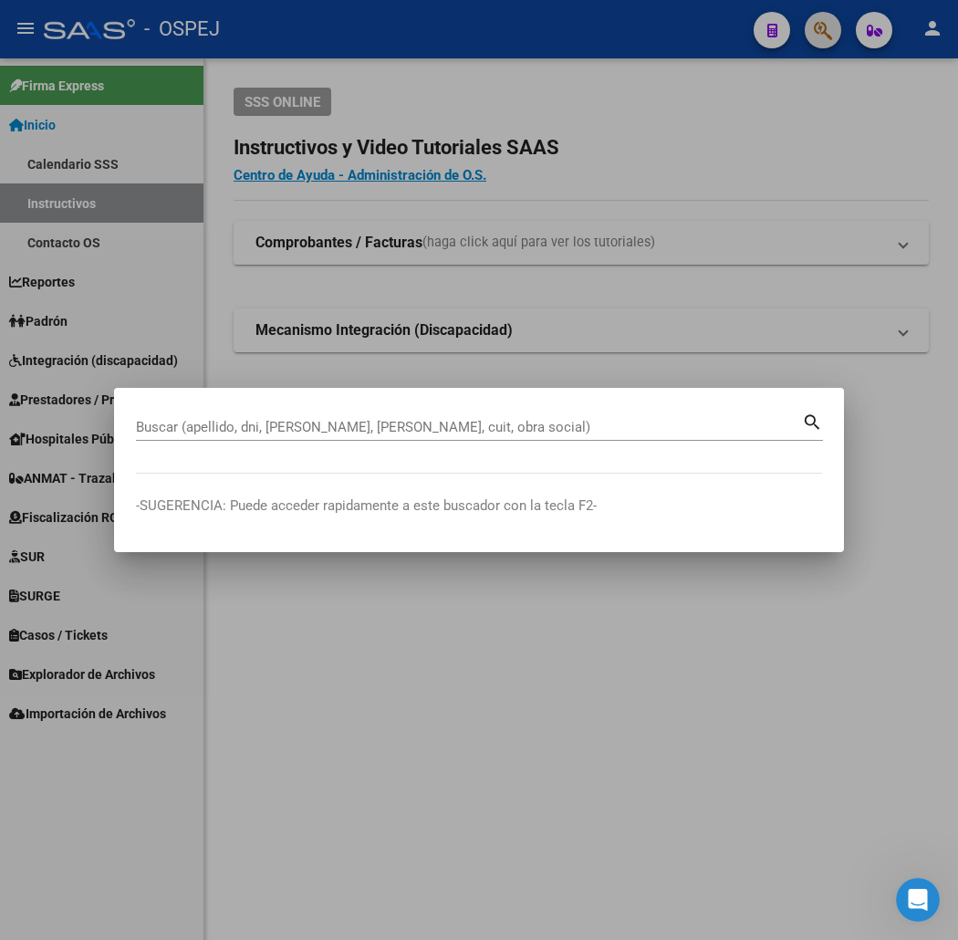
paste input "27564036094"
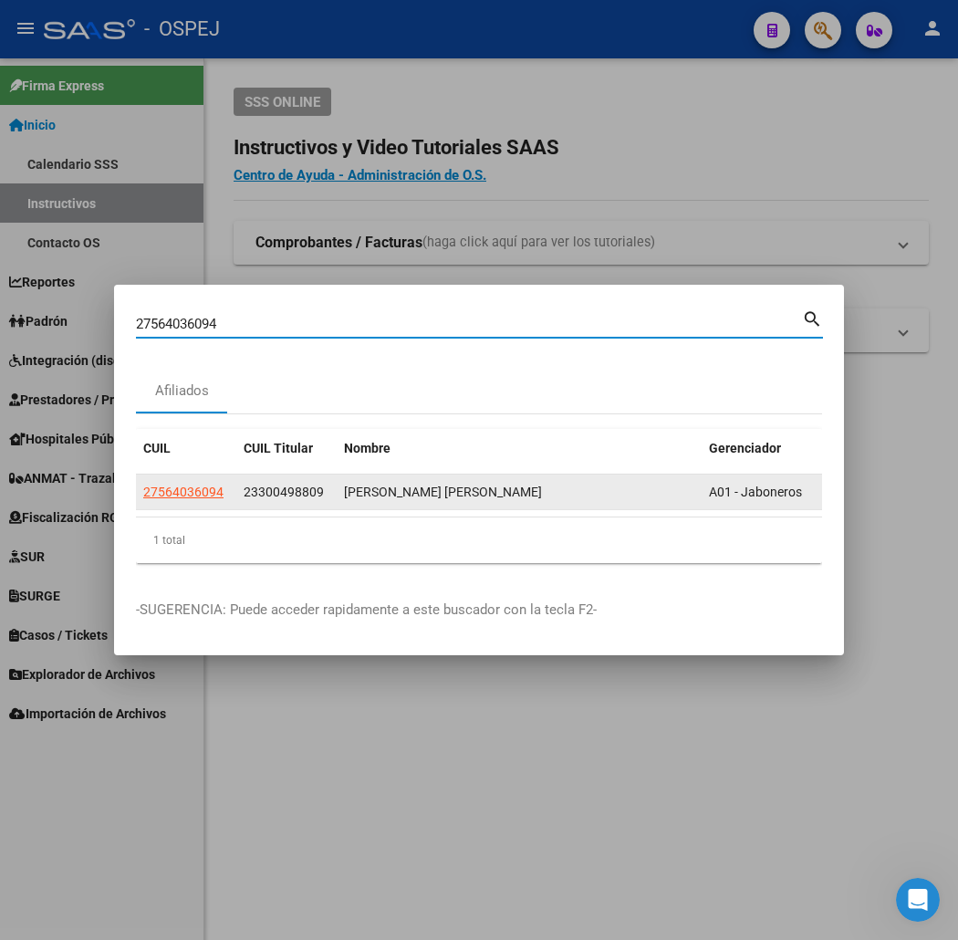
click at [143, 486] on span "27564036094" at bounding box center [183, 491] width 80 height 15
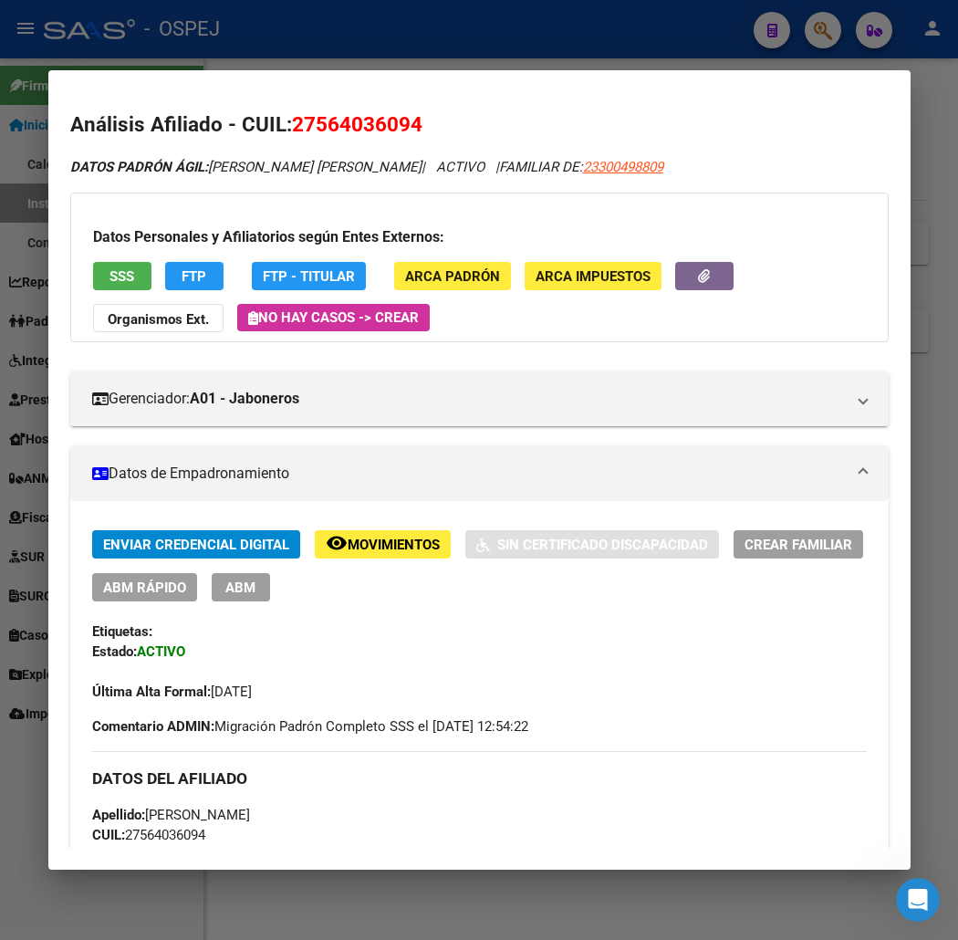
click at [342, 62] on div at bounding box center [479, 470] width 958 height 940
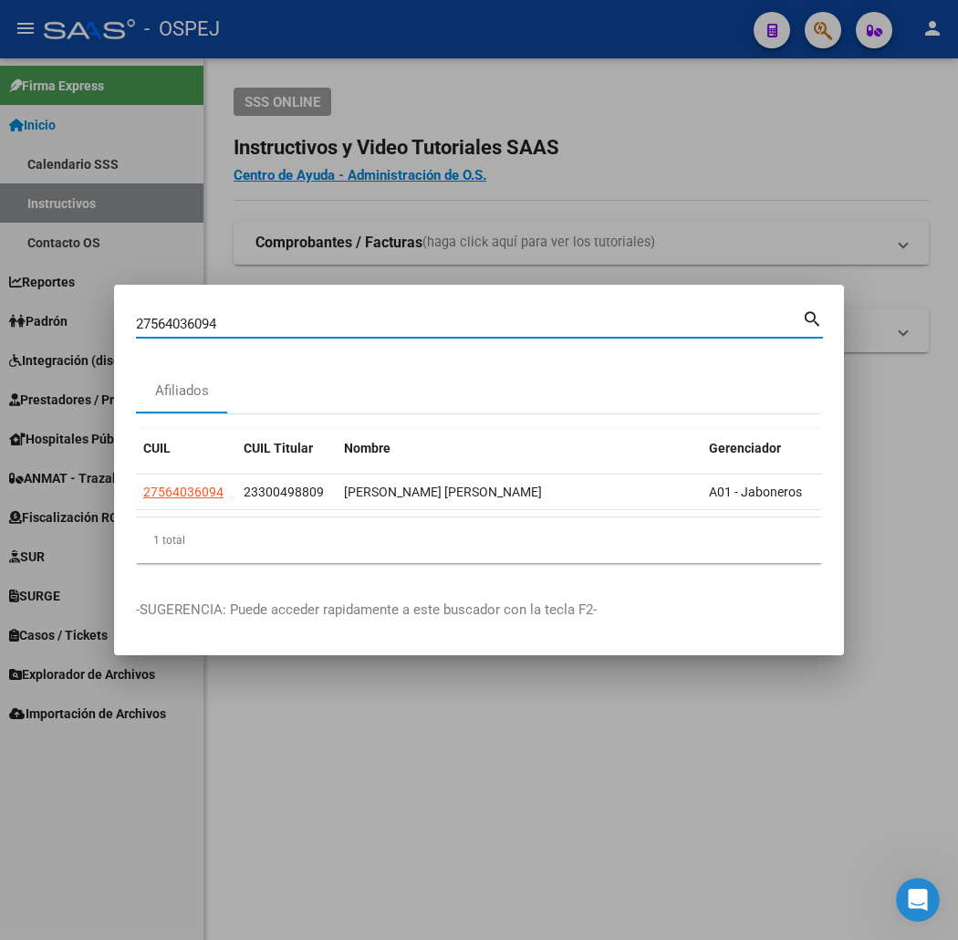
drag, startPoint x: 258, startPoint y: 324, endPoint x: 0, endPoint y: 368, distance: 261.9
click at [0, 377] on div "27564036094 Buscar (apellido, dni, cuil, nro traspaso, cuit, obra social) searc…" at bounding box center [479, 470] width 958 height 940
paste input "94257980"
type input "94257980"
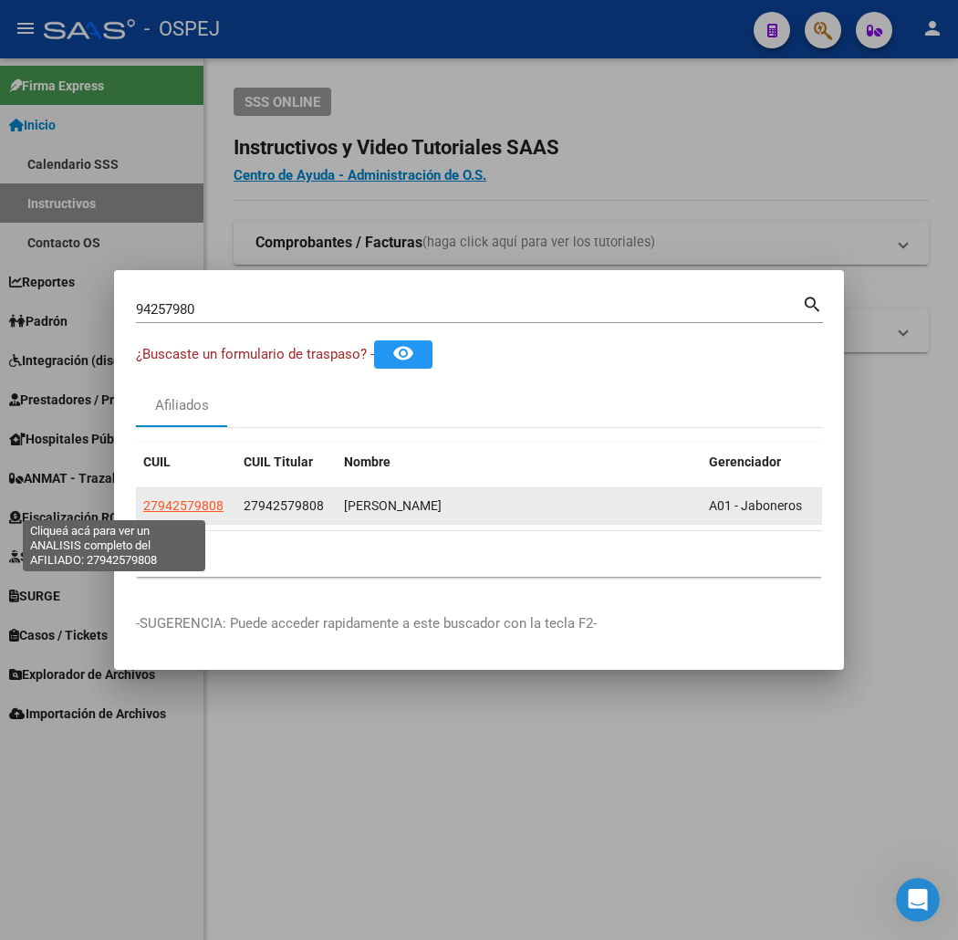
click at [143, 504] on span "27942579808" at bounding box center [183, 505] width 80 height 15
type textarea "27942579808"
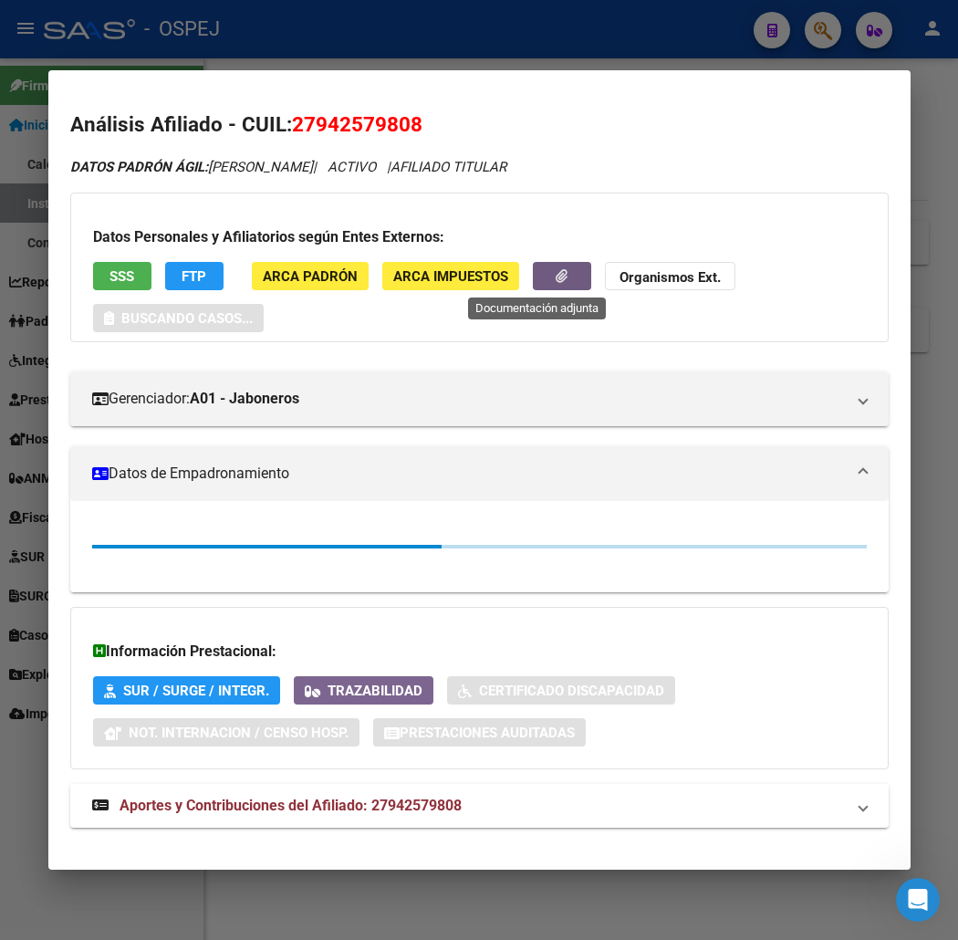
click at [533, 277] on button "button" at bounding box center [562, 276] width 58 height 28
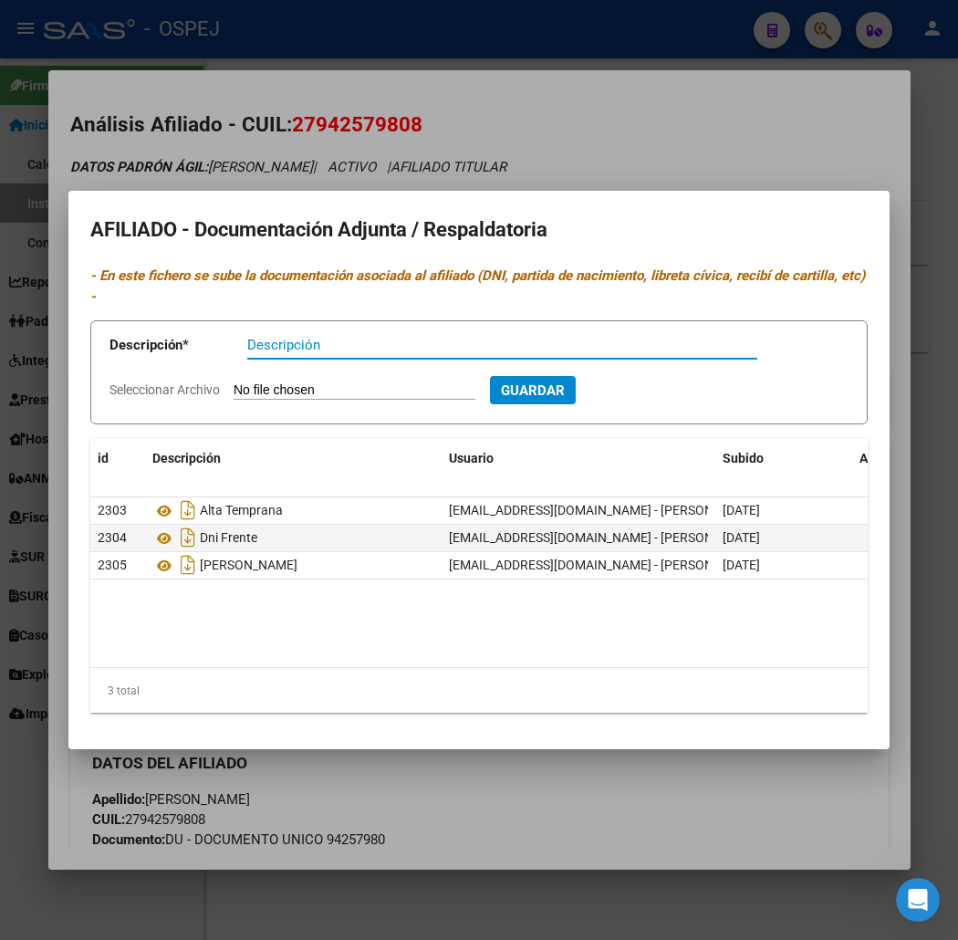
click at [307, 142] on div at bounding box center [479, 470] width 958 height 940
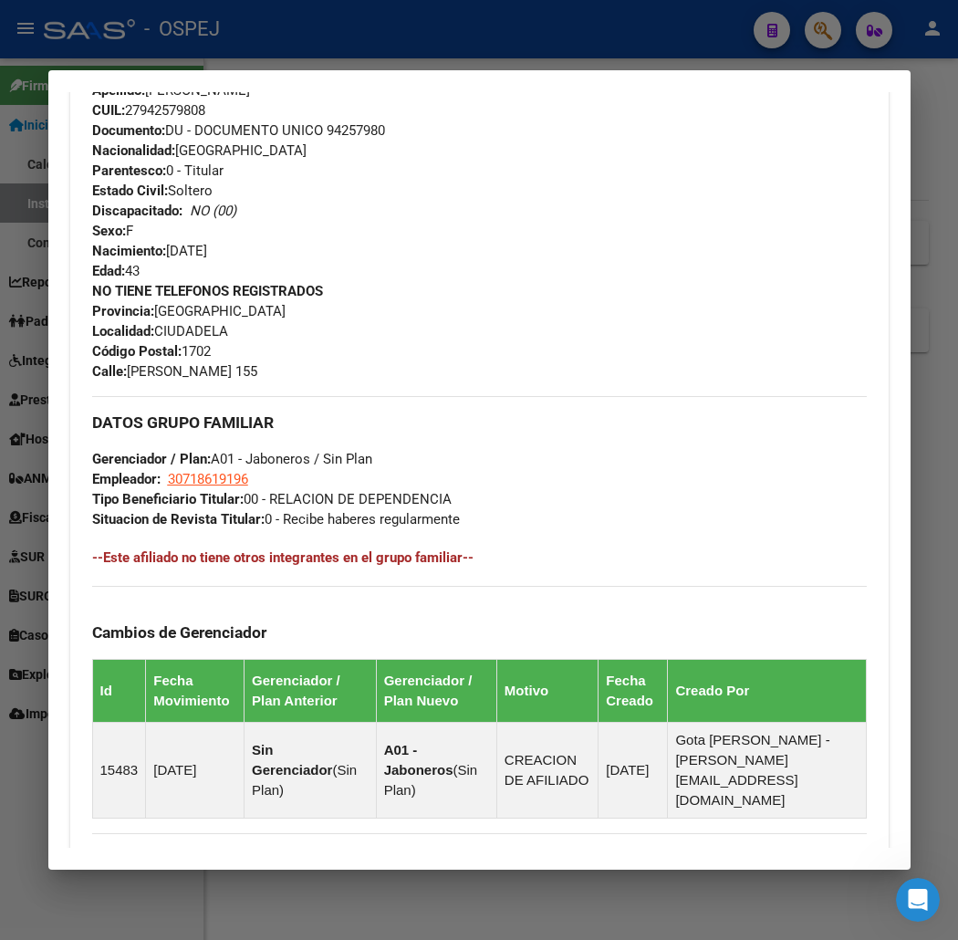
scroll to position [981, 0]
